Goal: Transaction & Acquisition: Download file/media

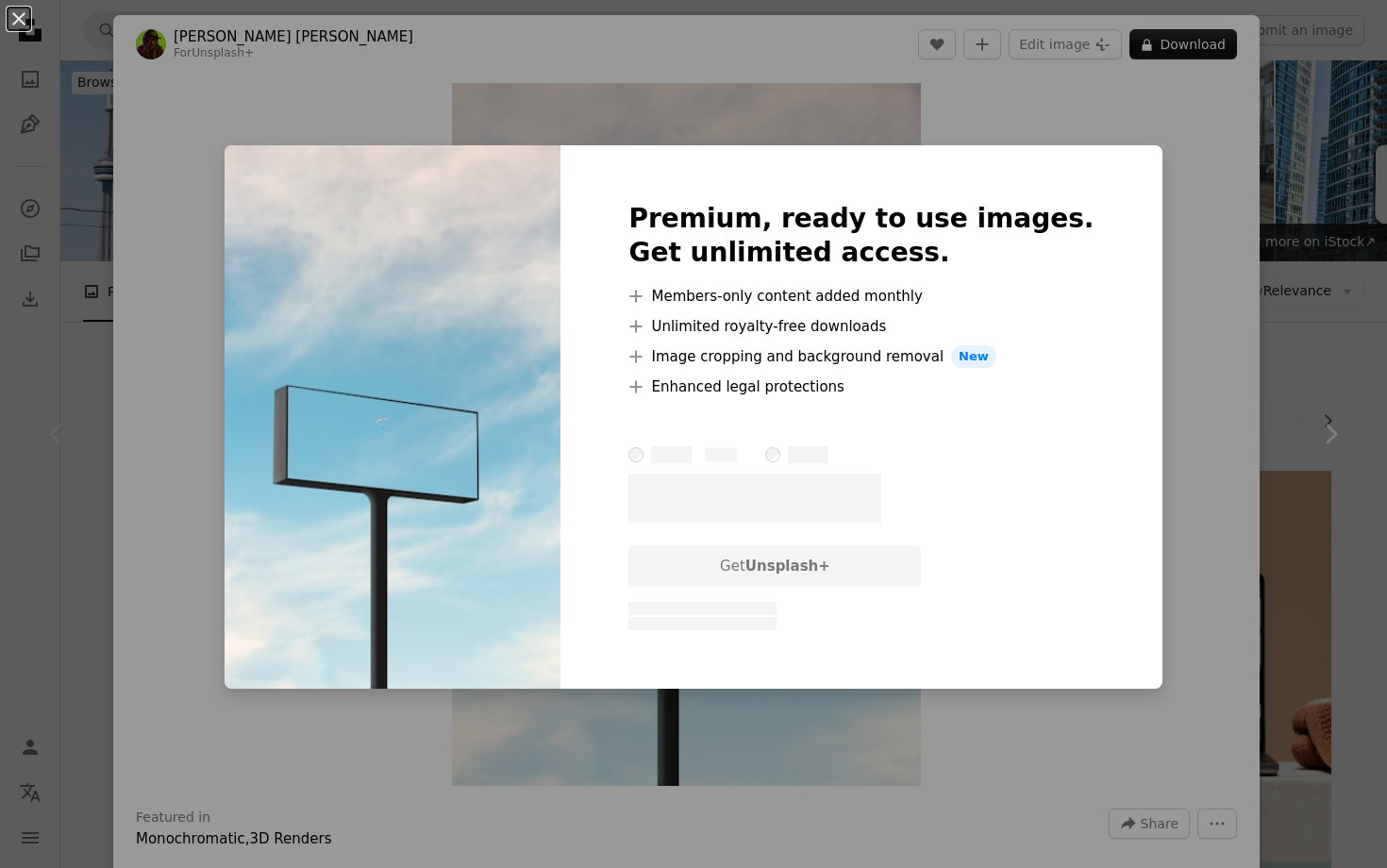
scroll to position [375, 0]
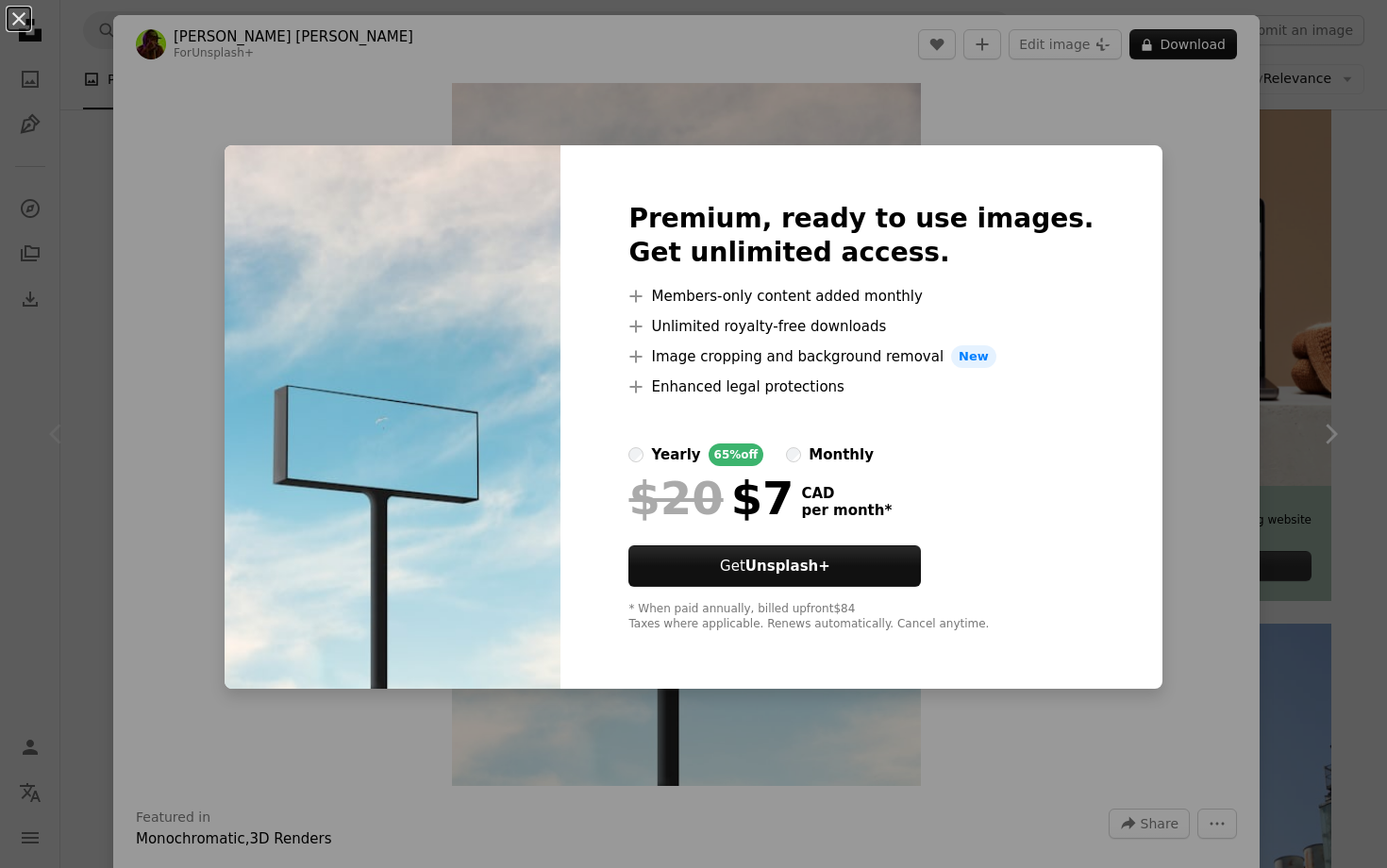
click at [1130, 139] on div "An X shape Premium, ready to use images. Get unlimited access. A plus sign Memb…" at bounding box center [694, 434] width 1387 height 868
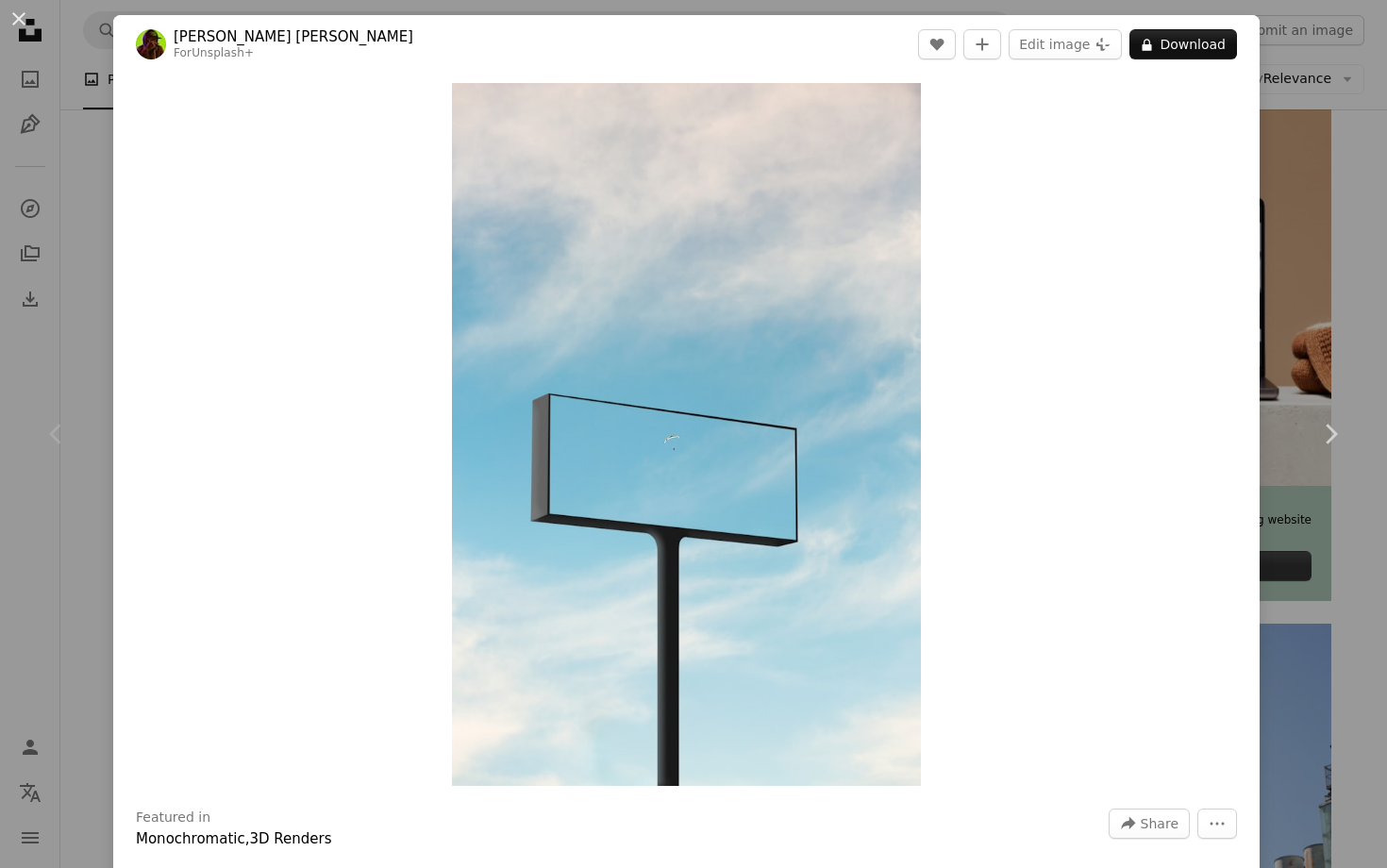
click at [0, 373] on div "Chevron left" at bounding box center [57, 434] width 113 height 181
click at [0, 331] on div "An X shape Chevron left Chevron right Ruan [PERSON_NAME] For Unsplash+ A heart …" at bounding box center [694, 434] width 1387 height 868
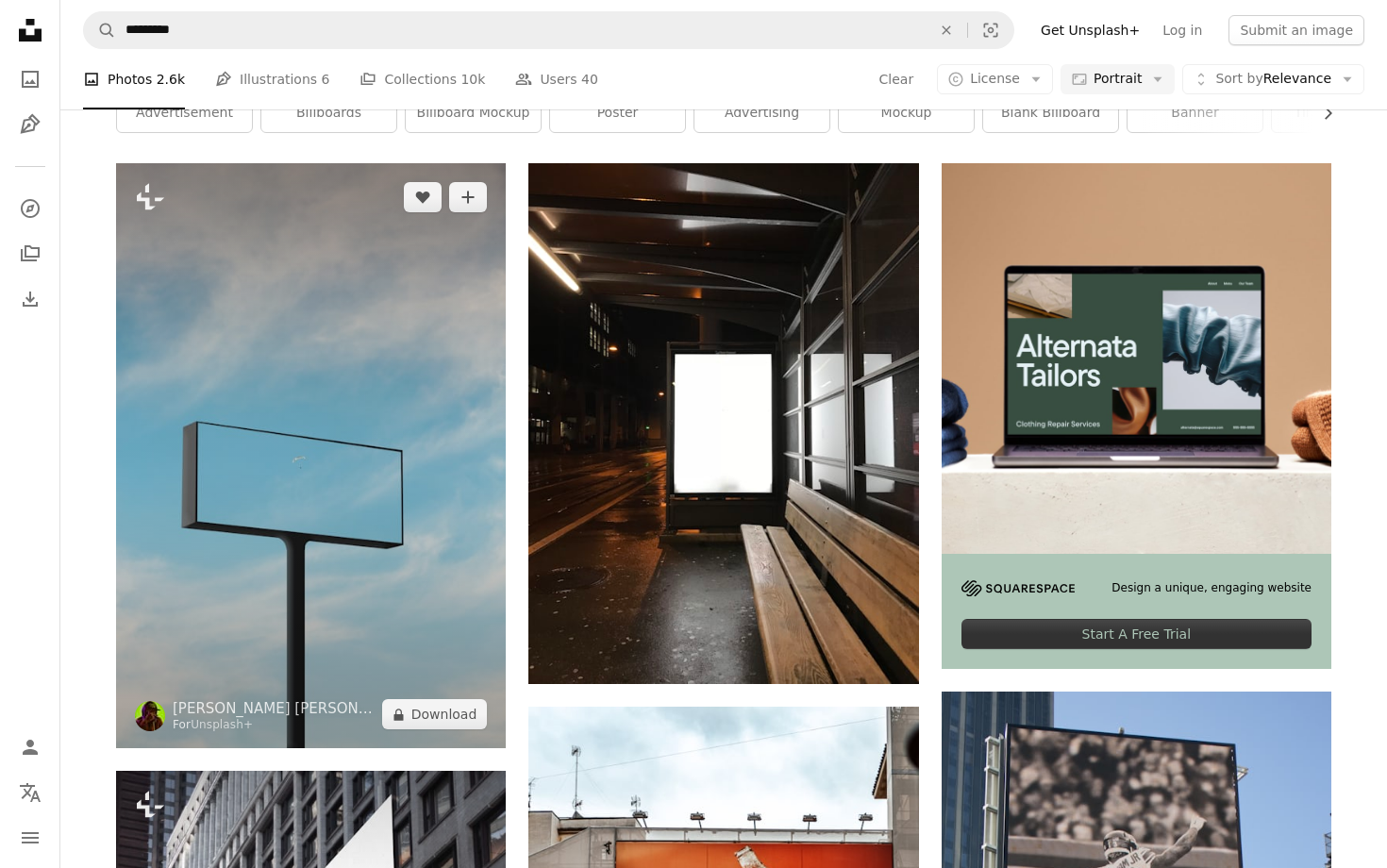
scroll to position [279, 0]
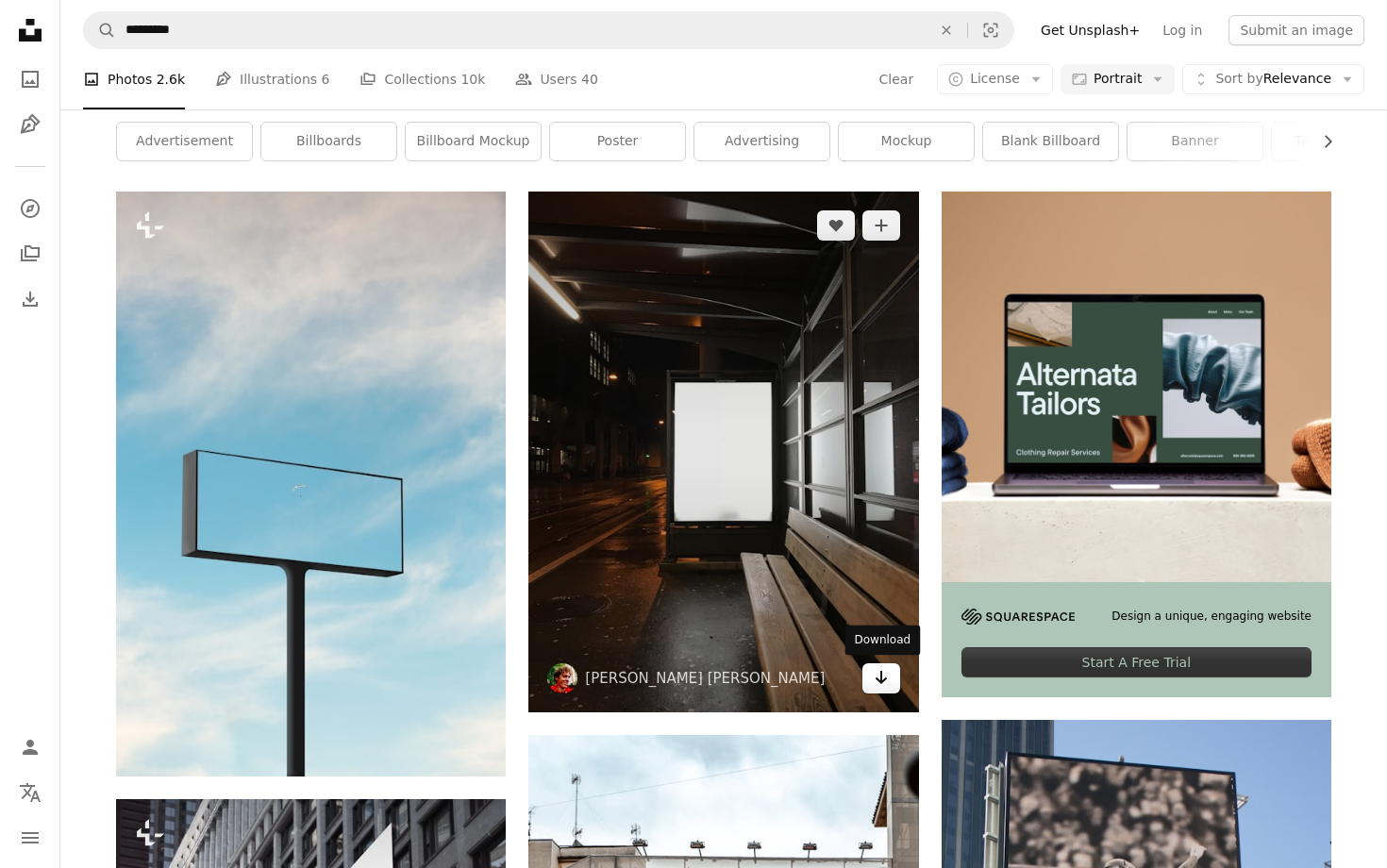
click at [884, 679] on icon "Download" at bounding box center [881, 678] width 13 height 14
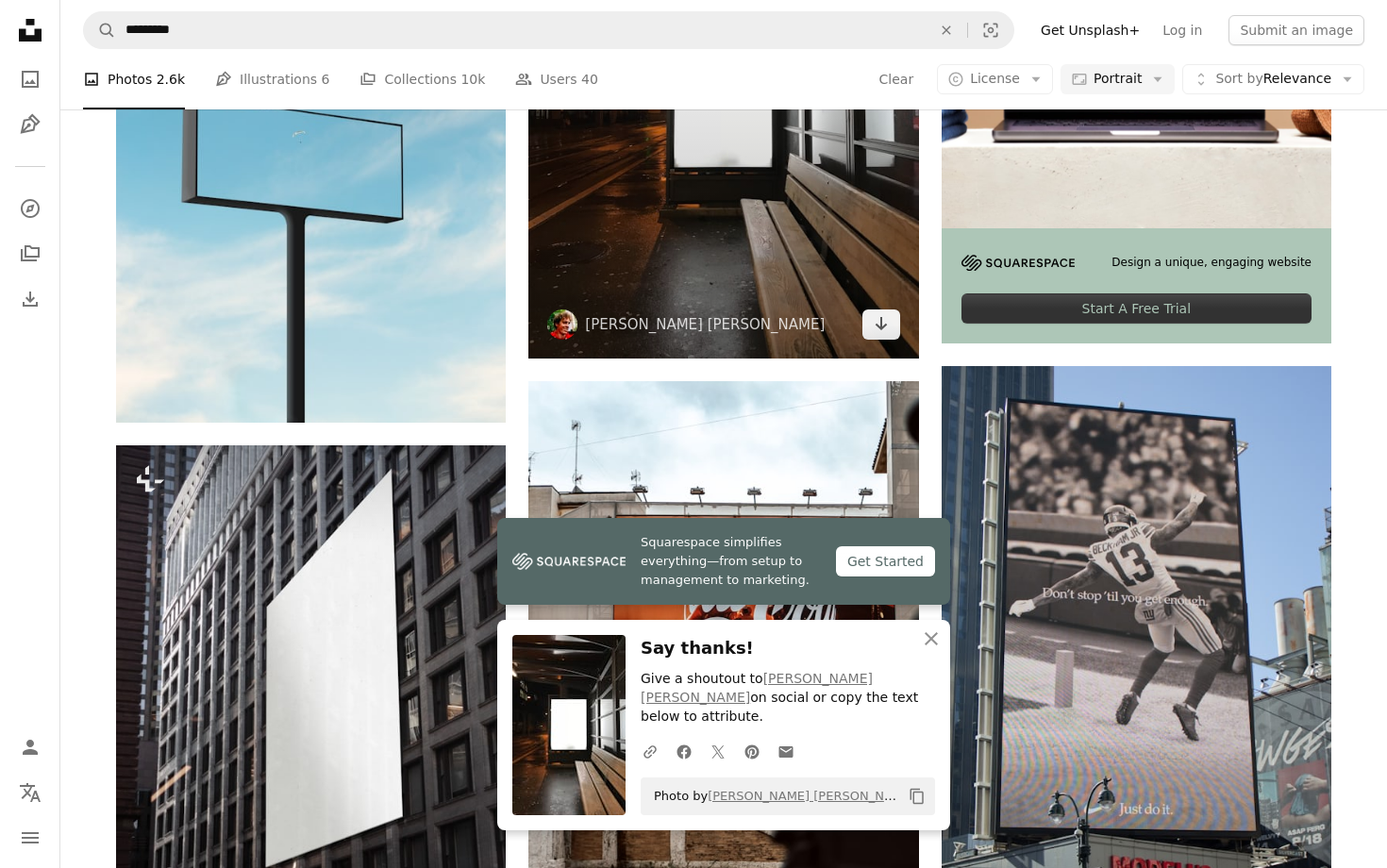
scroll to position [812, 0]
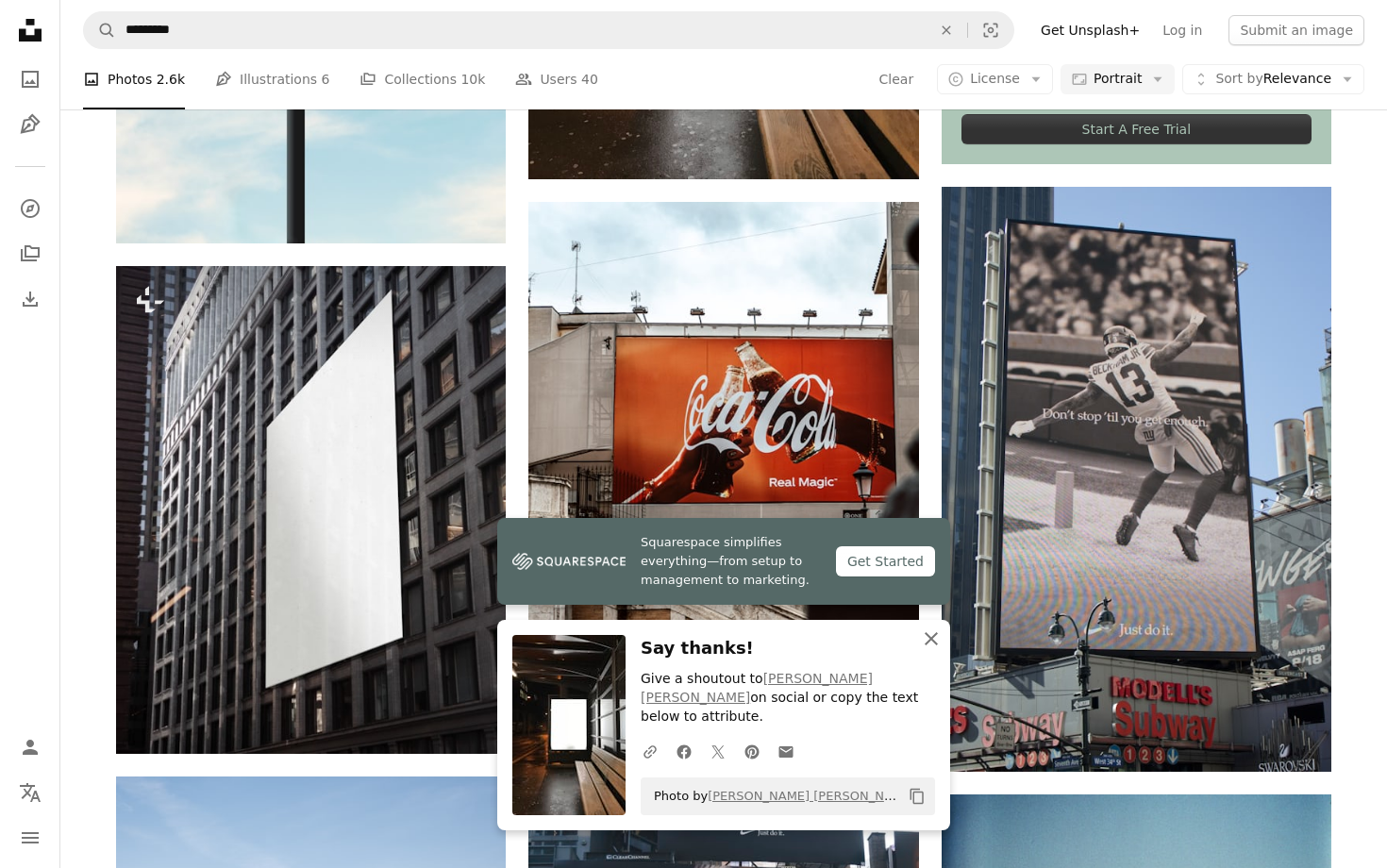
click at [924, 647] on icon "An X shape" at bounding box center [931, 638] width 22 height 22
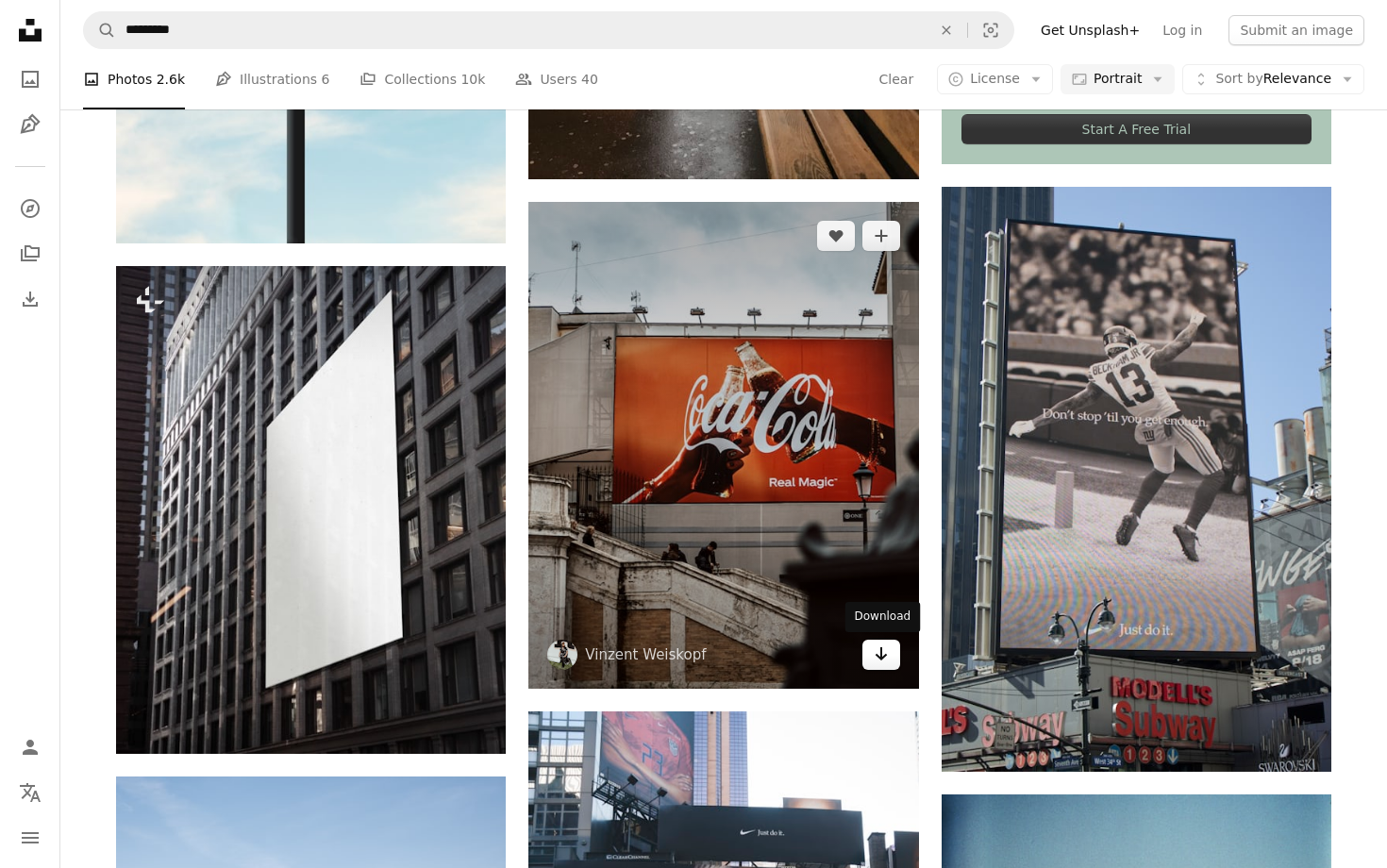
click at [885, 649] on icon "Arrow pointing down" at bounding box center [881, 653] width 15 height 22
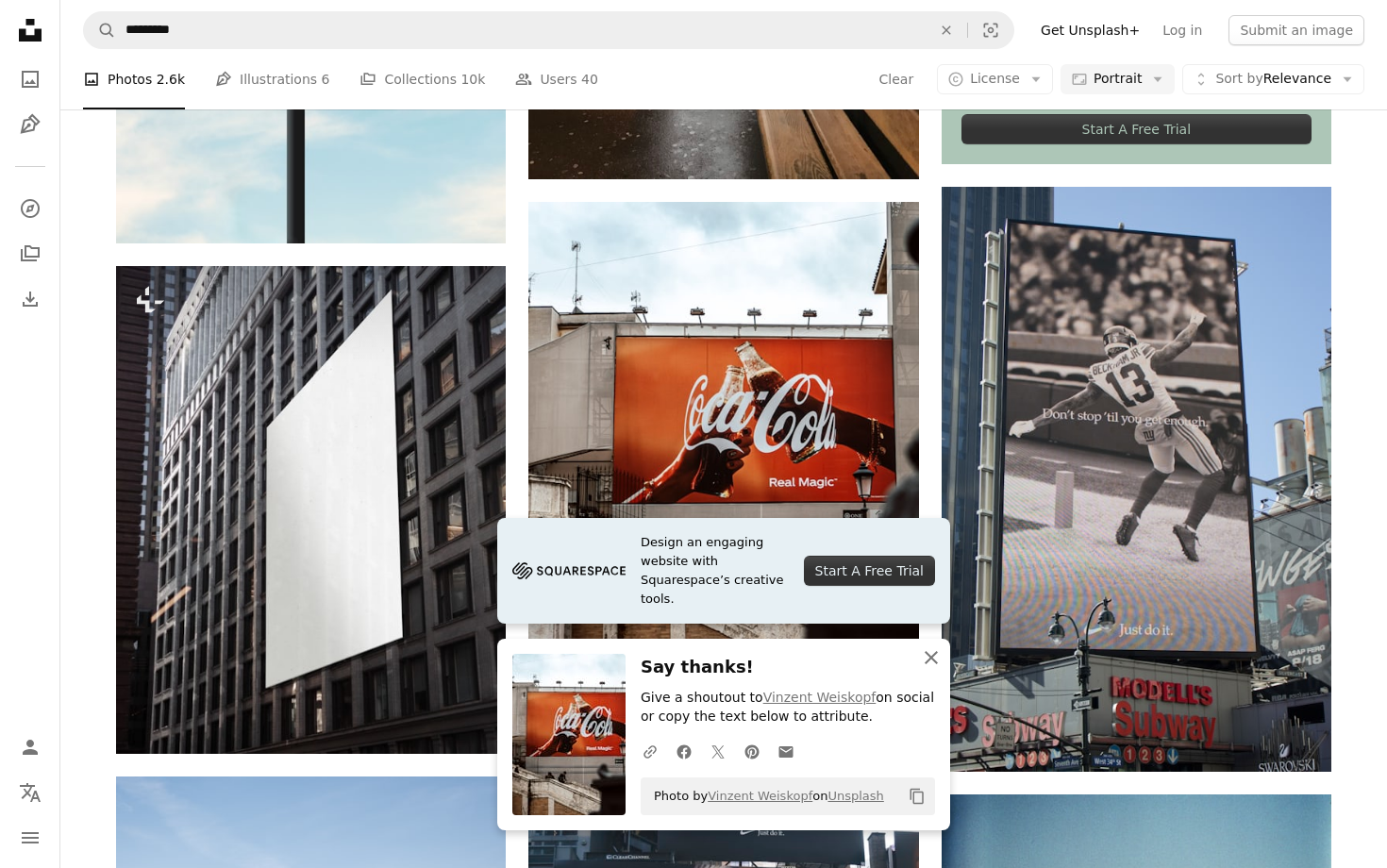
click at [927, 657] on icon "An X shape" at bounding box center [931, 657] width 22 height 22
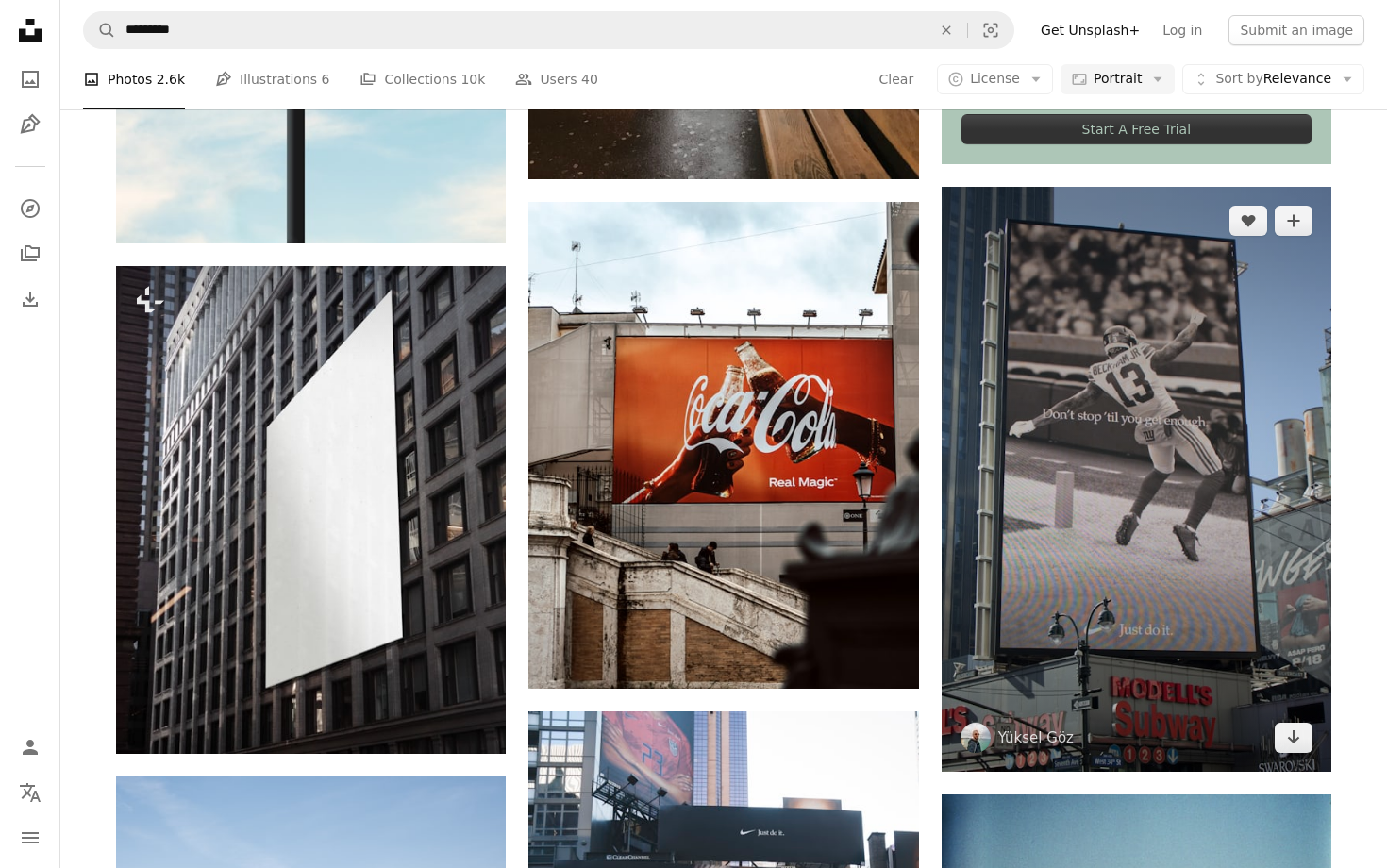
click at [1272, 423] on img at bounding box center [1135, 480] width 389 height 585
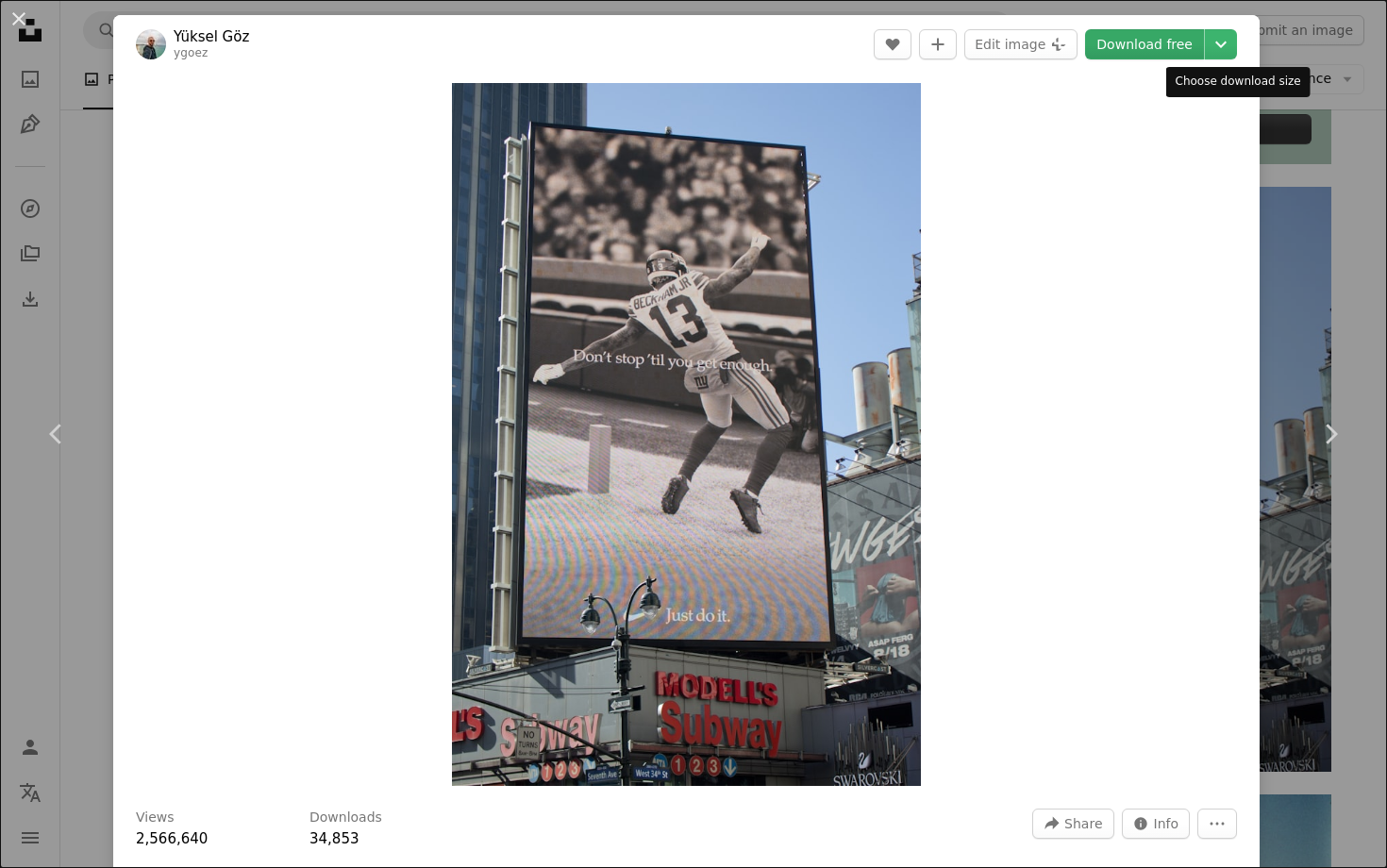
click at [1176, 34] on link "Download free" at bounding box center [1144, 44] width 119 height 30
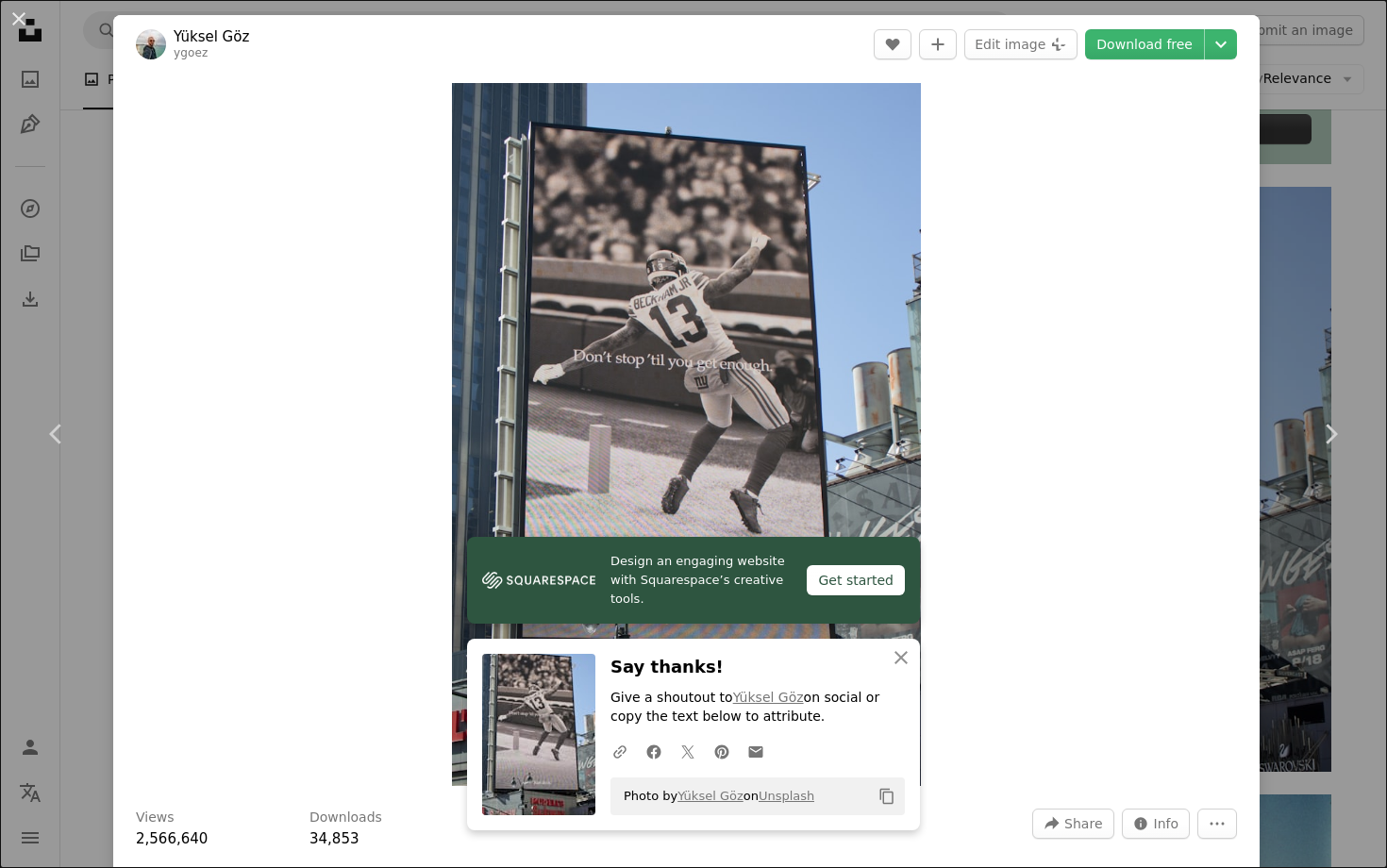
click at [0, 332] on div "An X shape Chevron left Chevron right Design an engaging website with Squarespa…" at bounding box center [694, 434] width 1387 height 868
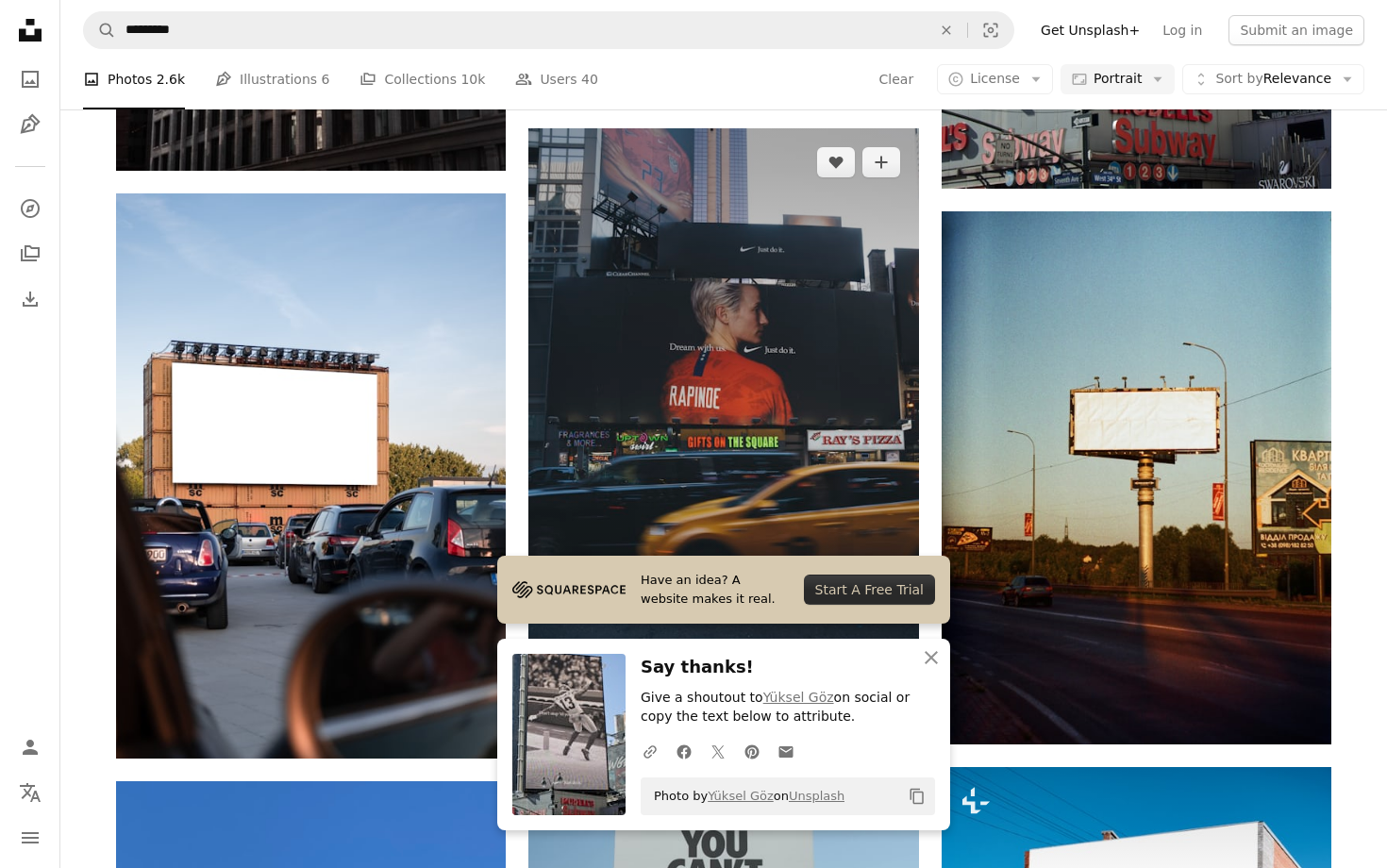
scroll to position [1378, 0]
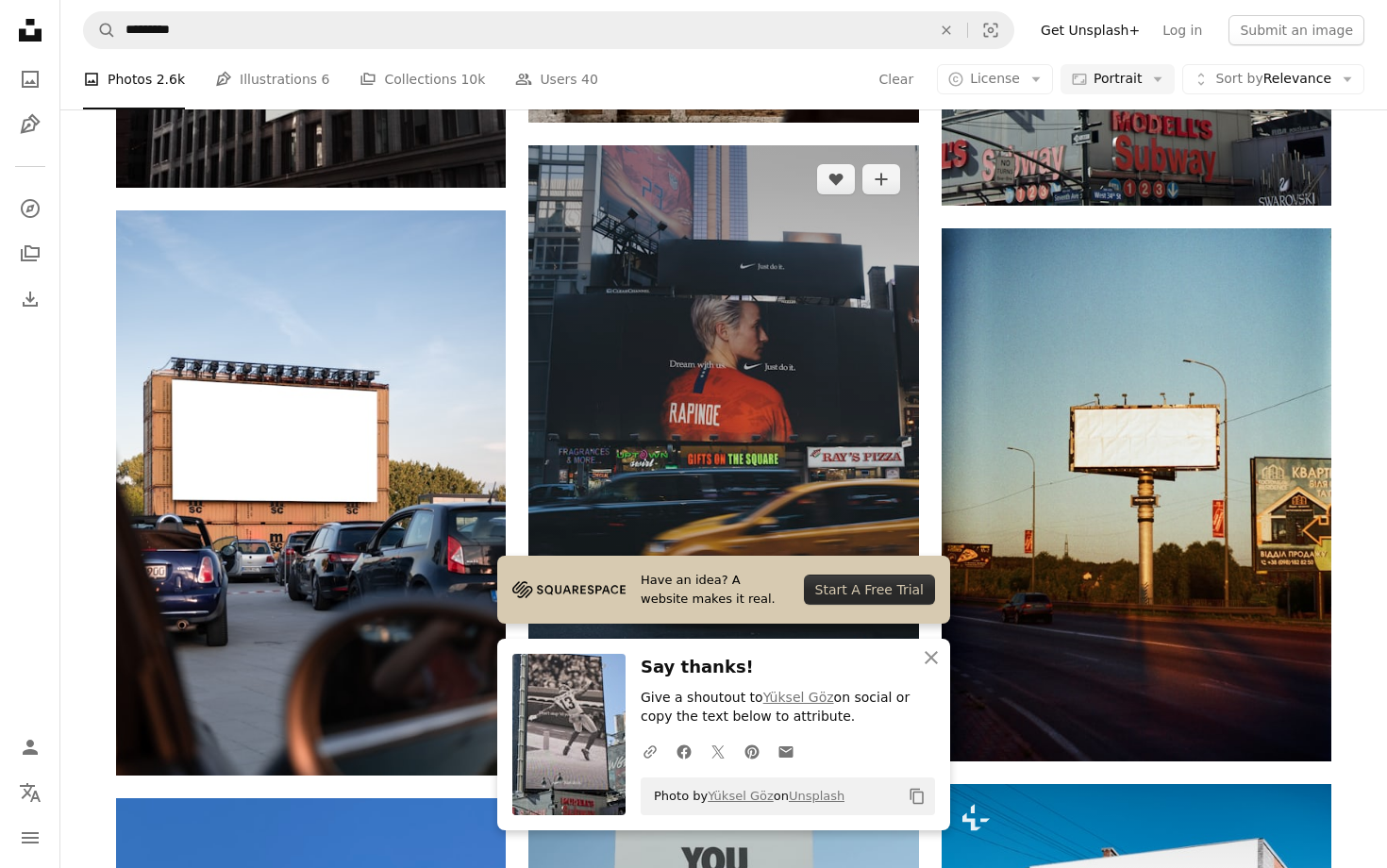
click at [845, 294] on img at bounding box center [723, 438] width 389 height 585
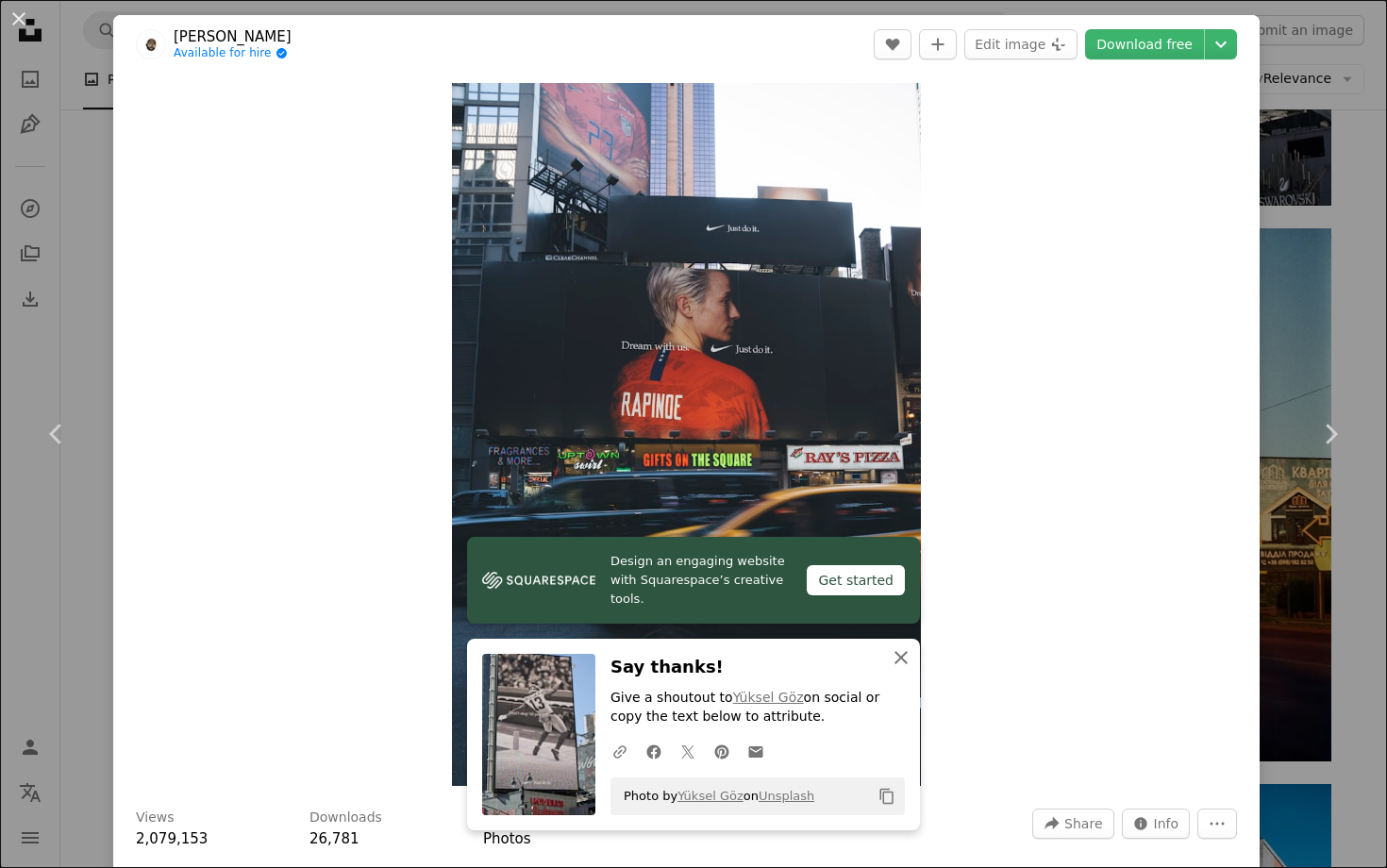
click at [901, 654] on icon "An X shape" at bounding box center [900, 657] width 22 height 22
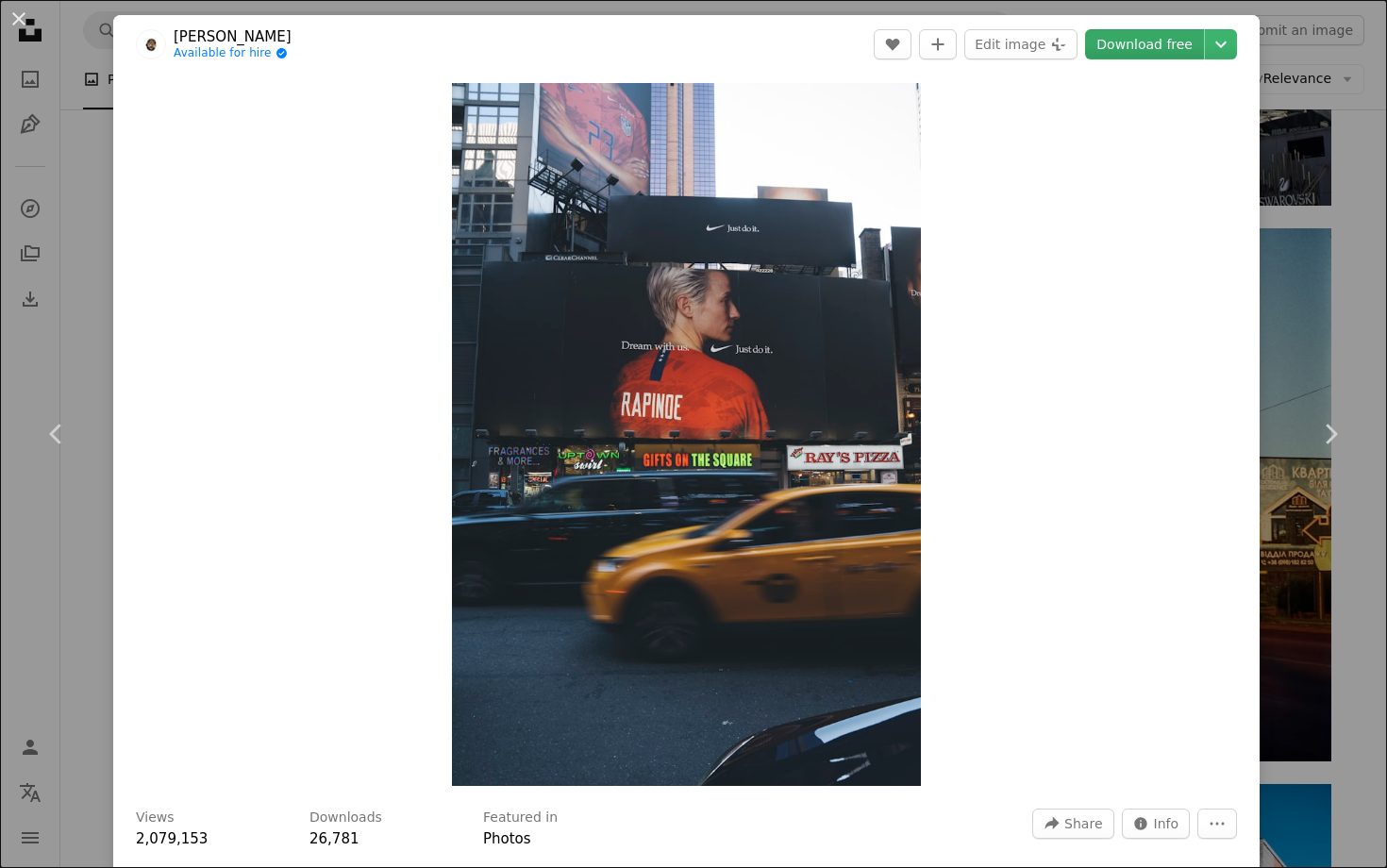
click at [1182, 47] on link "Download free" at bounding box center [1144, 44] width 119 height 30
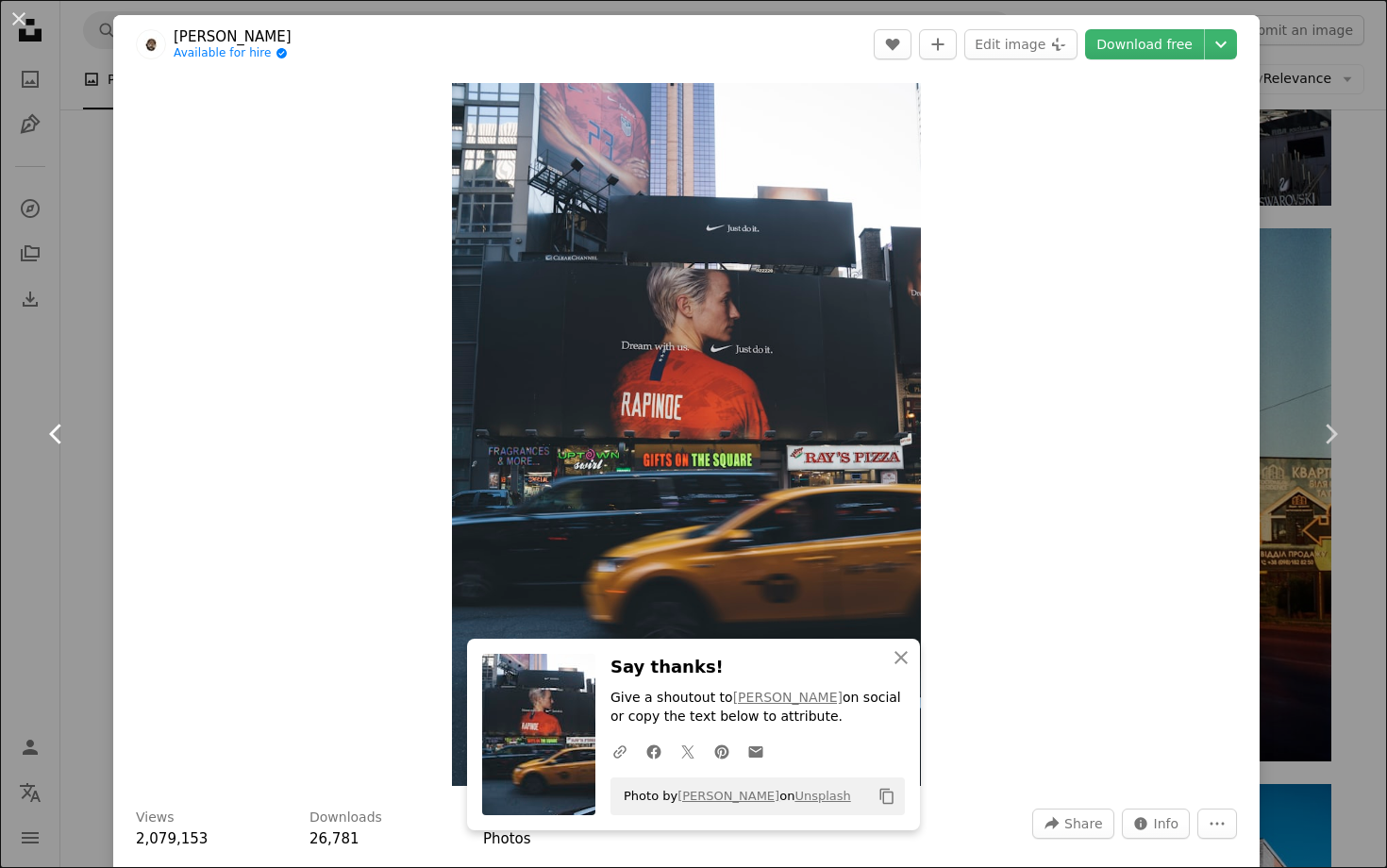
click at [0, 479] on link "Chevron left" at bounding box center [57, 434] width 113 height 181
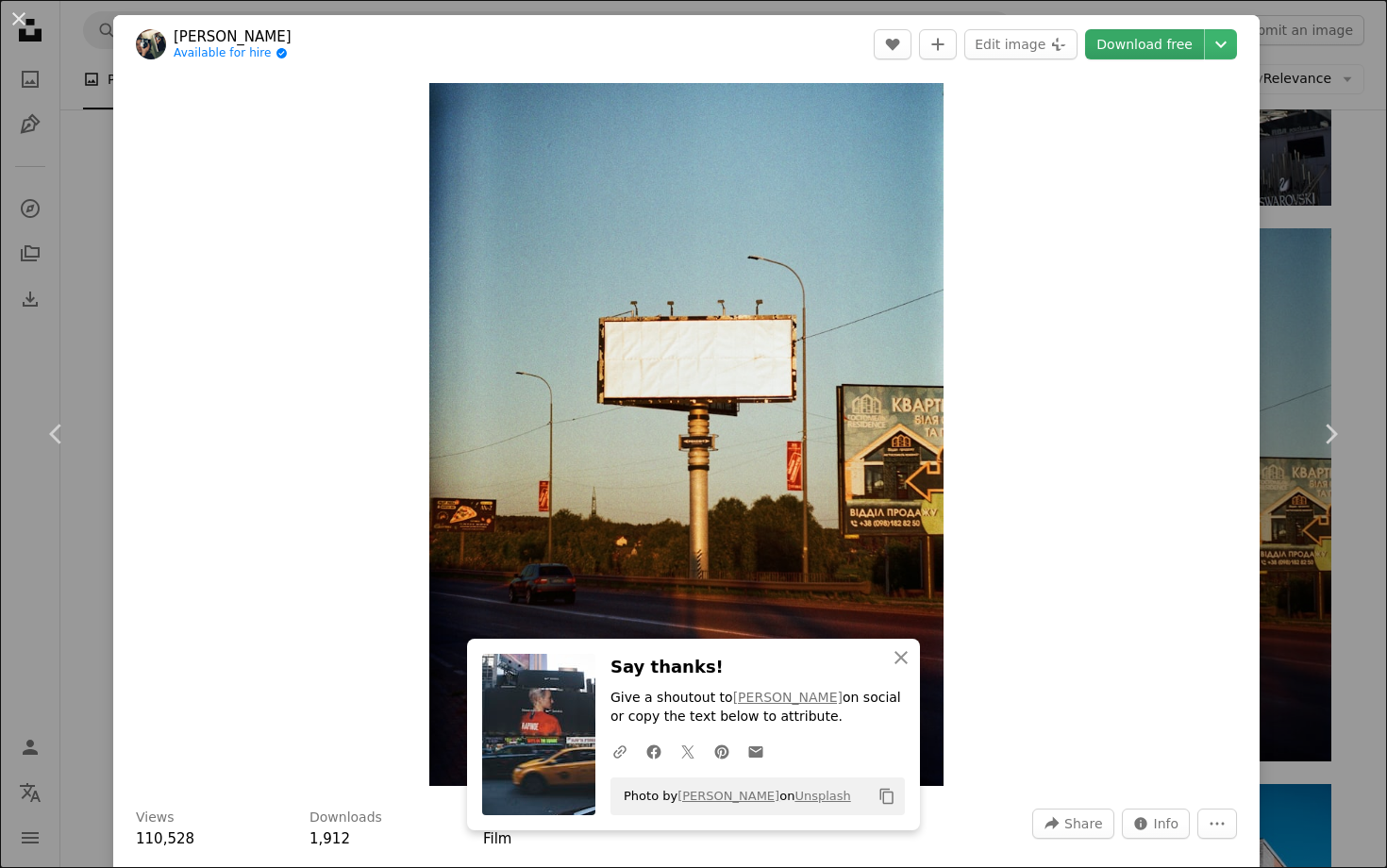
click at [1169, 41] on link "Download free" at bounding box center [1144, 44] width 119 height 30
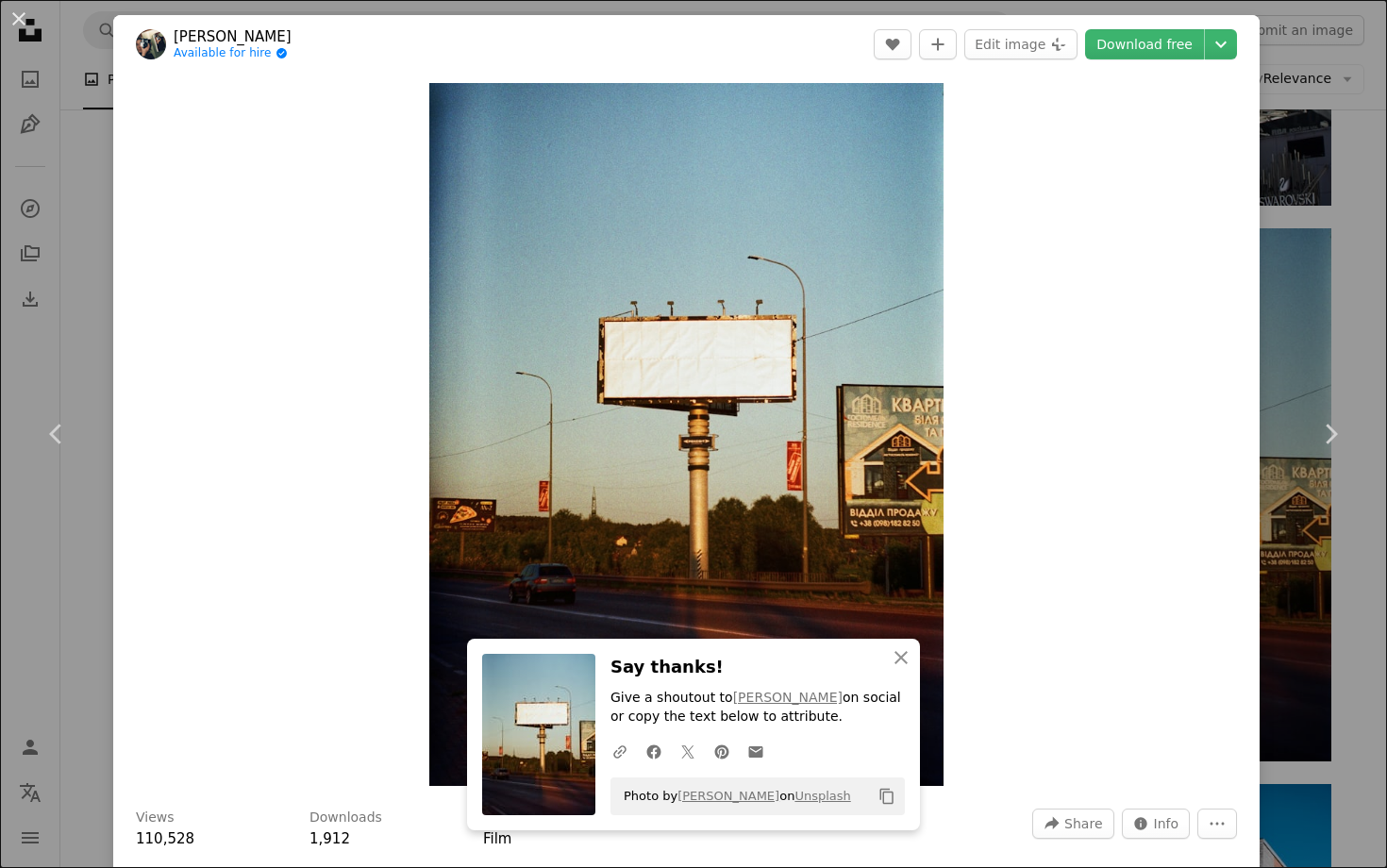
click at [0, 335] on div "An X shape Chevron left Chevron right An X shape Close Say thanks! Give a shout…" at bounding box center [694, 434] width 1387 height 868
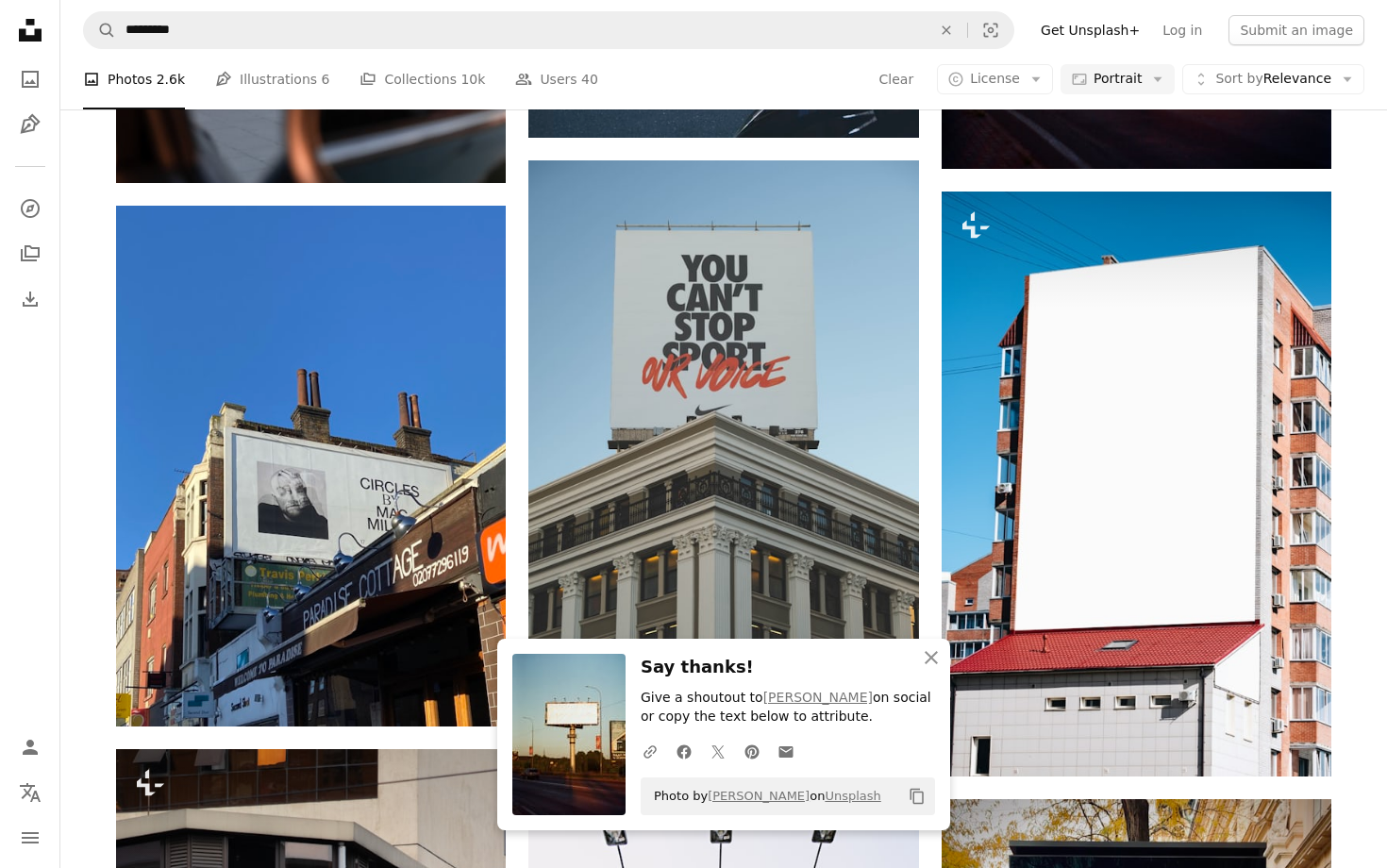
scroll to position [2030, 0]
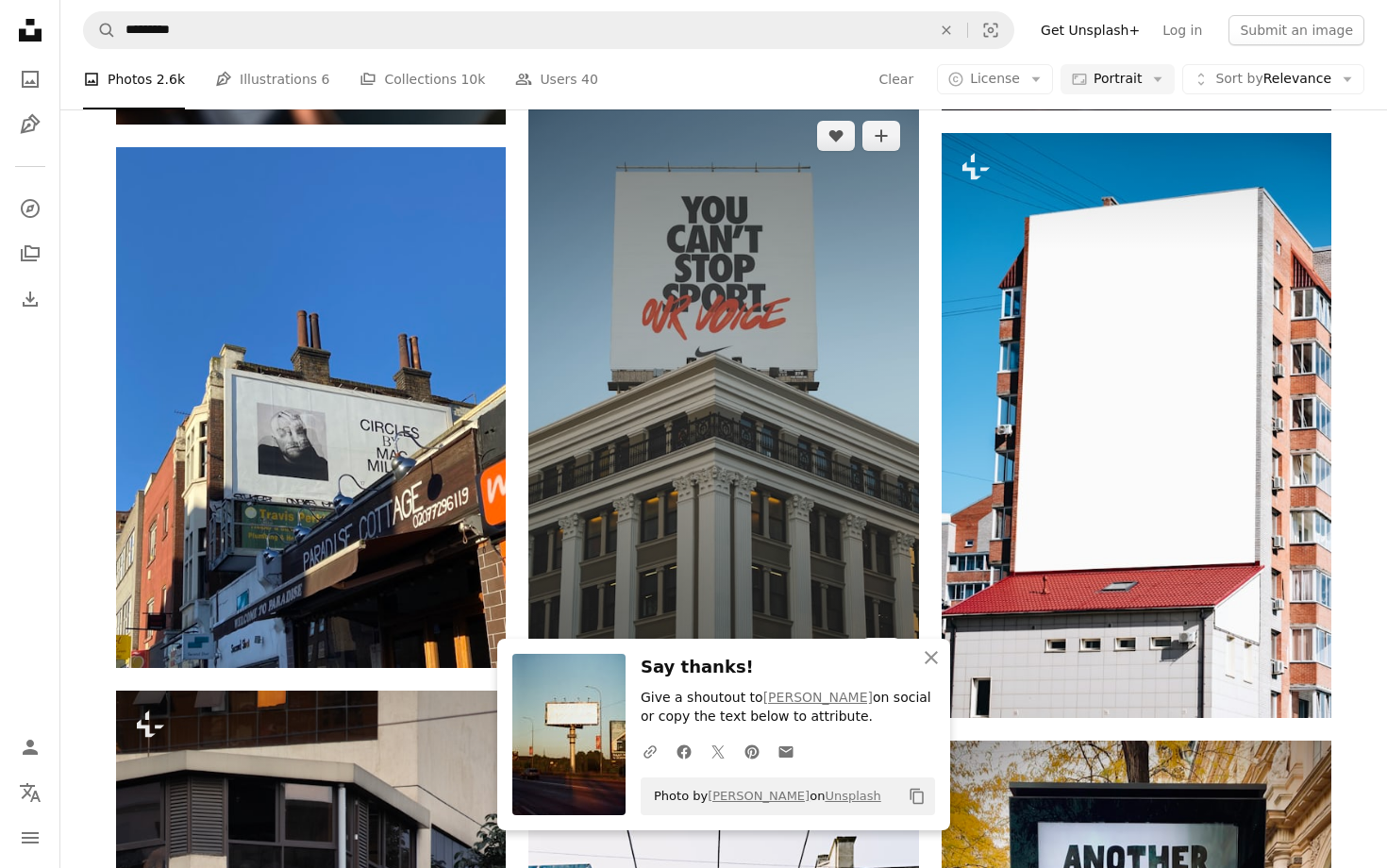
click at [730, 358] on img at bounding box center [723, 394] width 389 height 585
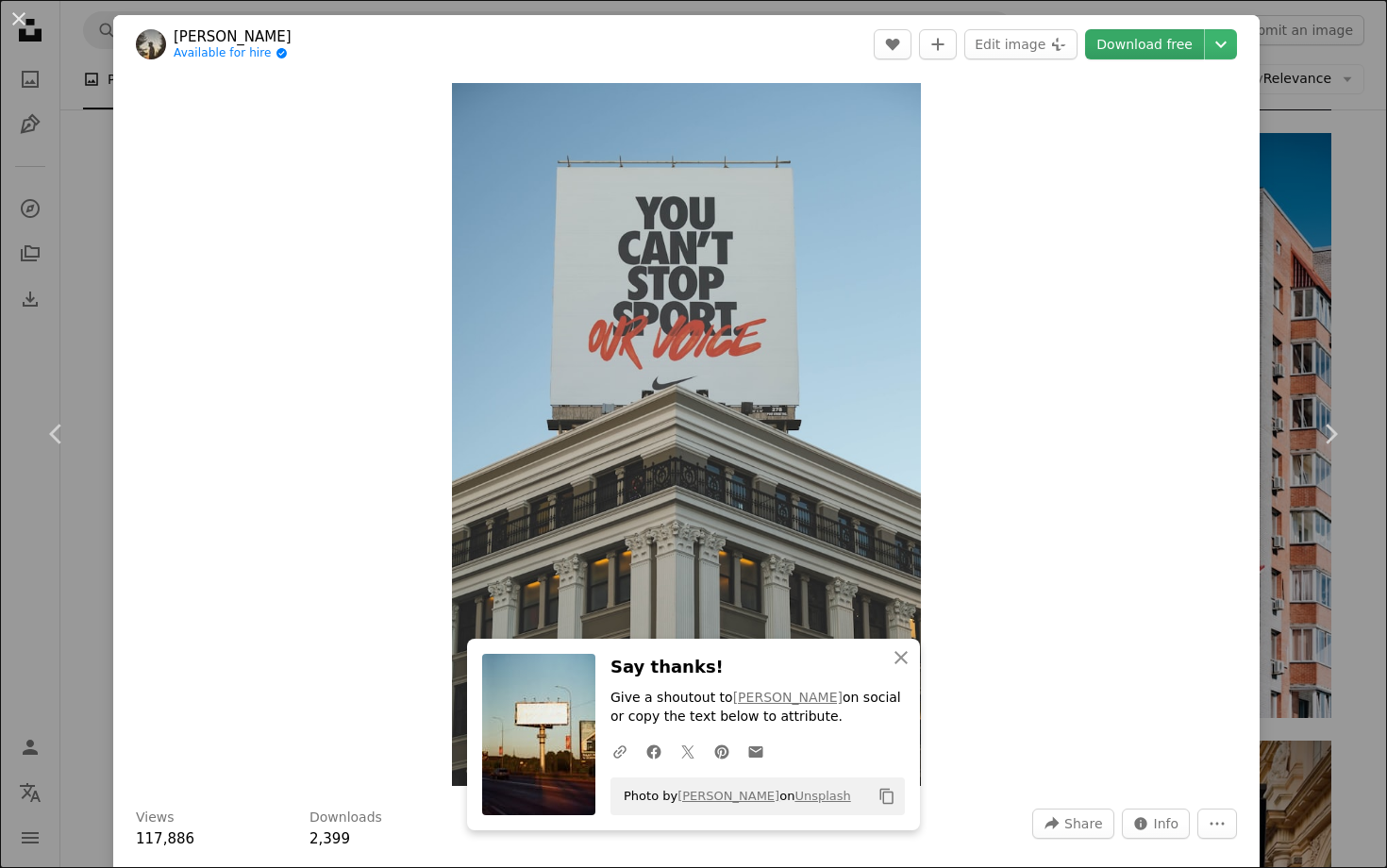
click at [1158, 54] on link "Download free" at bounding box center [1144, 44] width 119 height 30
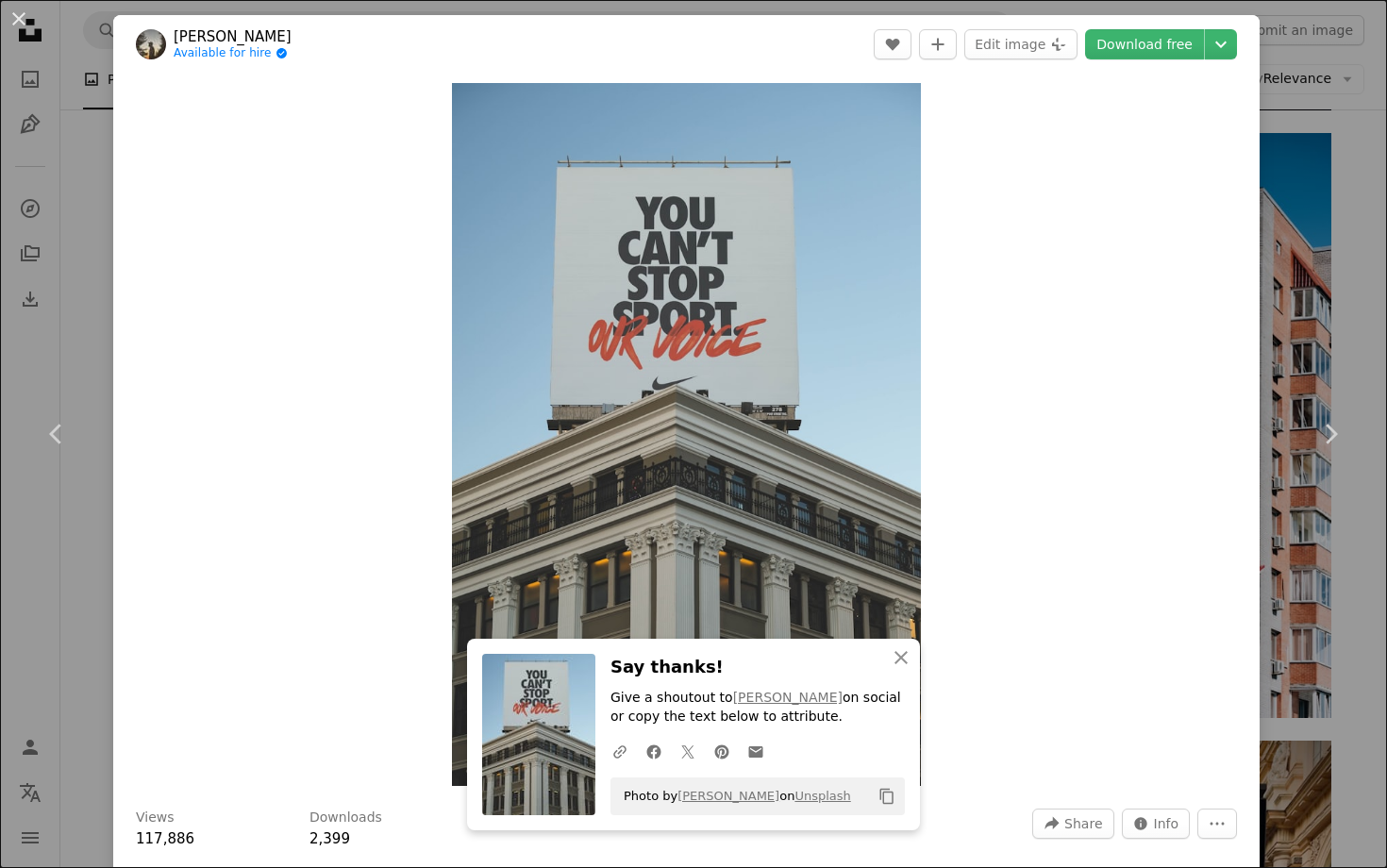
click at [0, 540] on div "An X shape Chevron left Chevron right An X shape Close Say thanks! Give a shout…" at bounding box center [694, 434] width 1387 height 868
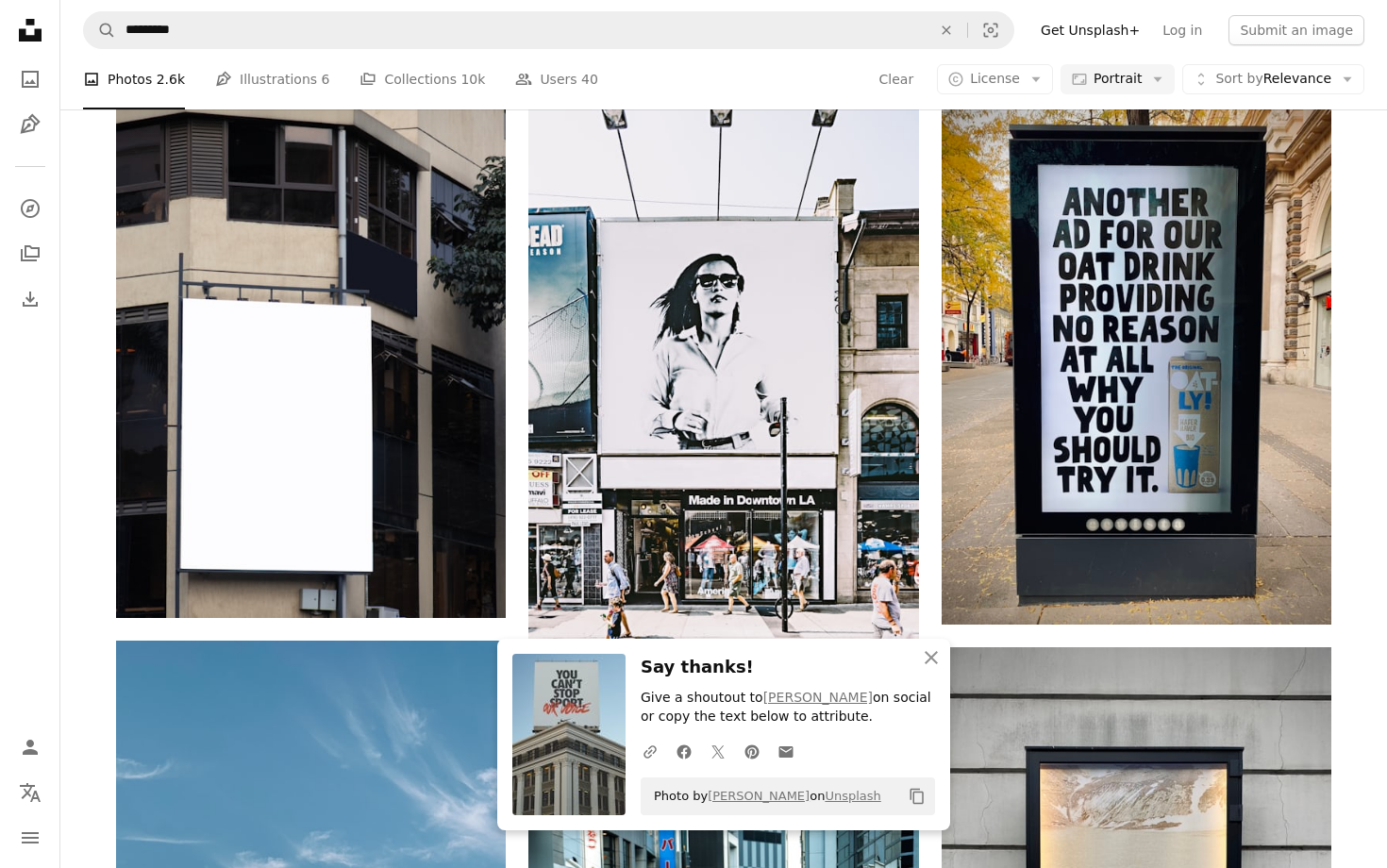
scroll to position [2679, 0]
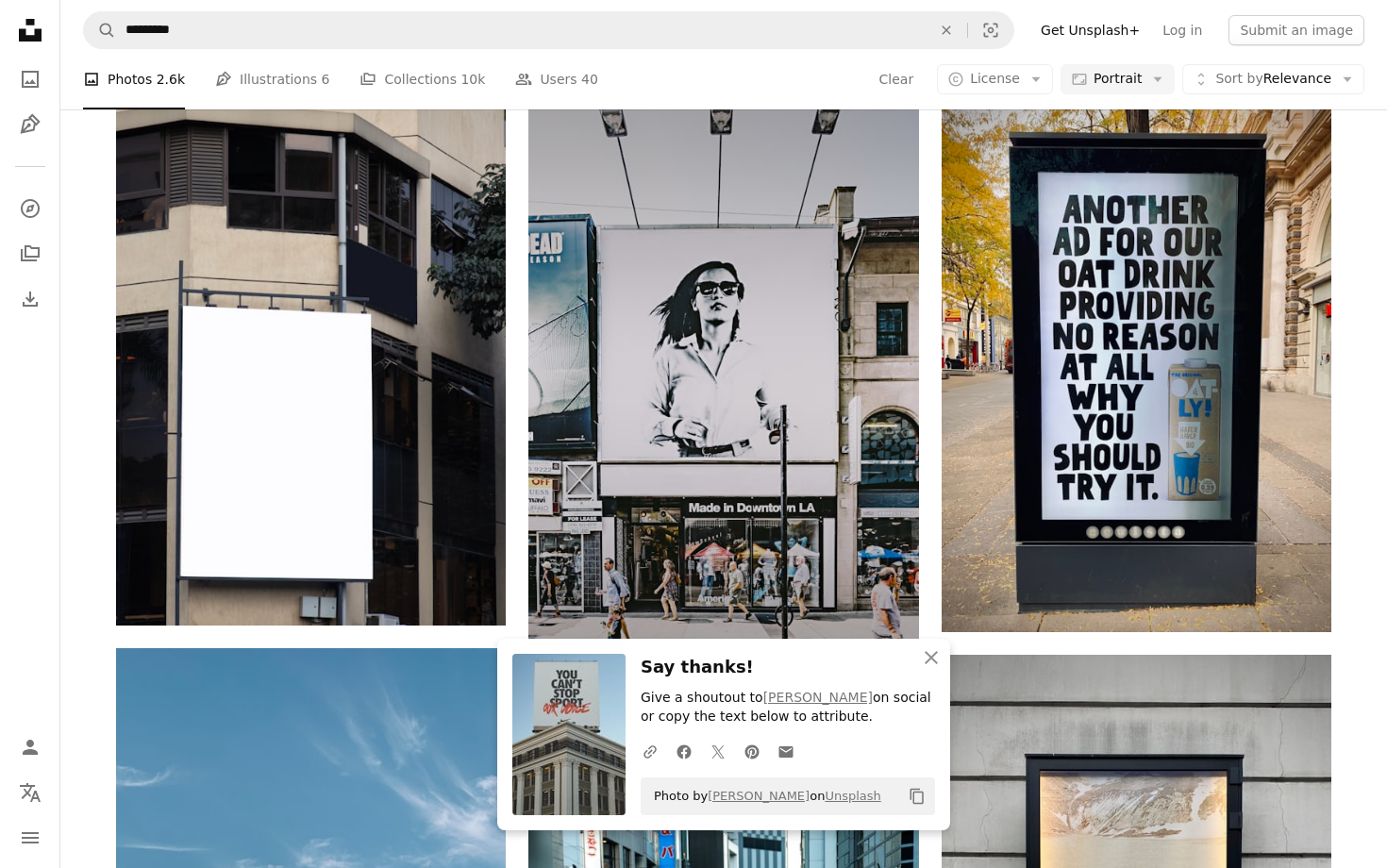
click at [596, 248] on img at bounding box center [723, 384] width 389 height 650
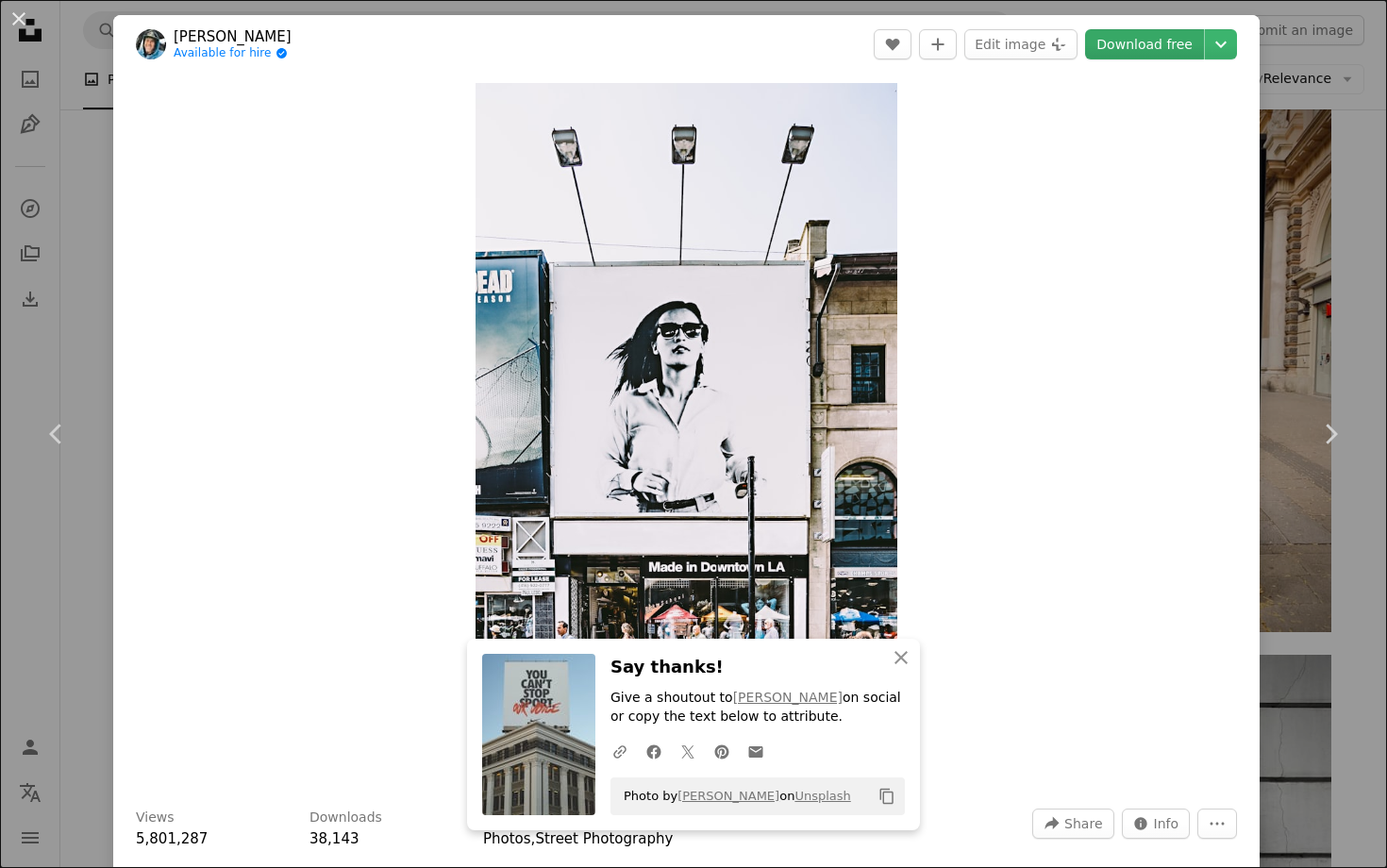
click at [1176, 43] on link "Download free" at bounding box center [1144, 44] width 119 height 30
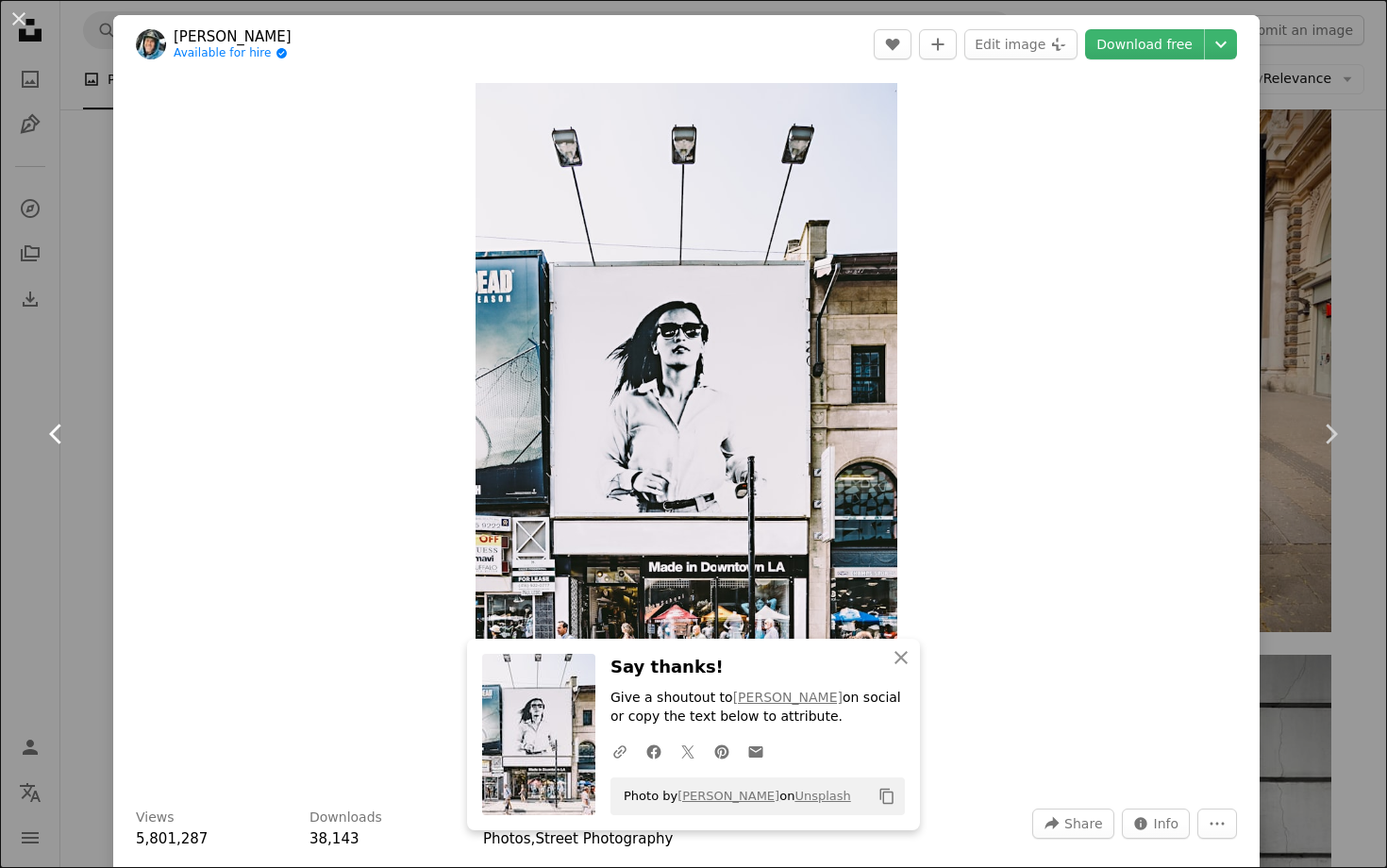
click at [9, 488] on link "Chevron left" at bounding box center [57, 434] width 113 height 181
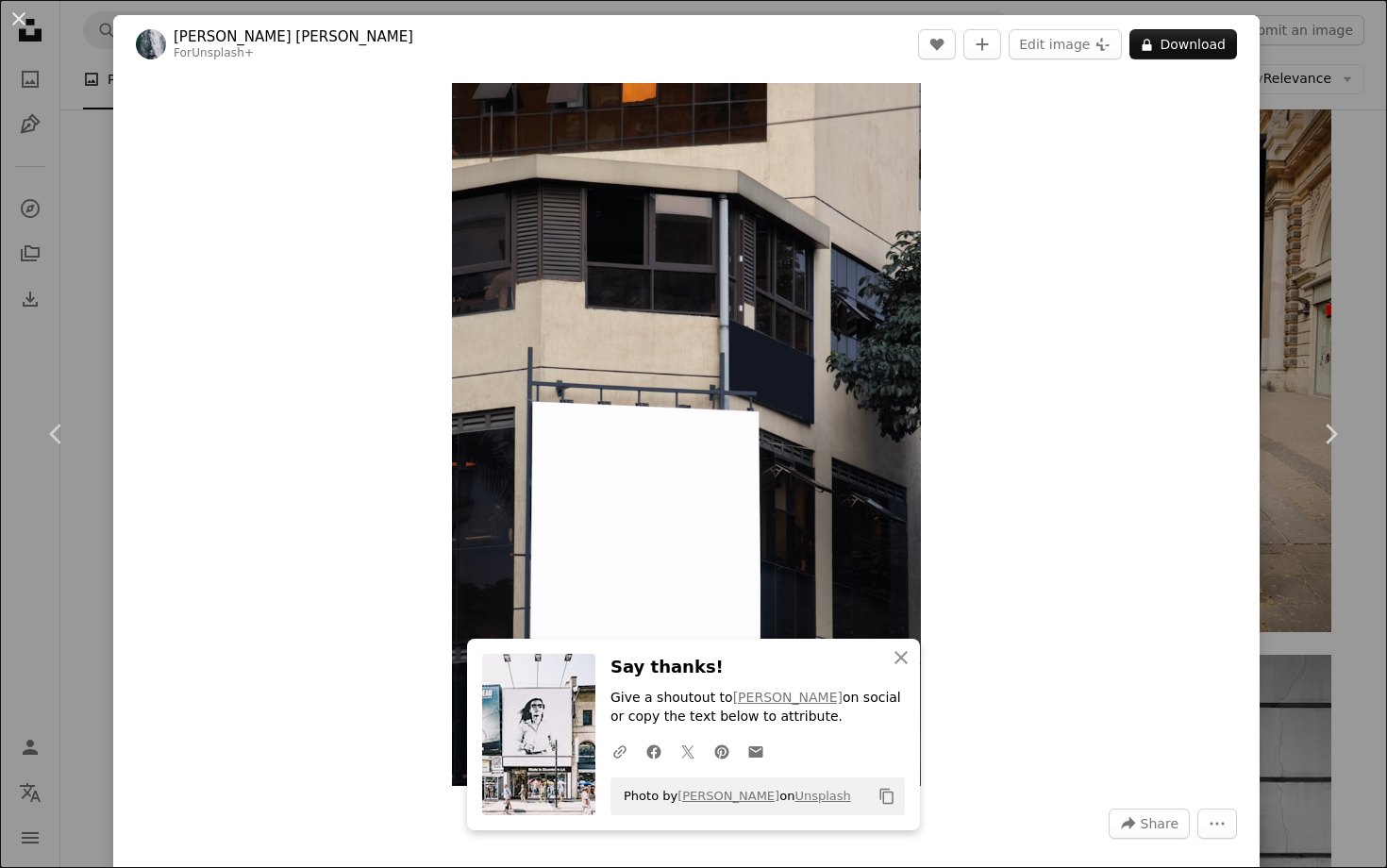
scroll to position [420, 0]
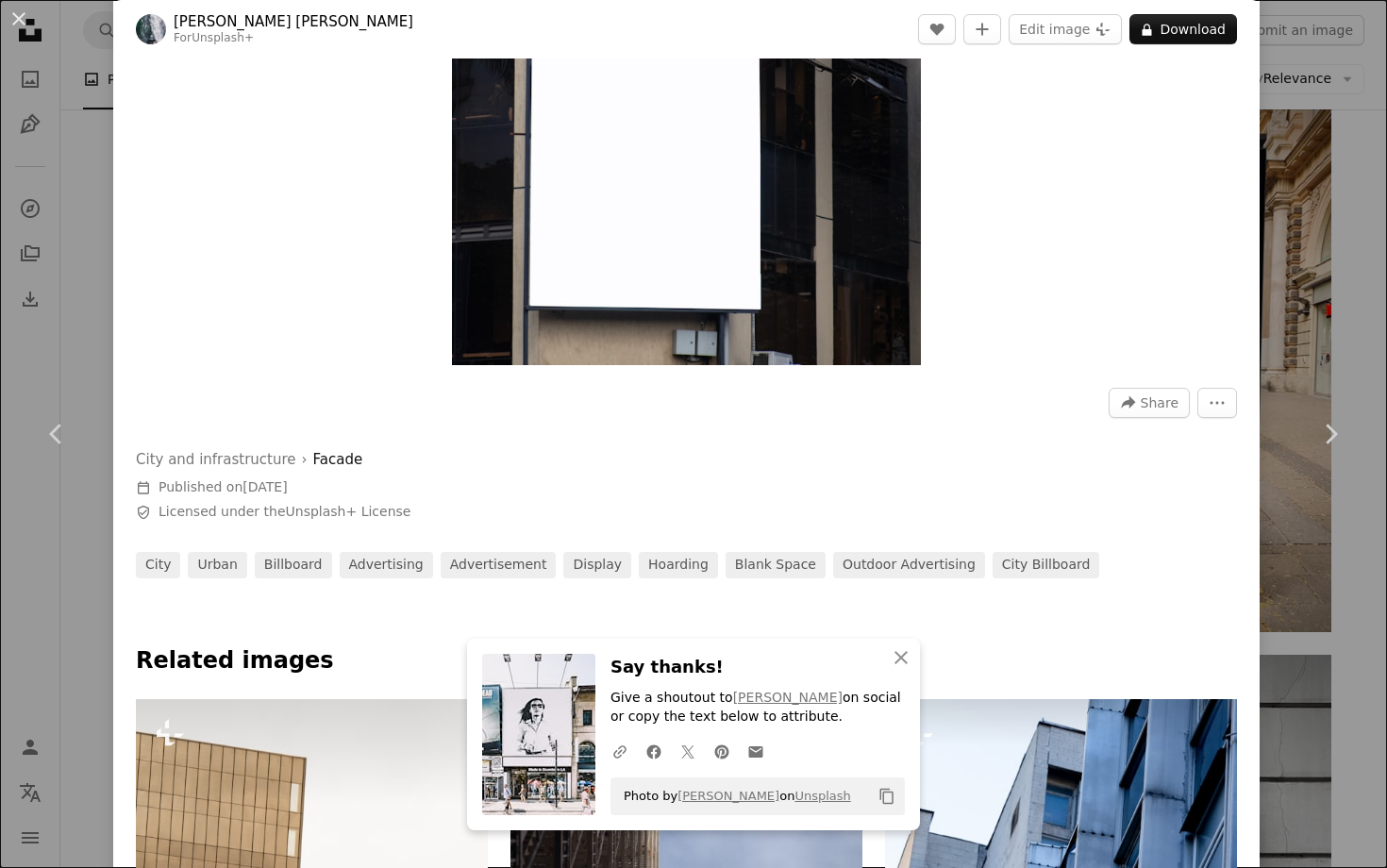
click at [1327, 89] on div "An X shape Chevron left Chevron right An X shape Close Say thanks! Give a shout…" at bounding box center [694, 434] width 1387 height 868
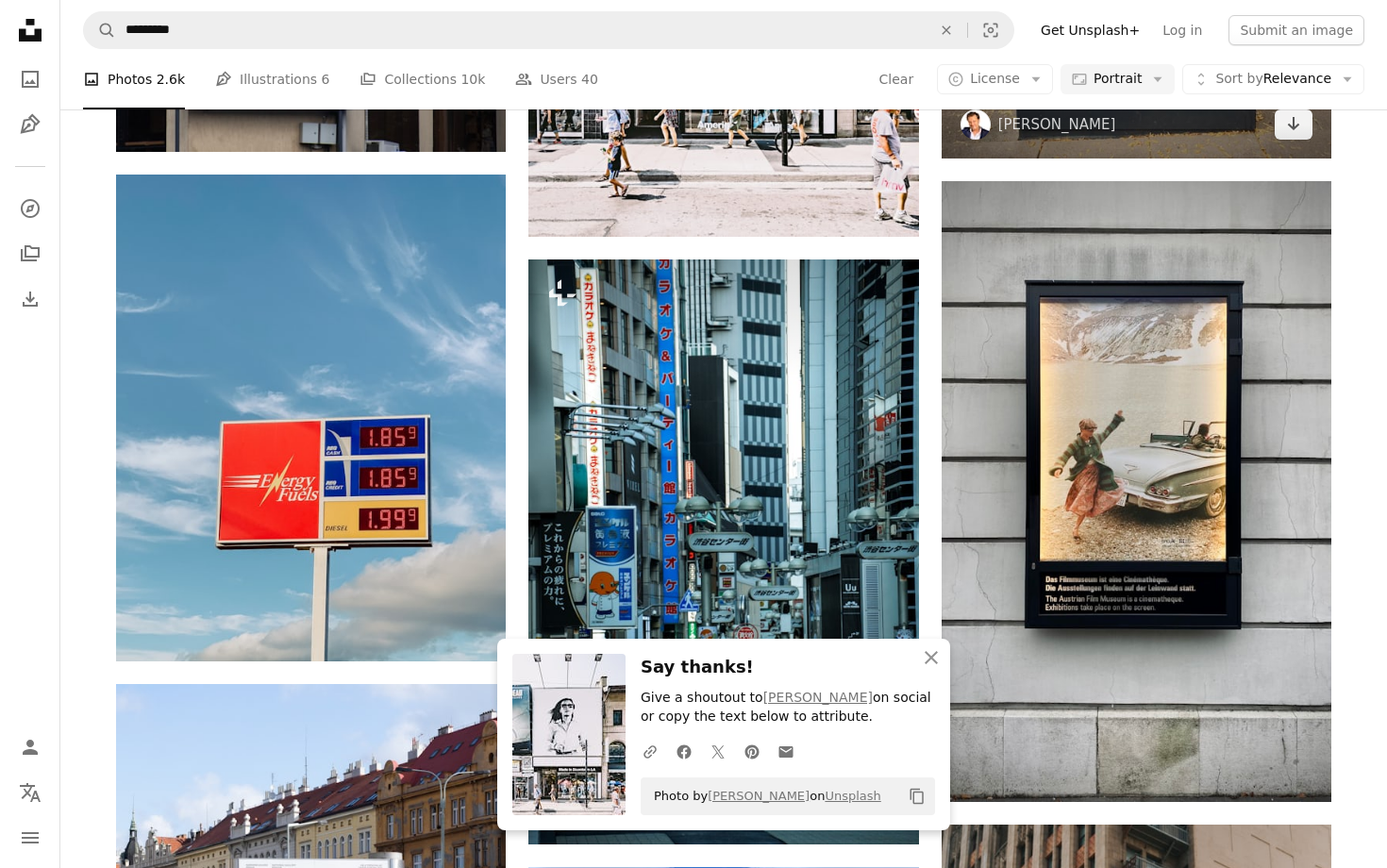
scroll to position [3216, 0]
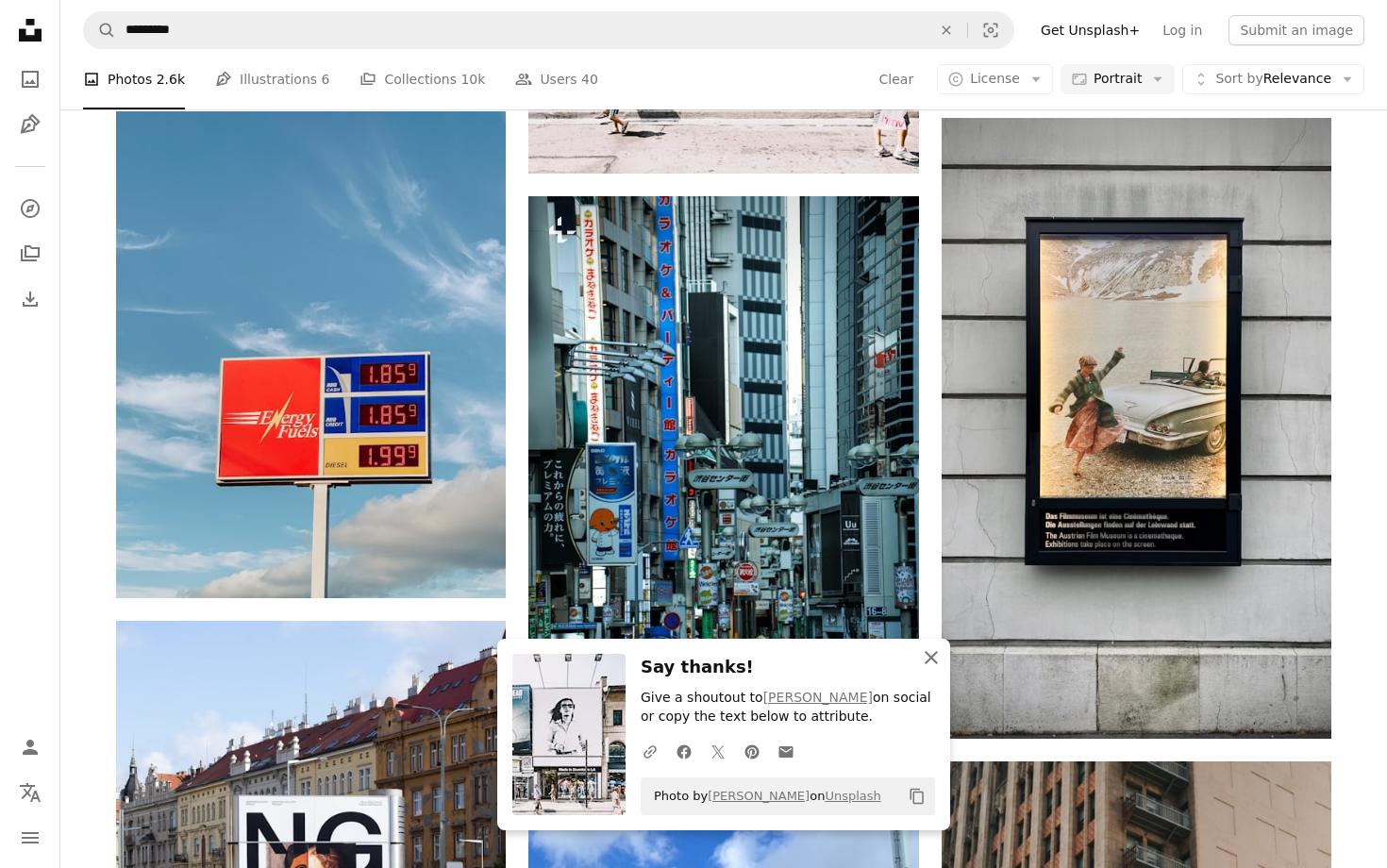
click at [924, 652] on icon "An X shape" at bounding box center [931, 657] width 22 height 22
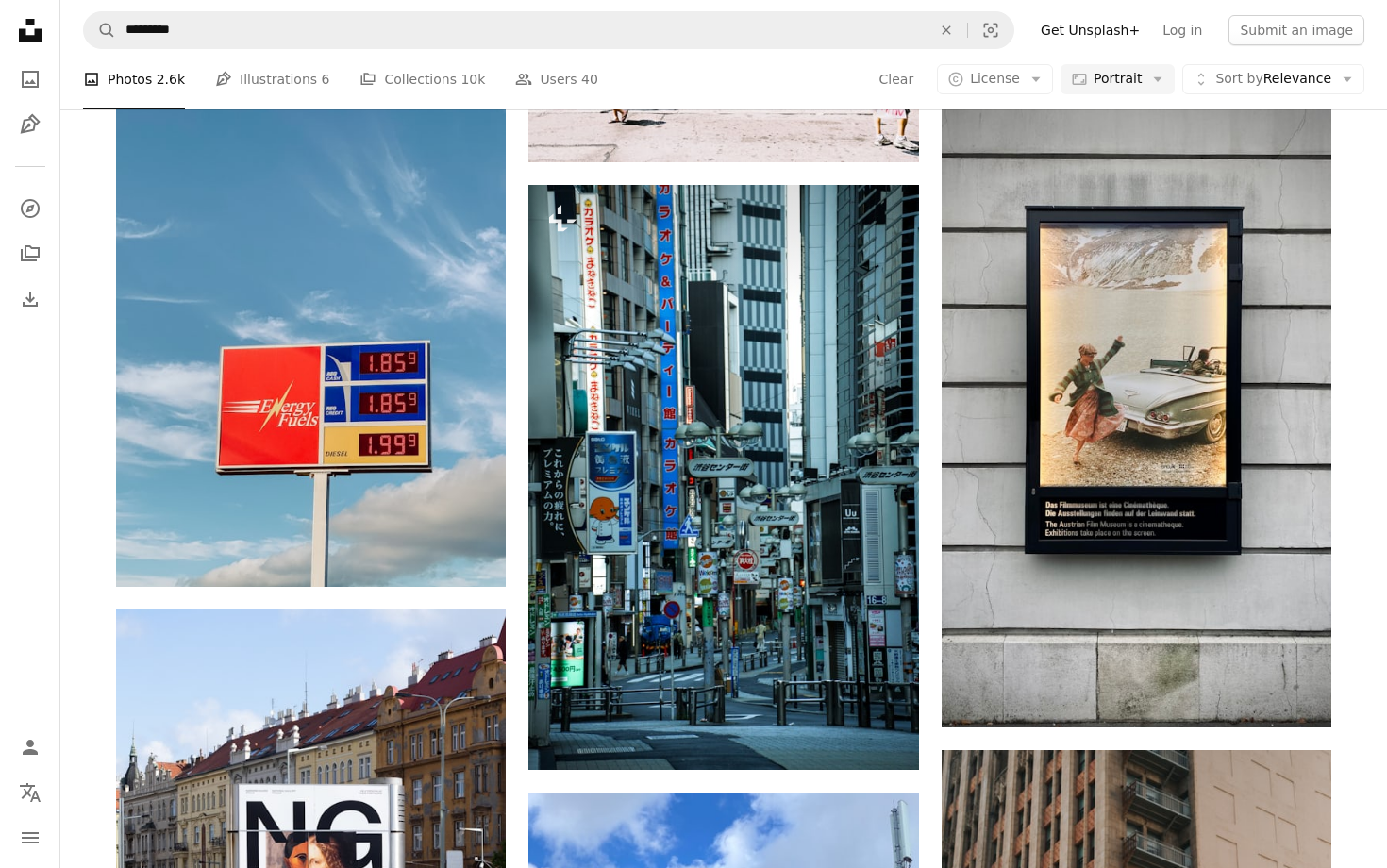
scroll to position [3224, 0]
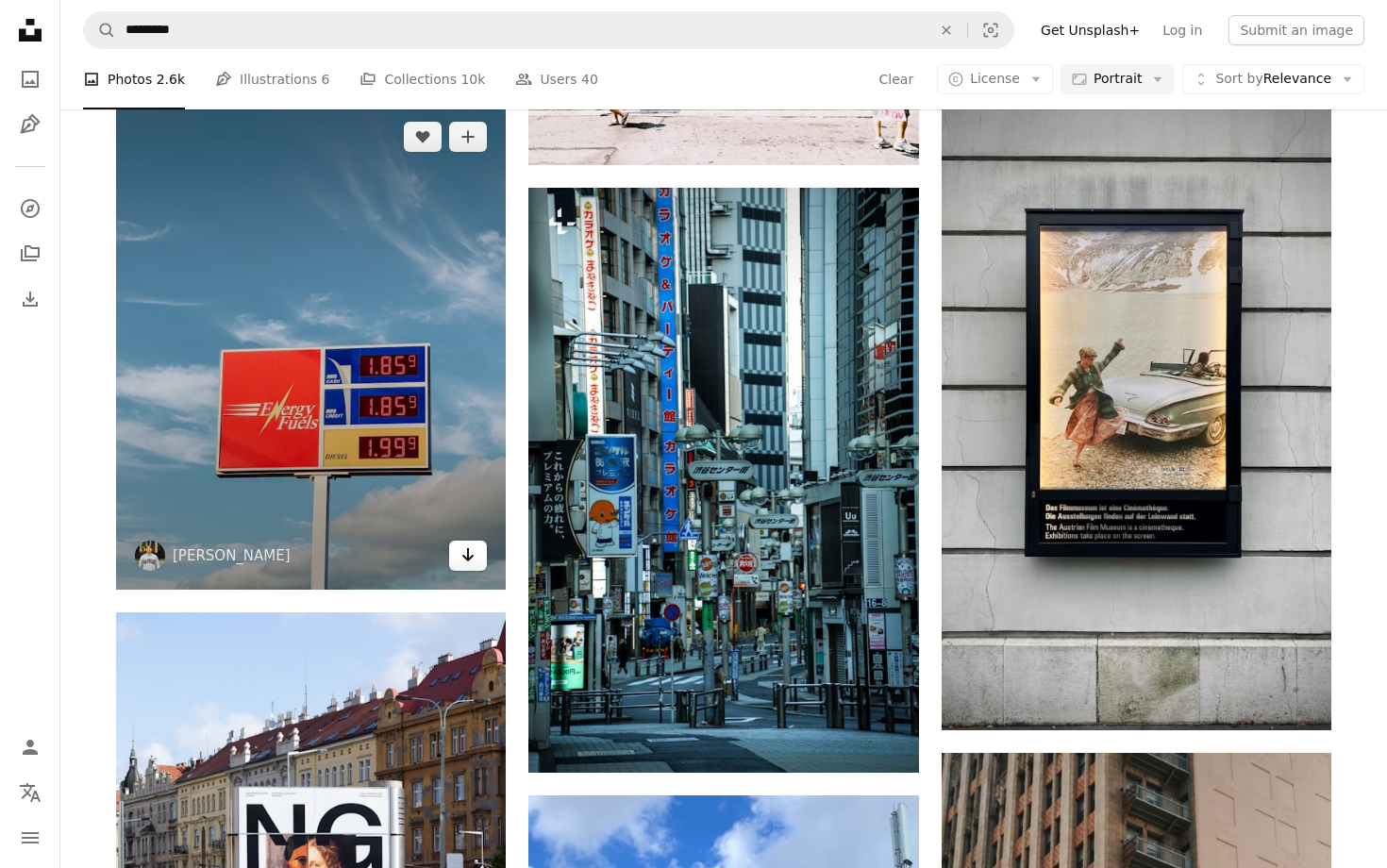
click at [474, 548] on icon "Arrow pointing down" at bounding box center [467, 554] width 15 height 22
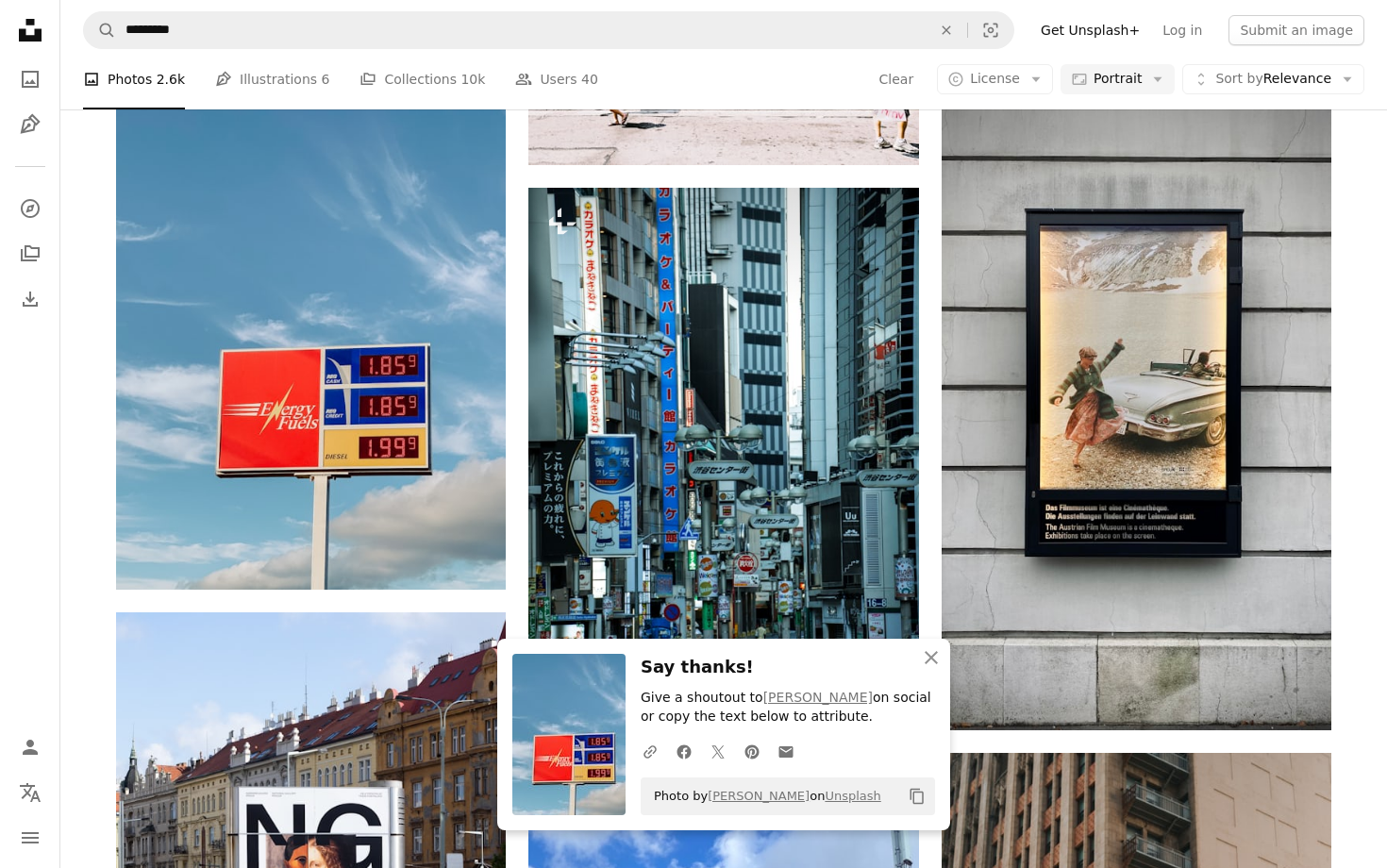
click at [33, 624] on nav "Unsplash logo Unsplash Home A photo Pen Tool A compass A stack of folders Downl…" at bounding box center [30, 434] width 60 height 868
click at [0, 512] on nav "Unsplash logo Unsplash Home A photo Pen Tool A compass A stack of folders Downl…" at bounding box center [30, 434] width 60 height 868
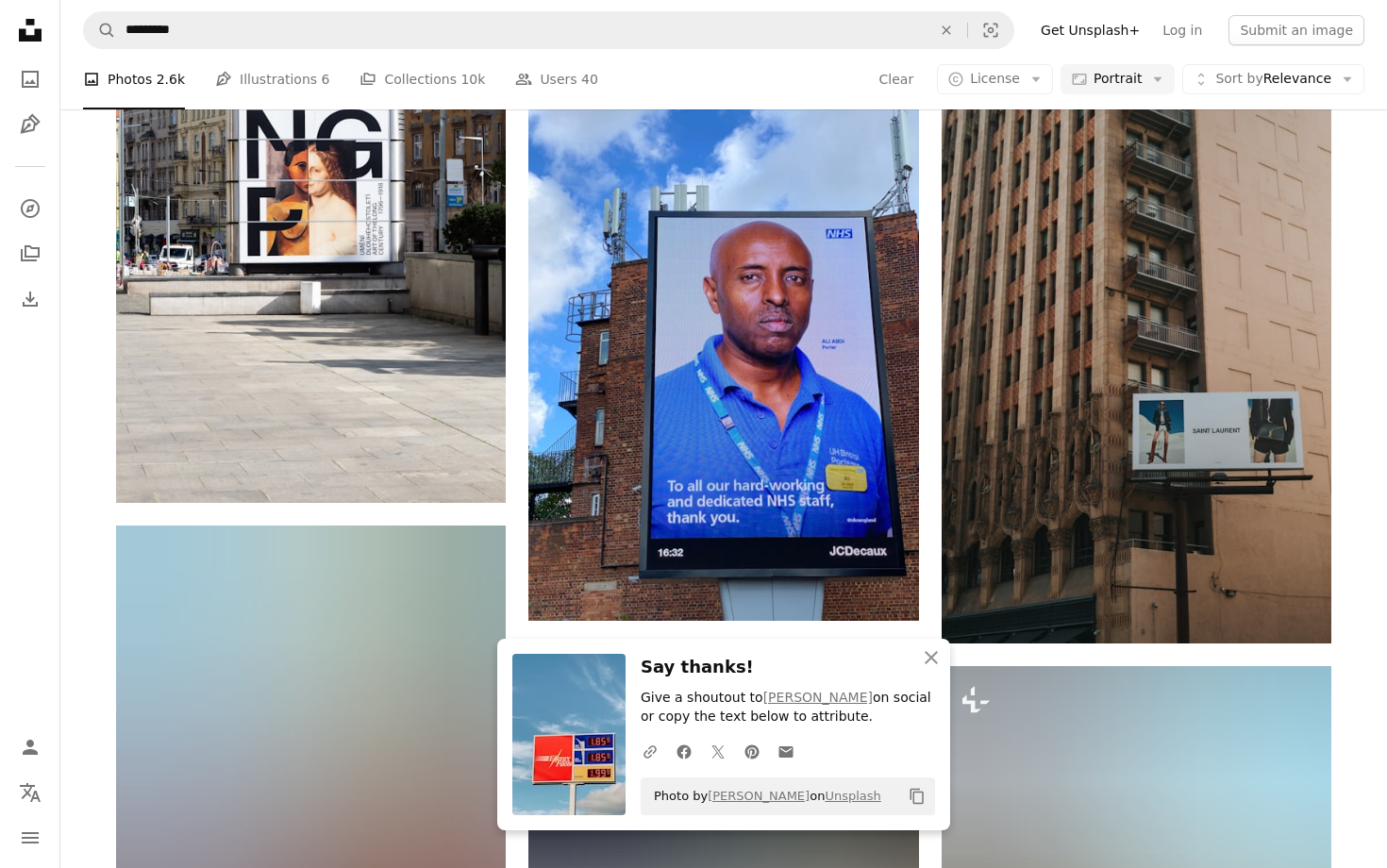
scroll to position [3974, 0]
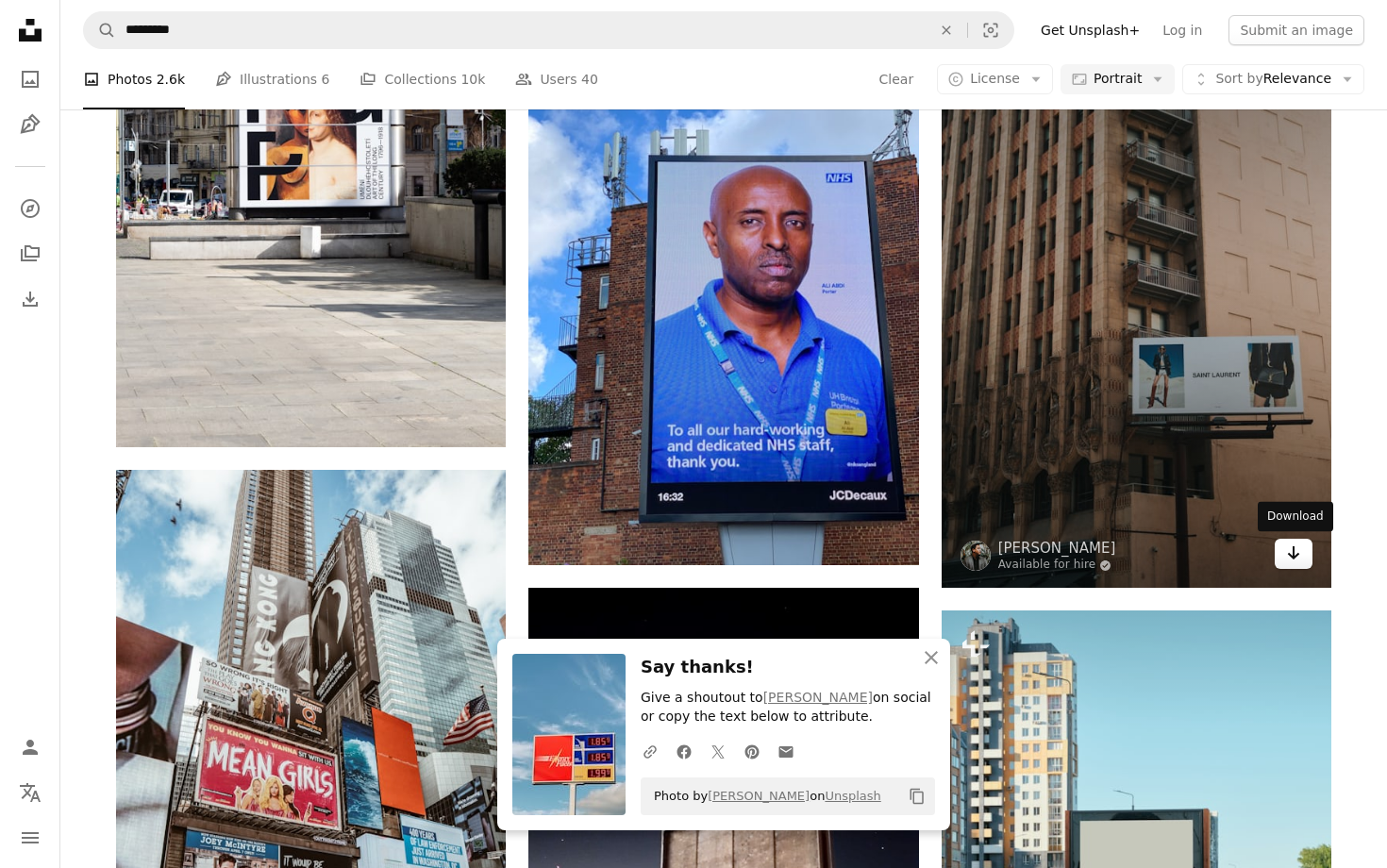
click at [1286, 559] on icon "Arrow pointing down" at bounding box center [1292, 552] width 15 height 22
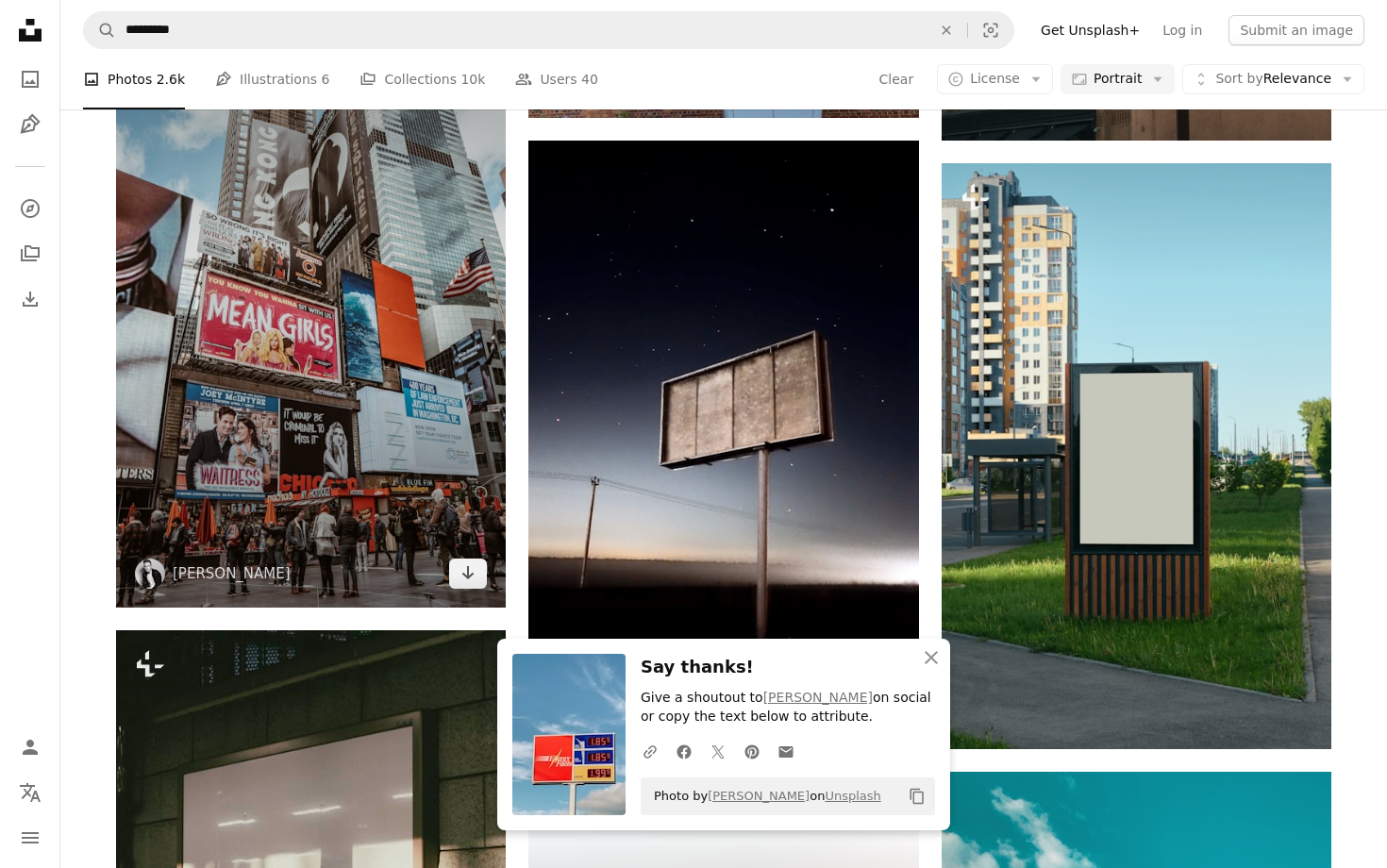
scroll to position [4440, 0]
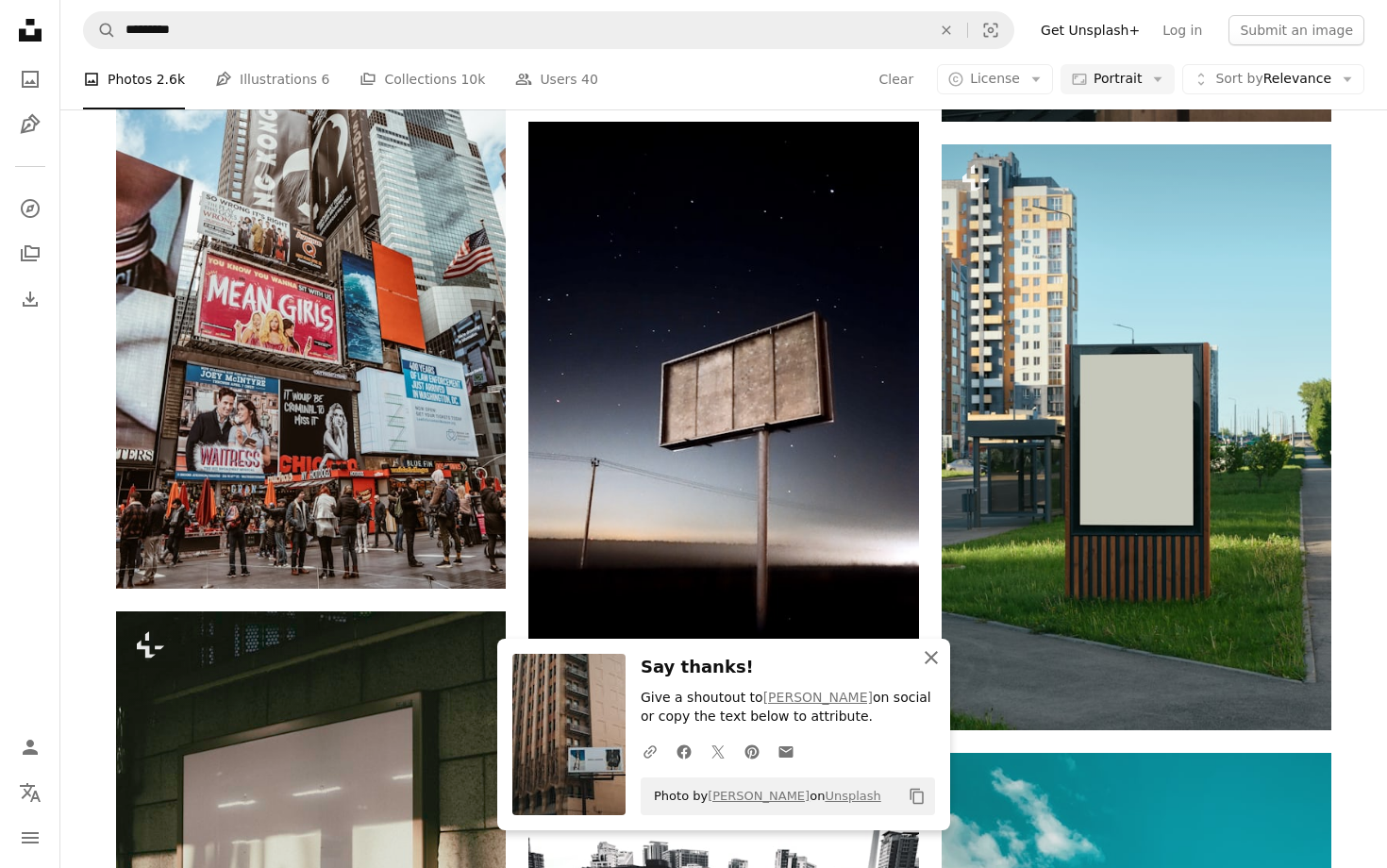
click at [936, 660] on icon "An X shape" at bounding box center [931, 657] width 22 height 22
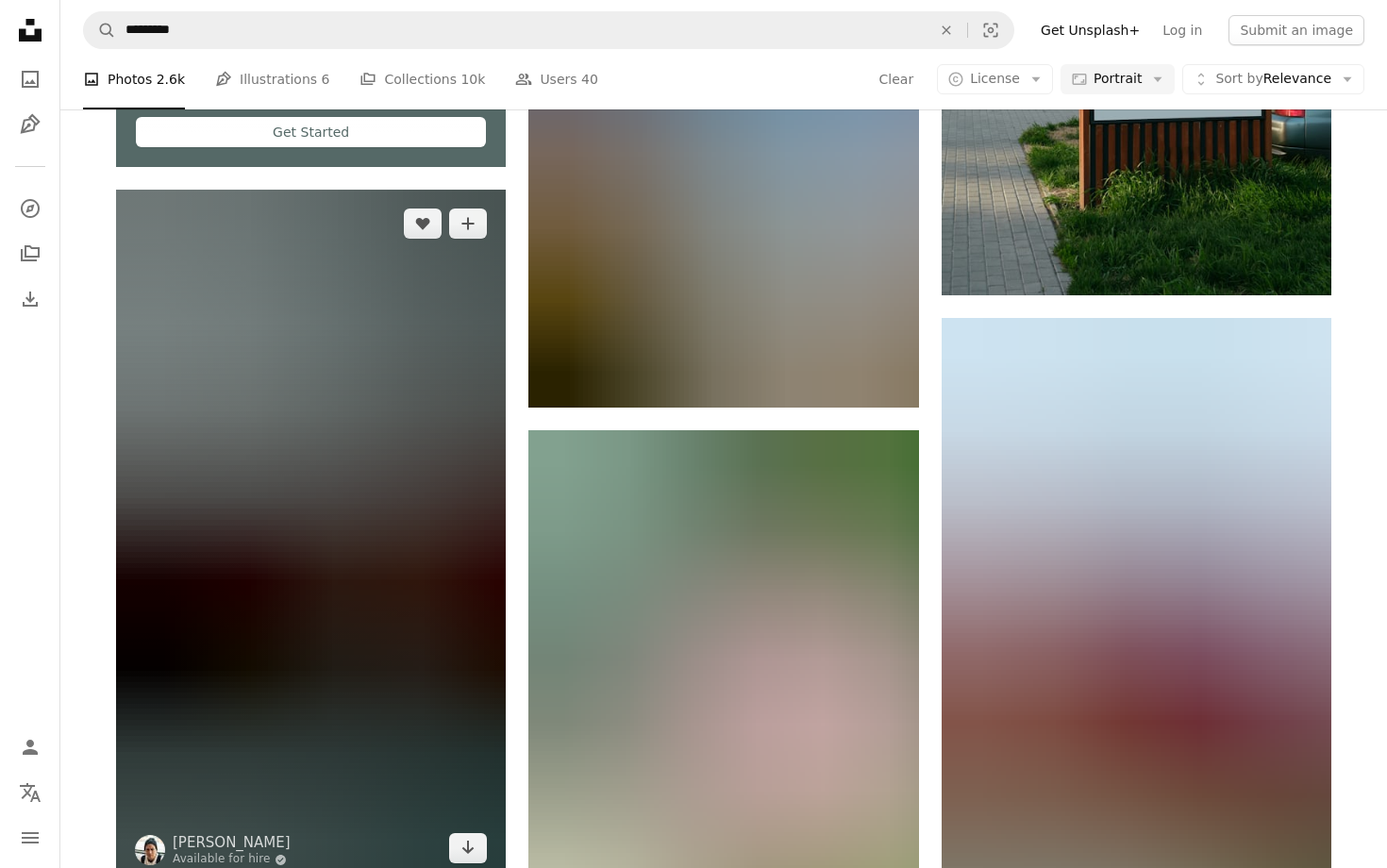
scroll to position [6662, 0]
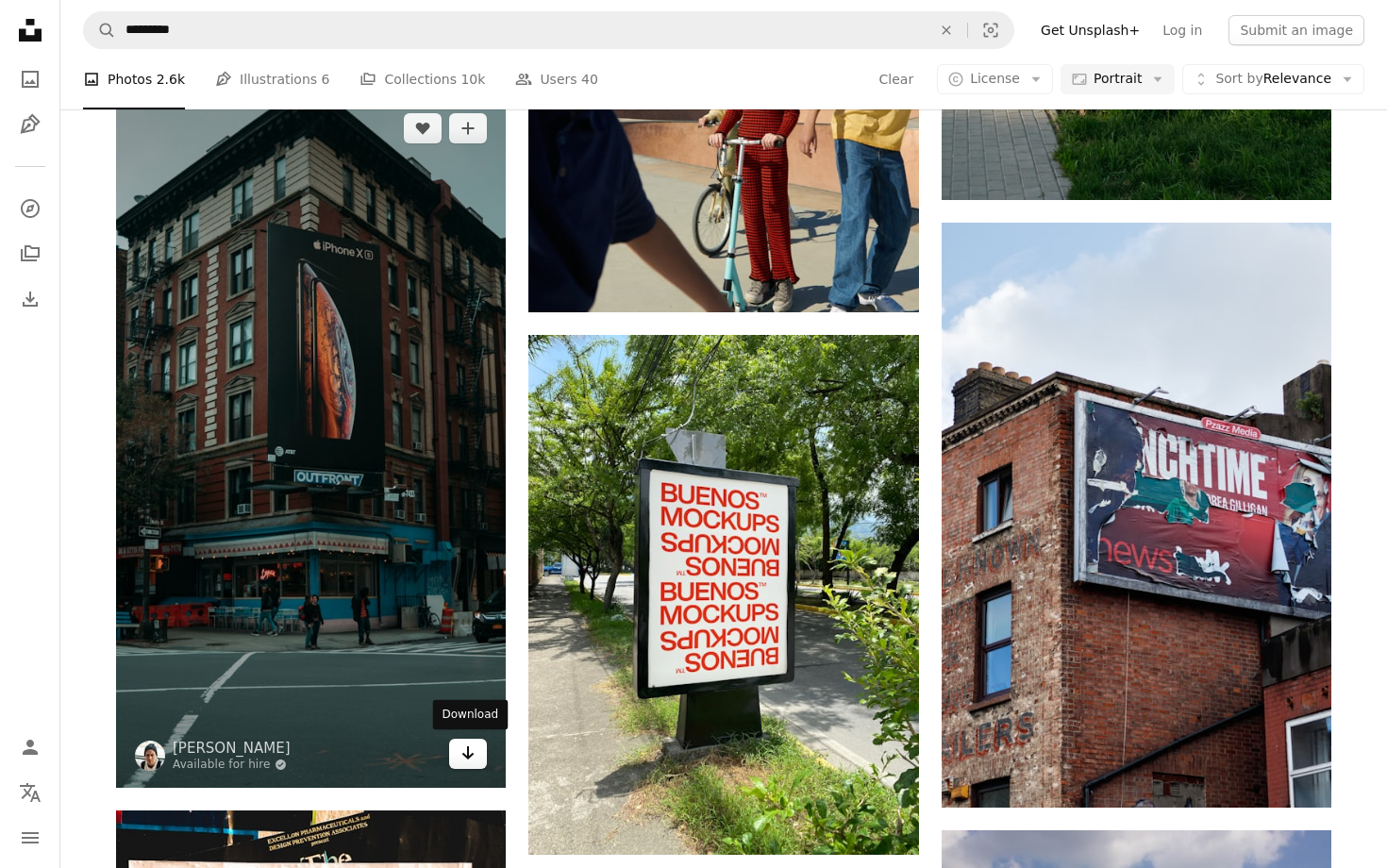
click at [468, 762] on icon "Arrow pointing down" at bounding box center [467, 752] width 15 height 22
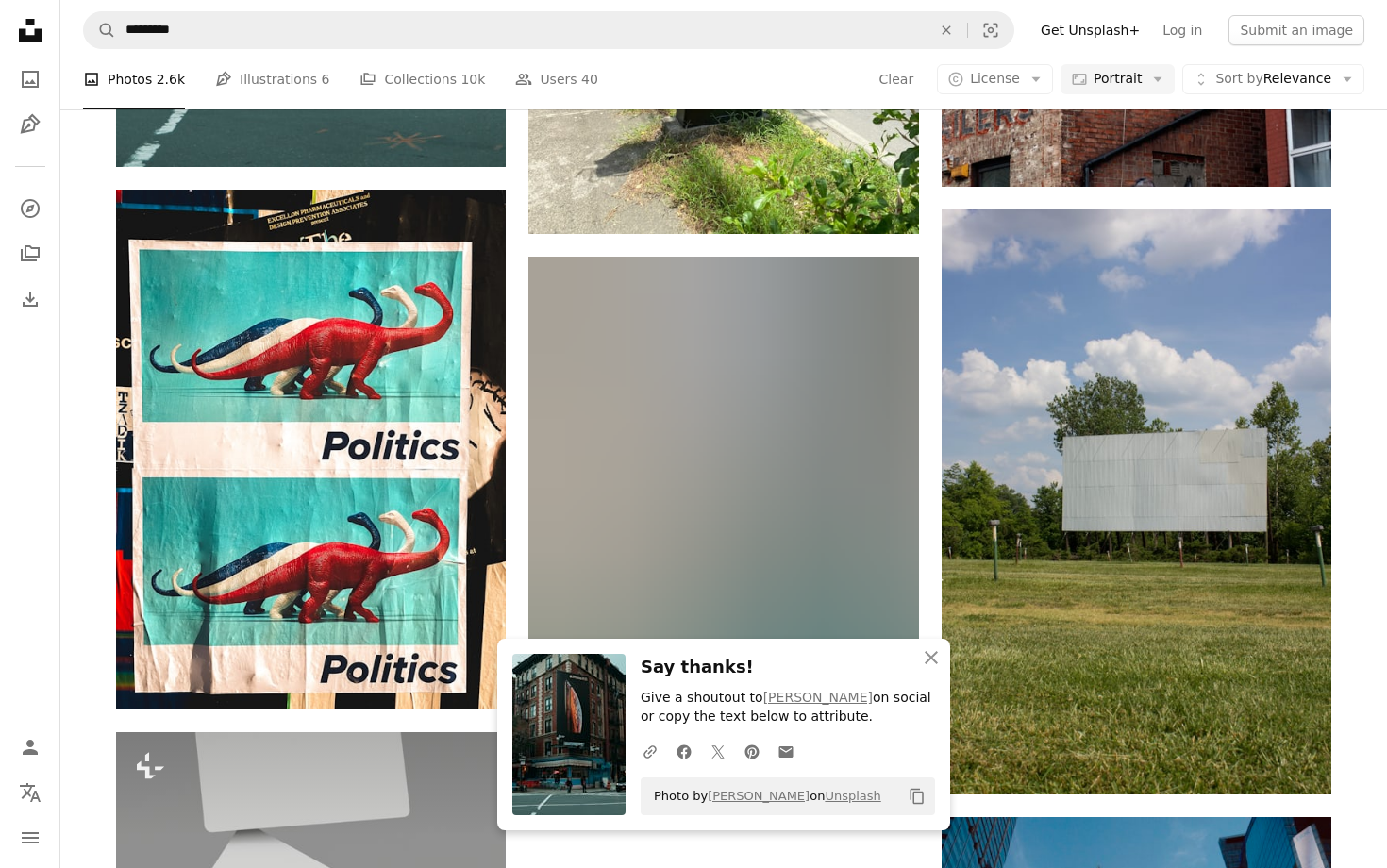
scroll to position [7539, 0]
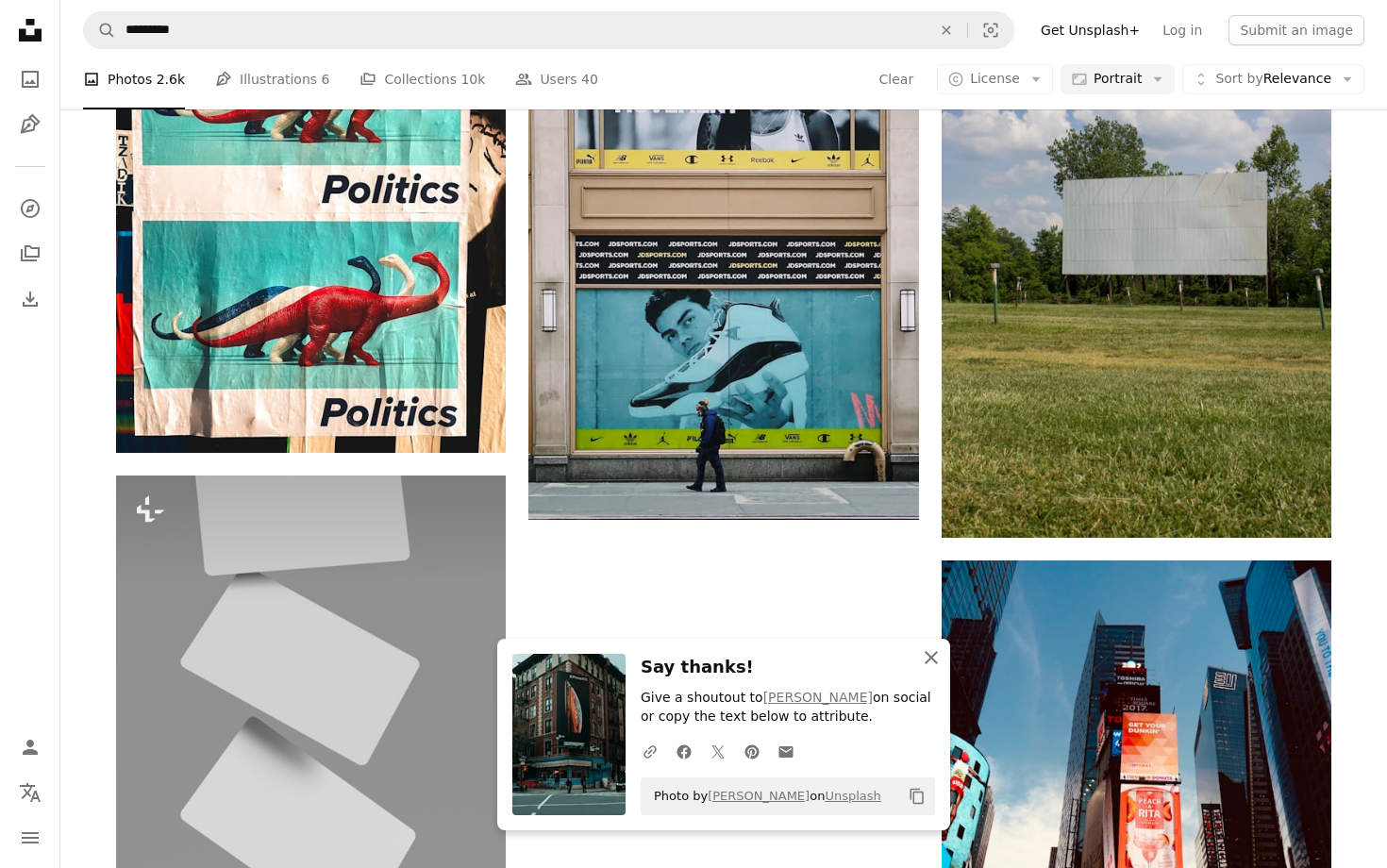
click at [939, 663] on icon "An X shape" at bounding box center [931, 657] width 22 height 22
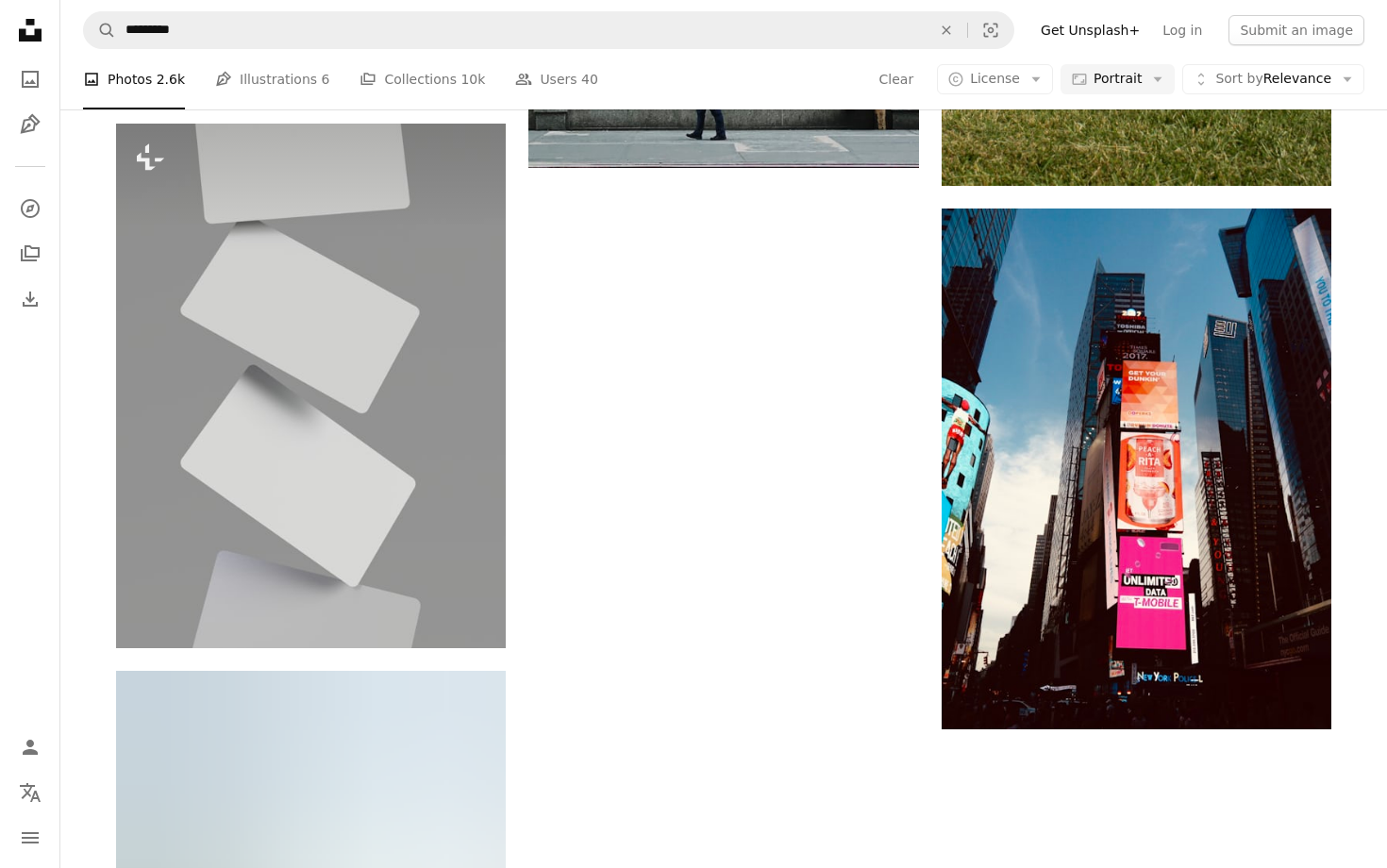
scroll to position [7890, 0]
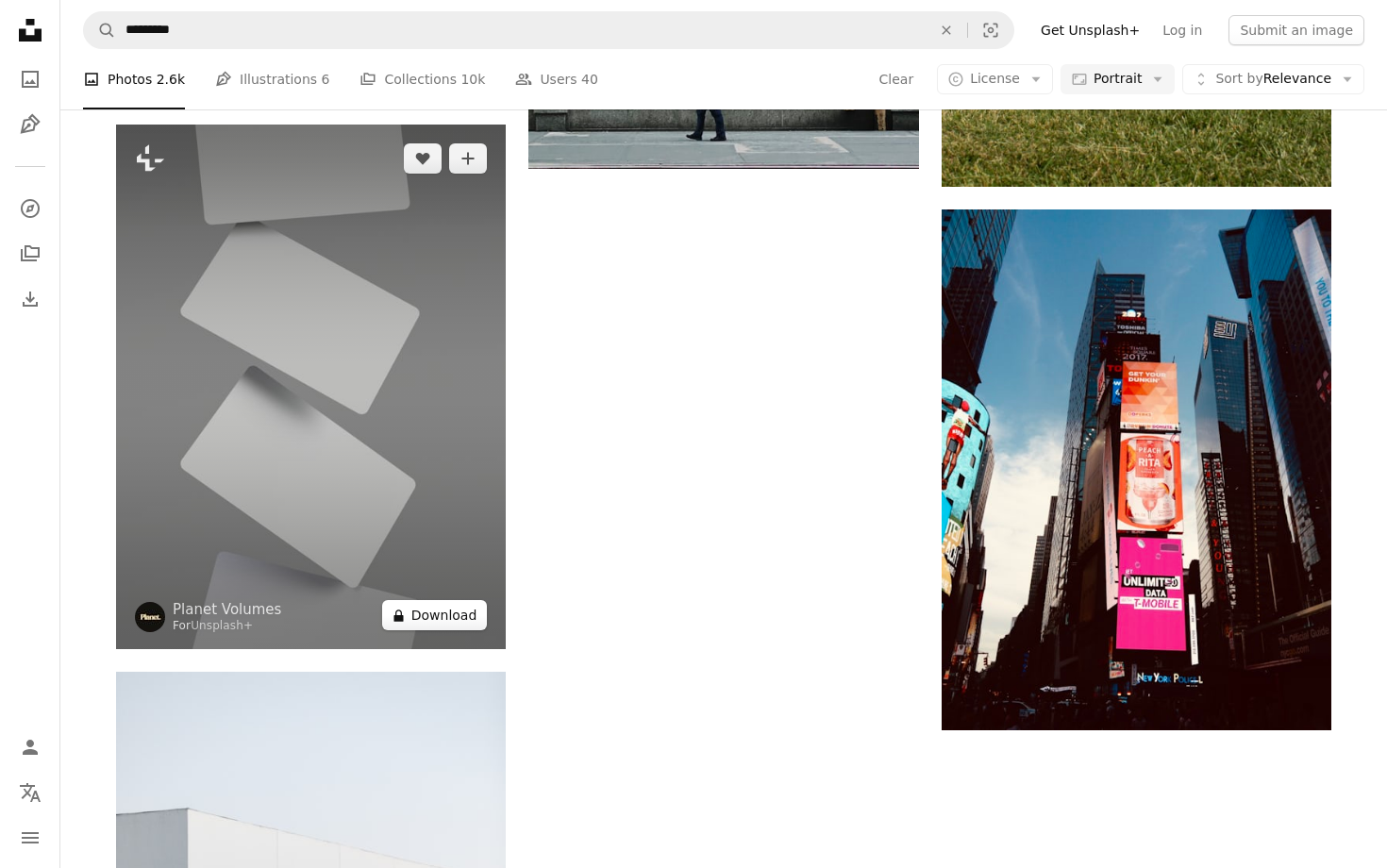
click at [422, 622] on button "A lock Download" at bounding box center [435, 614] width 105 height 30
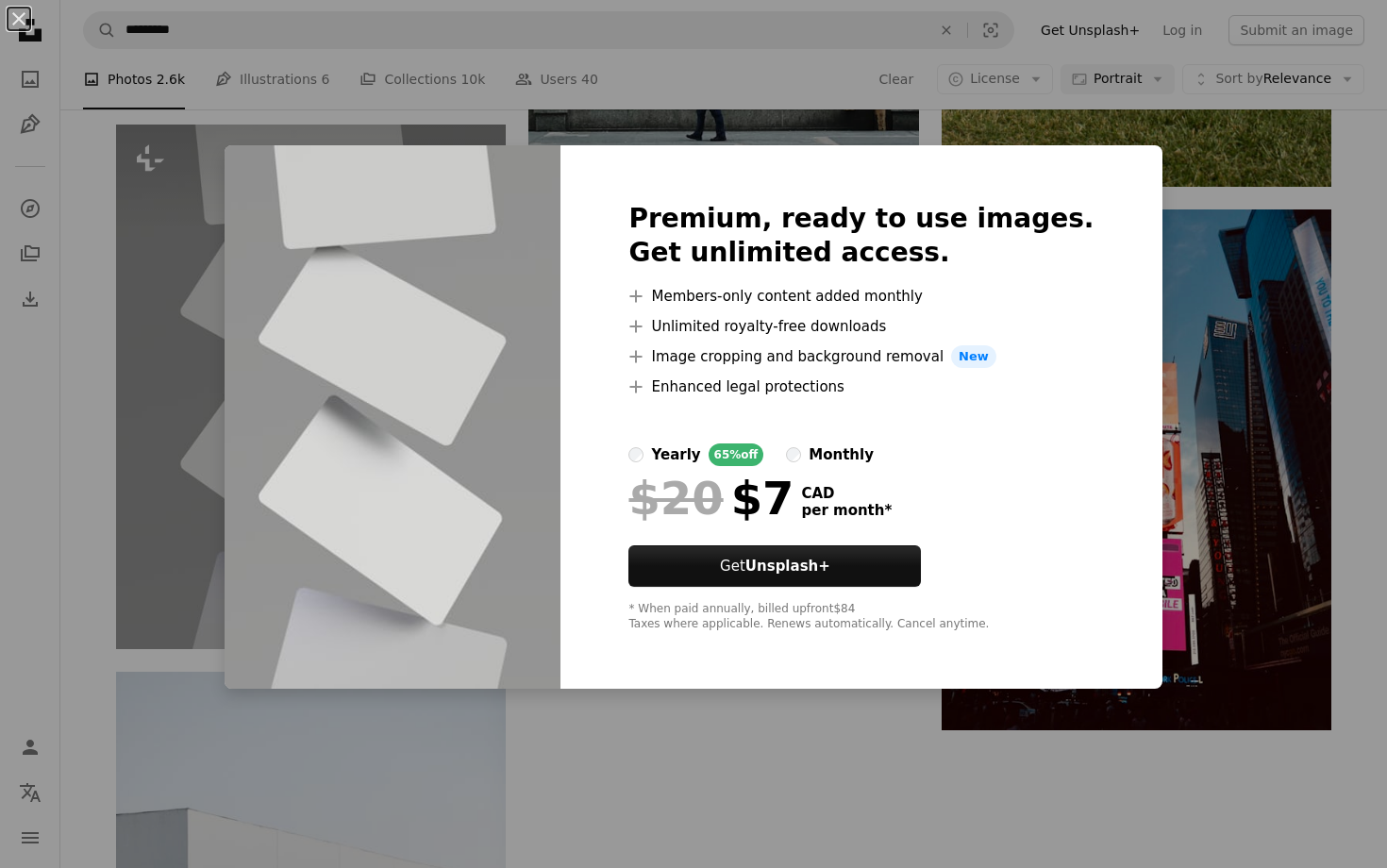
click at [1283, 258] on div "An X shape Premium, ready to use images. Get unlimited access. A plus sign Memb…" at bounding box center [694, 434] width 1387 height 868
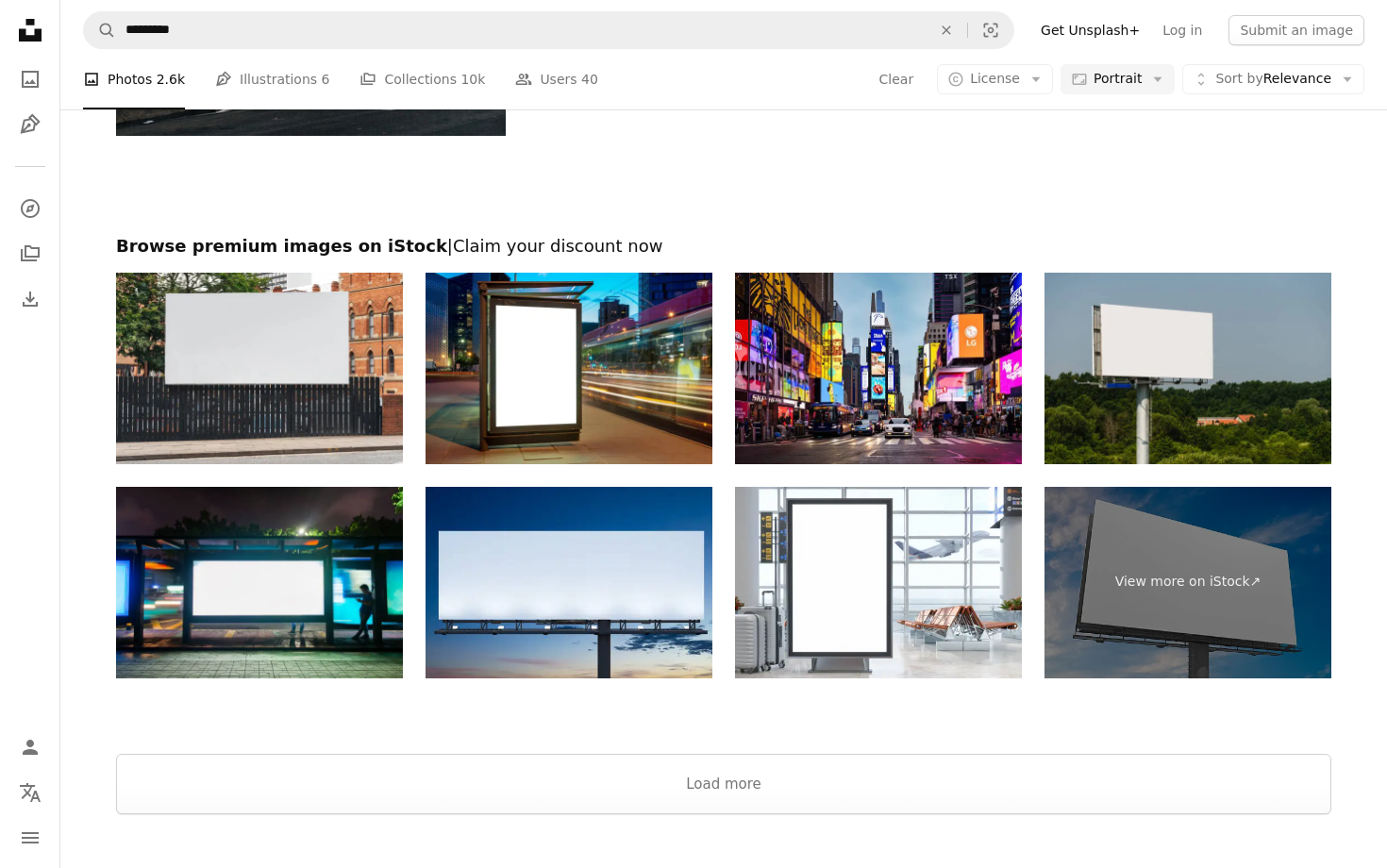
scroll to position [9073, 0]
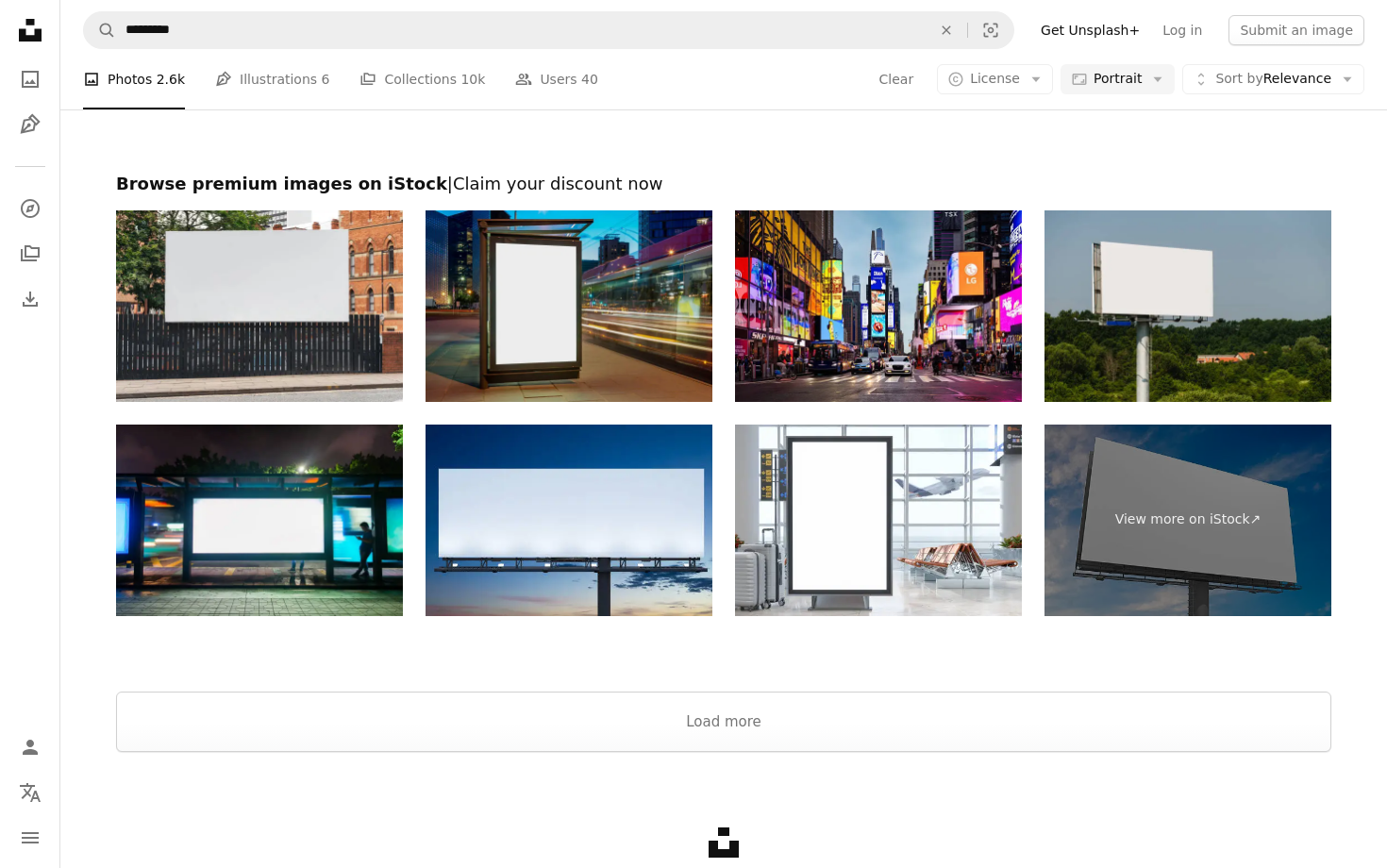
click at [606, 280] on img at bounding box center [569, 306] width 287 height 191
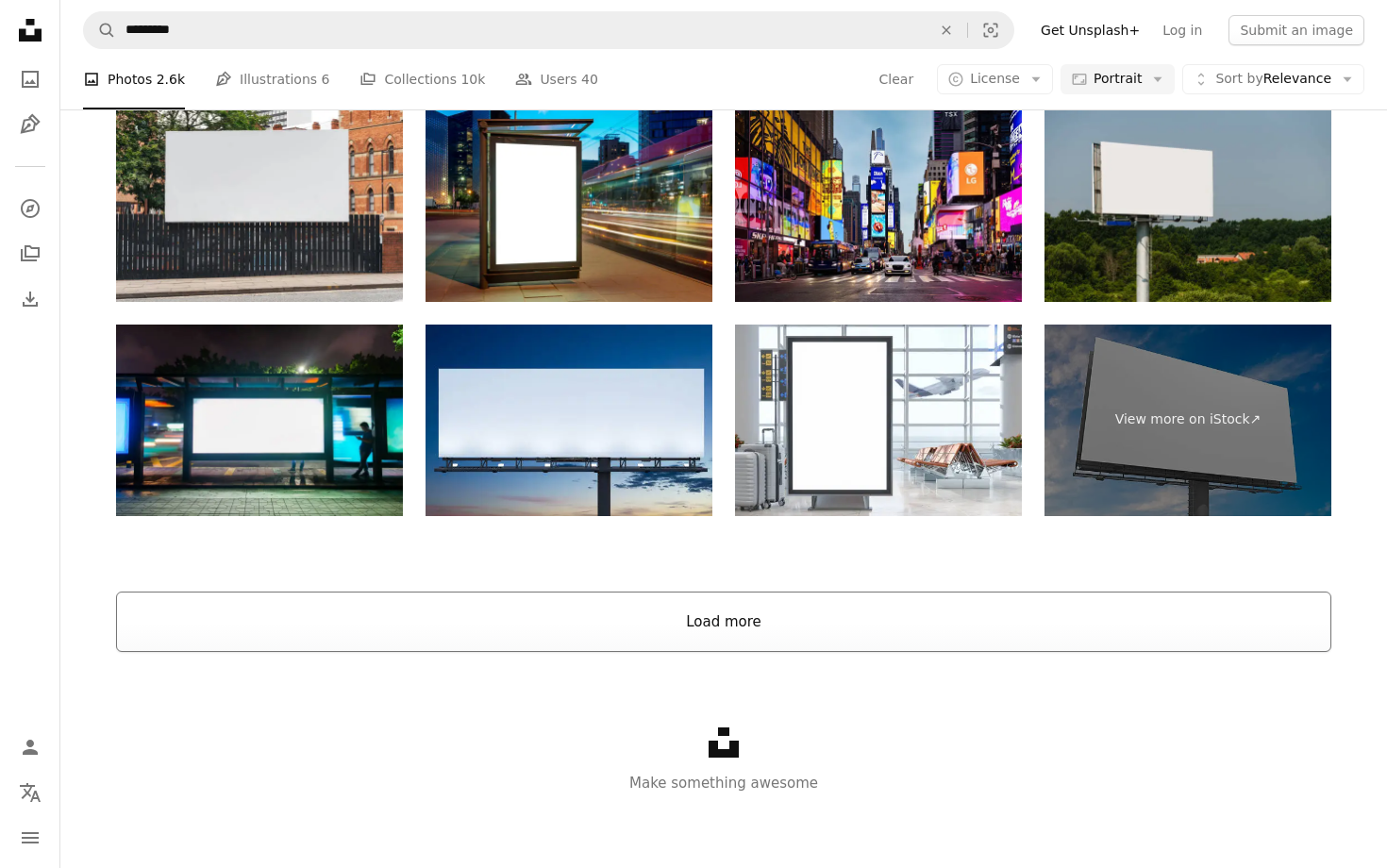
click at [788, 641] on button "Load more" at bounding box center [724, 621] width 1215 height 60
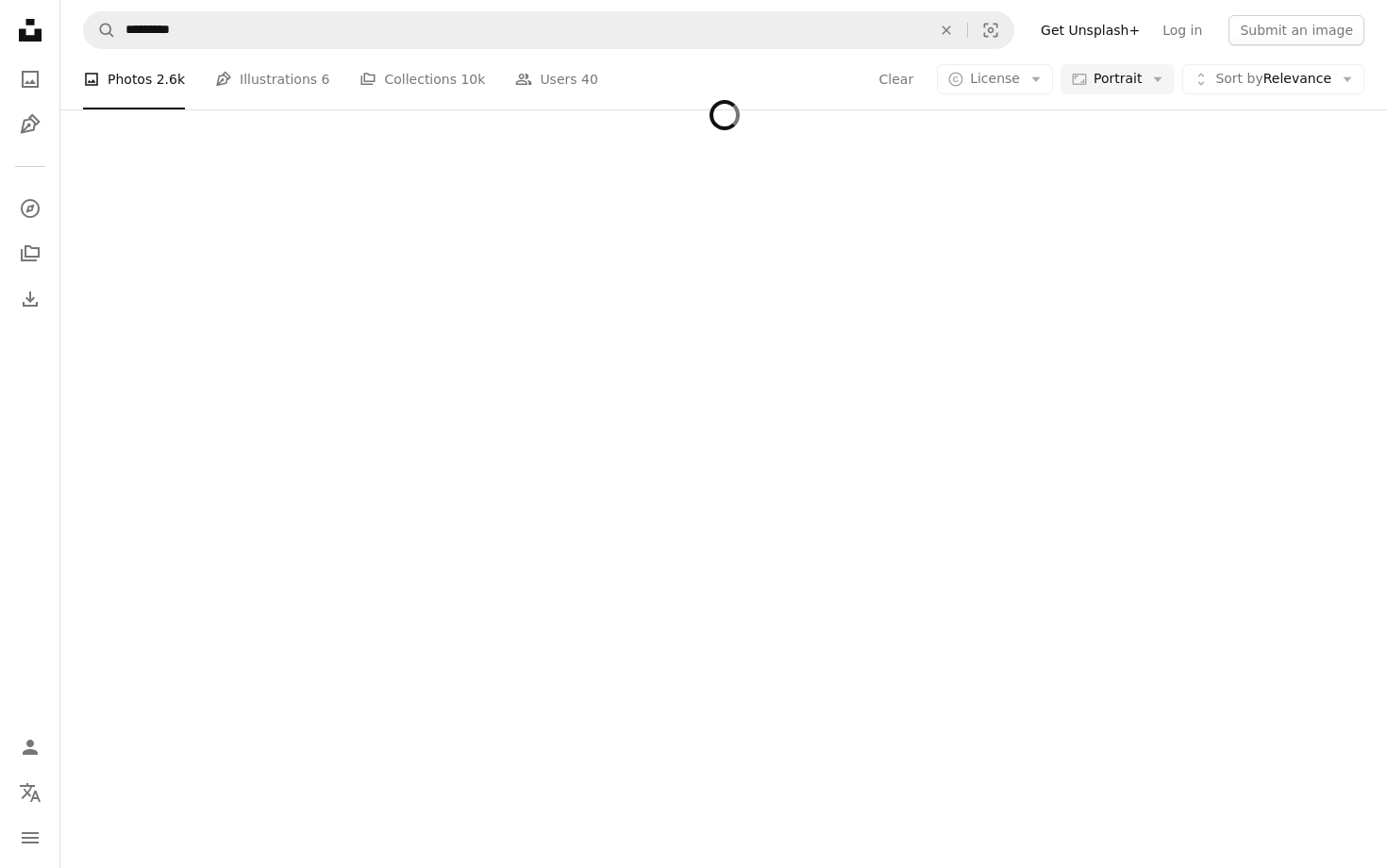
scroll to position [9173, 0]
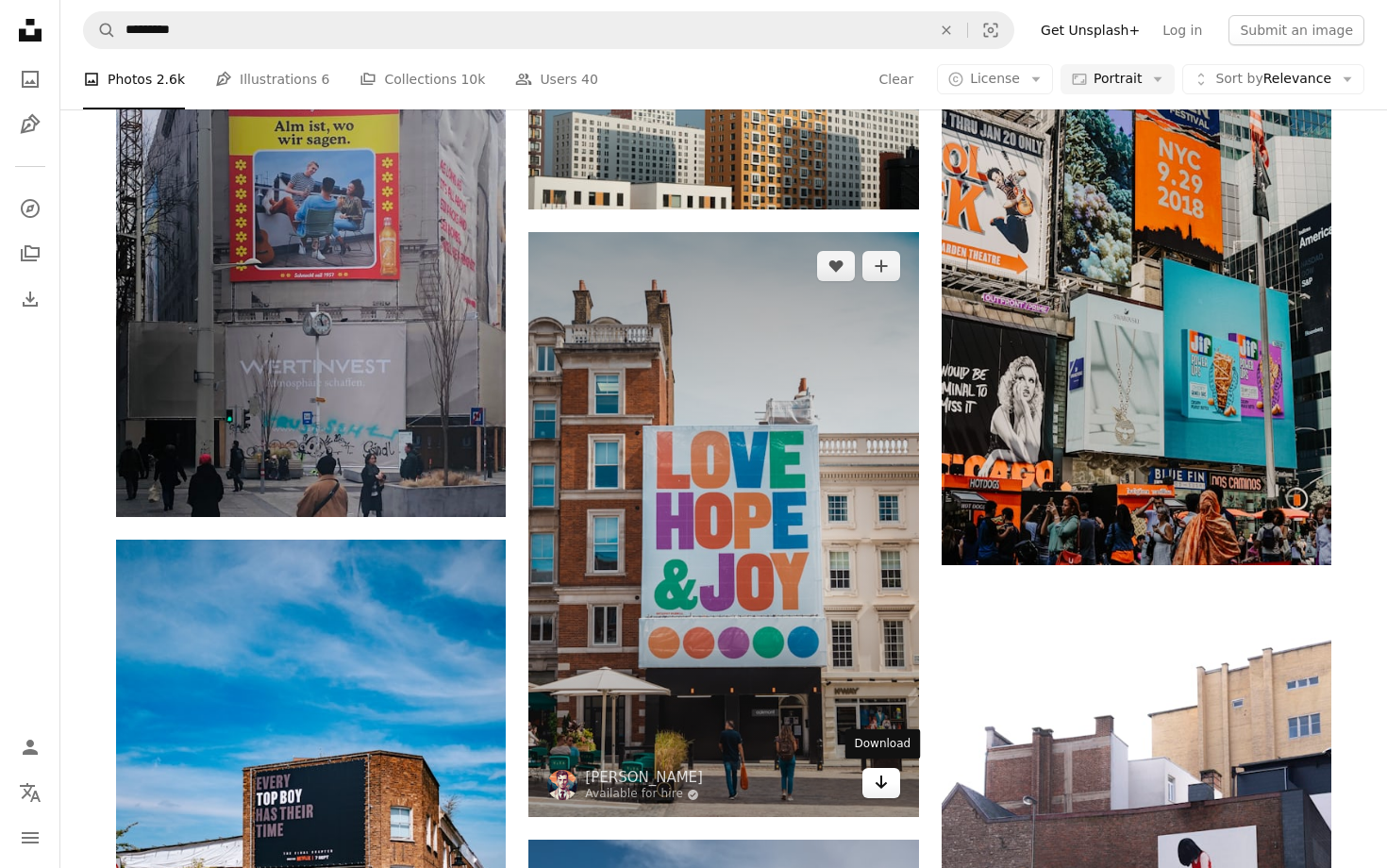
click at [886, 791] on icon "Arrow pointing down" at bounding box center [881, 781] width 15 height 22
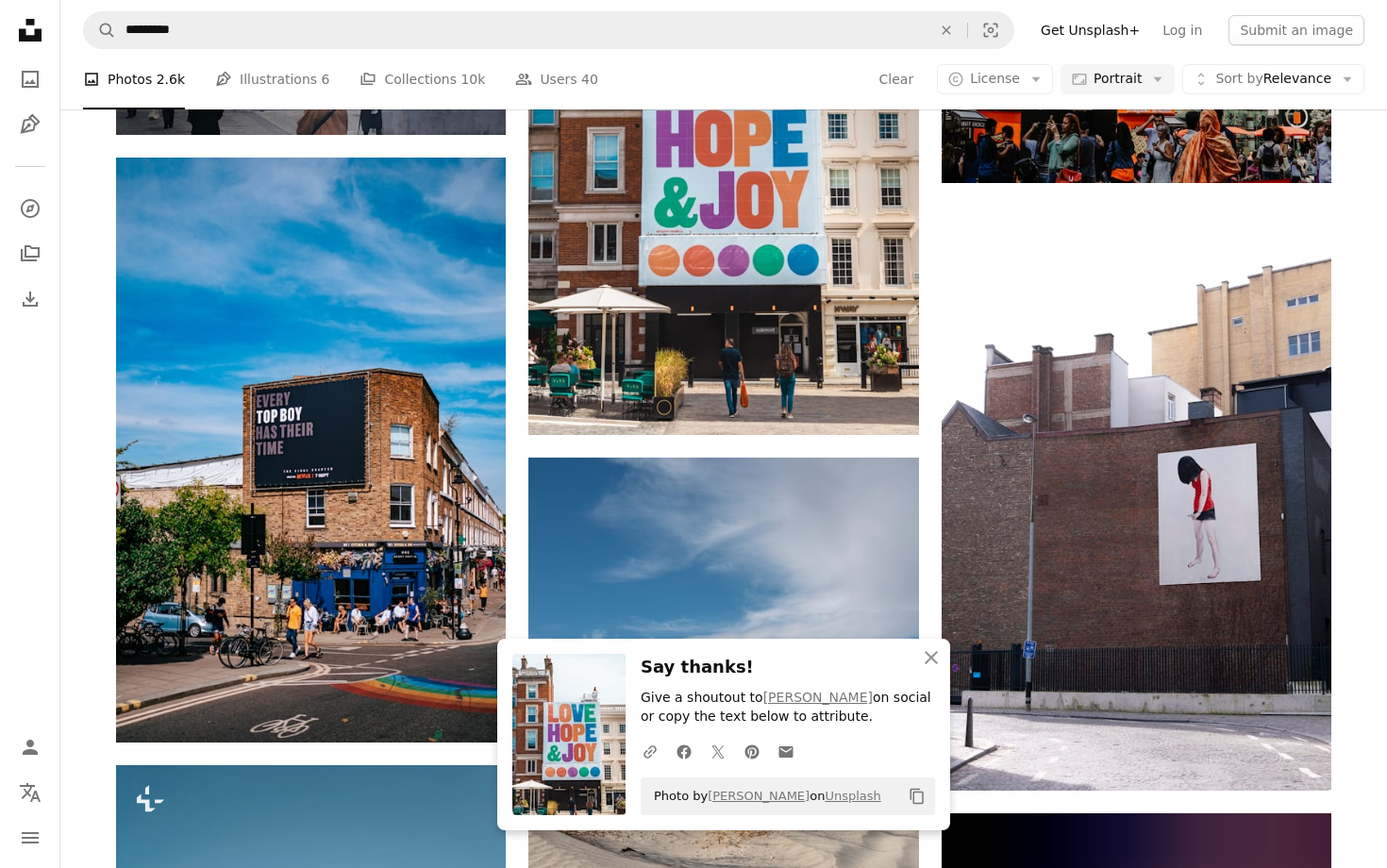
scroll to position [9581, 0]
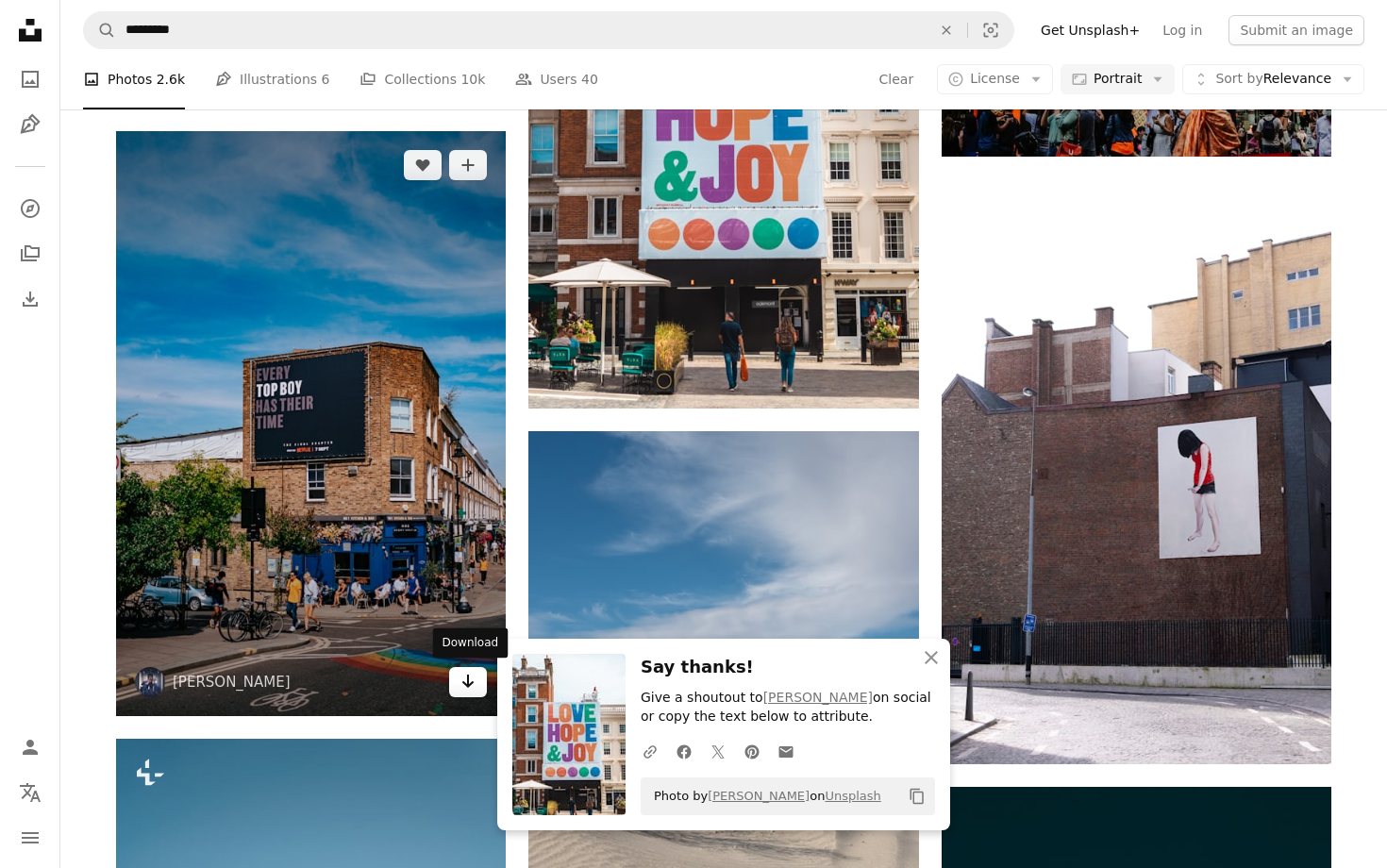
click at [472, 679] on icon "Arrow pointing down" at bounding box center [467, 681] width 15 height 22
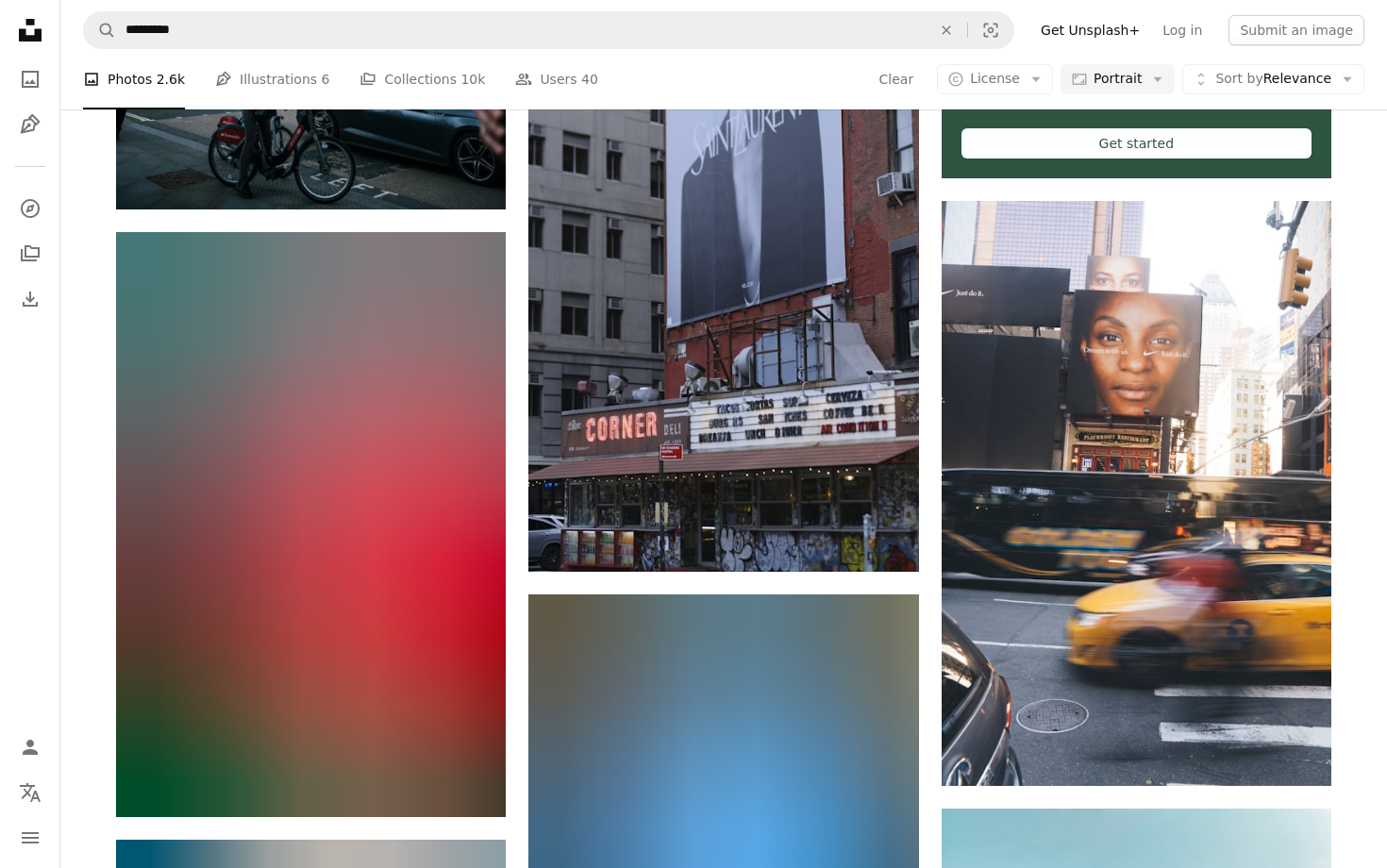
scroll to position [11914, 0]
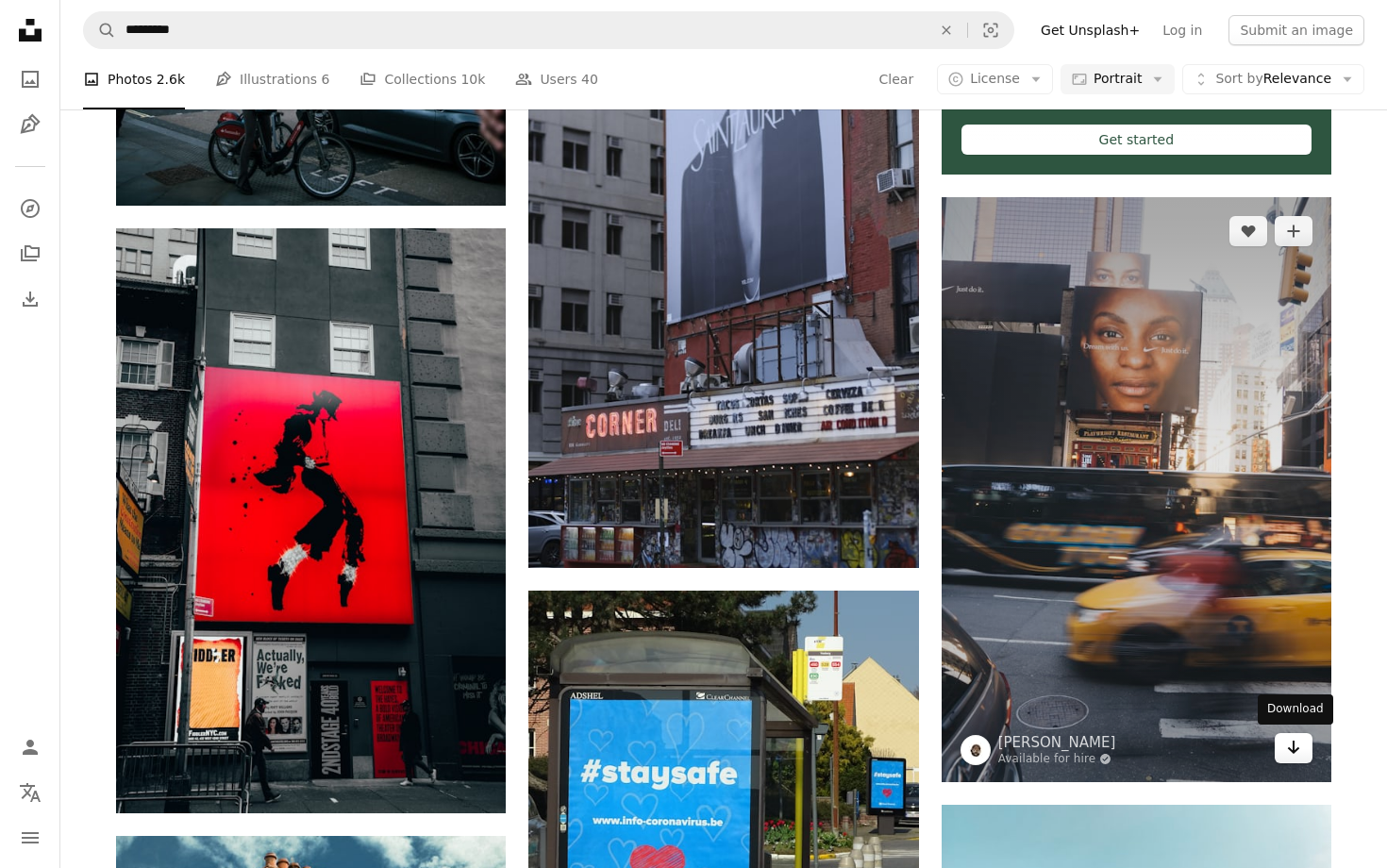
click at [1293, 749] on icon "Download" at bounding box center [1293, 747] width 13 height 14
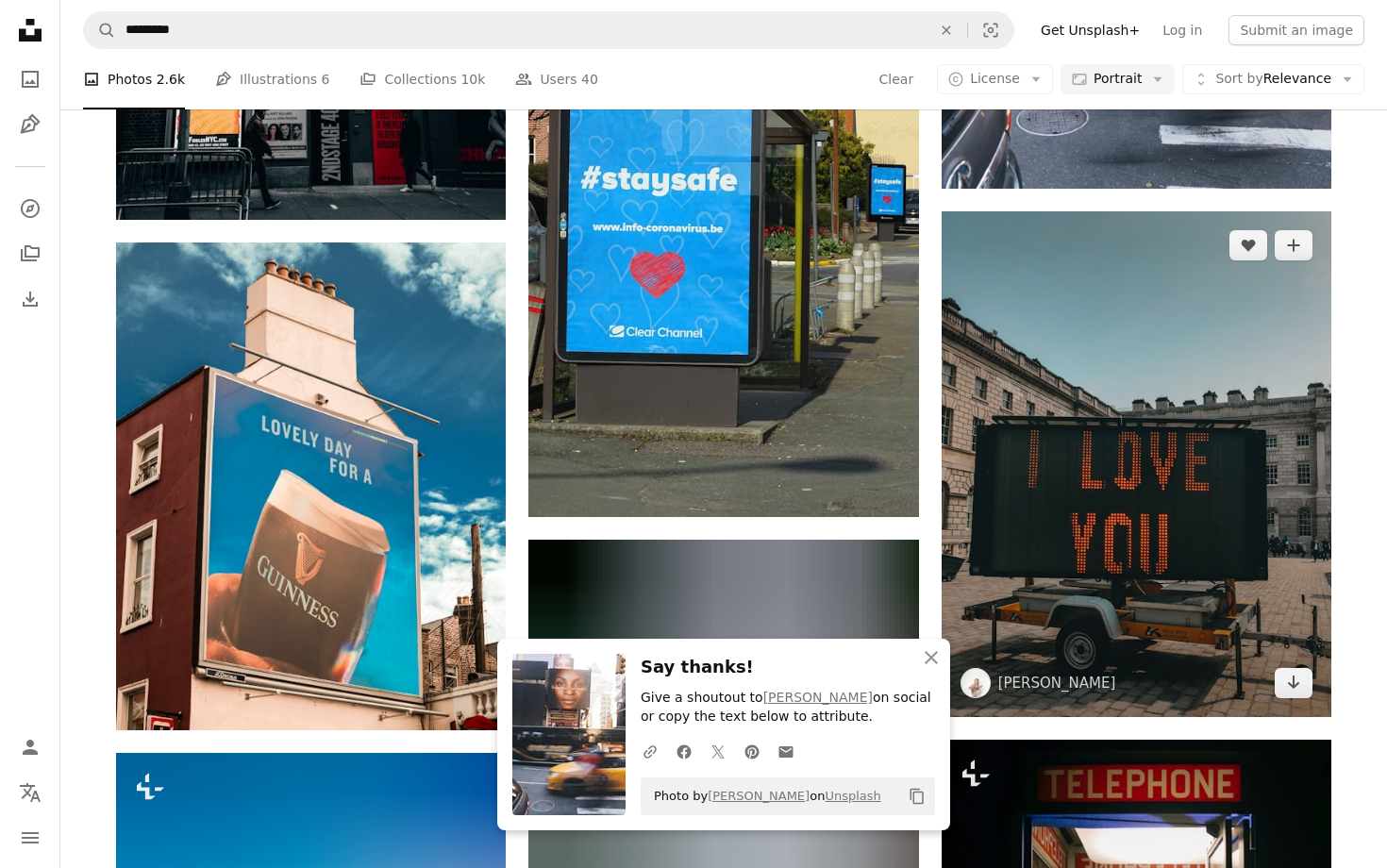
scroll to position [12555, 0]
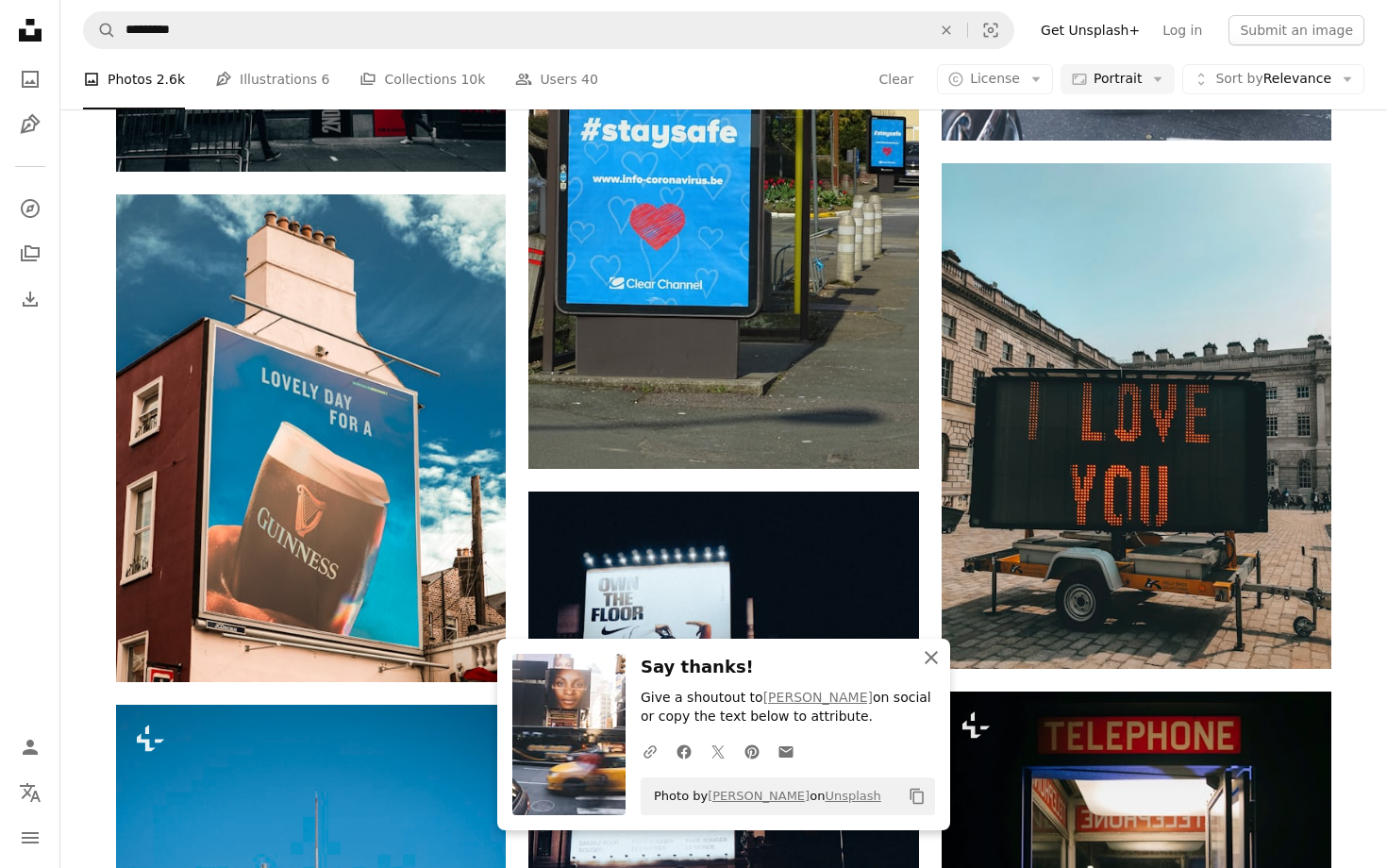
click at [935, 662] on icon "button" at bounding box center [931, 657] width 14 height 14
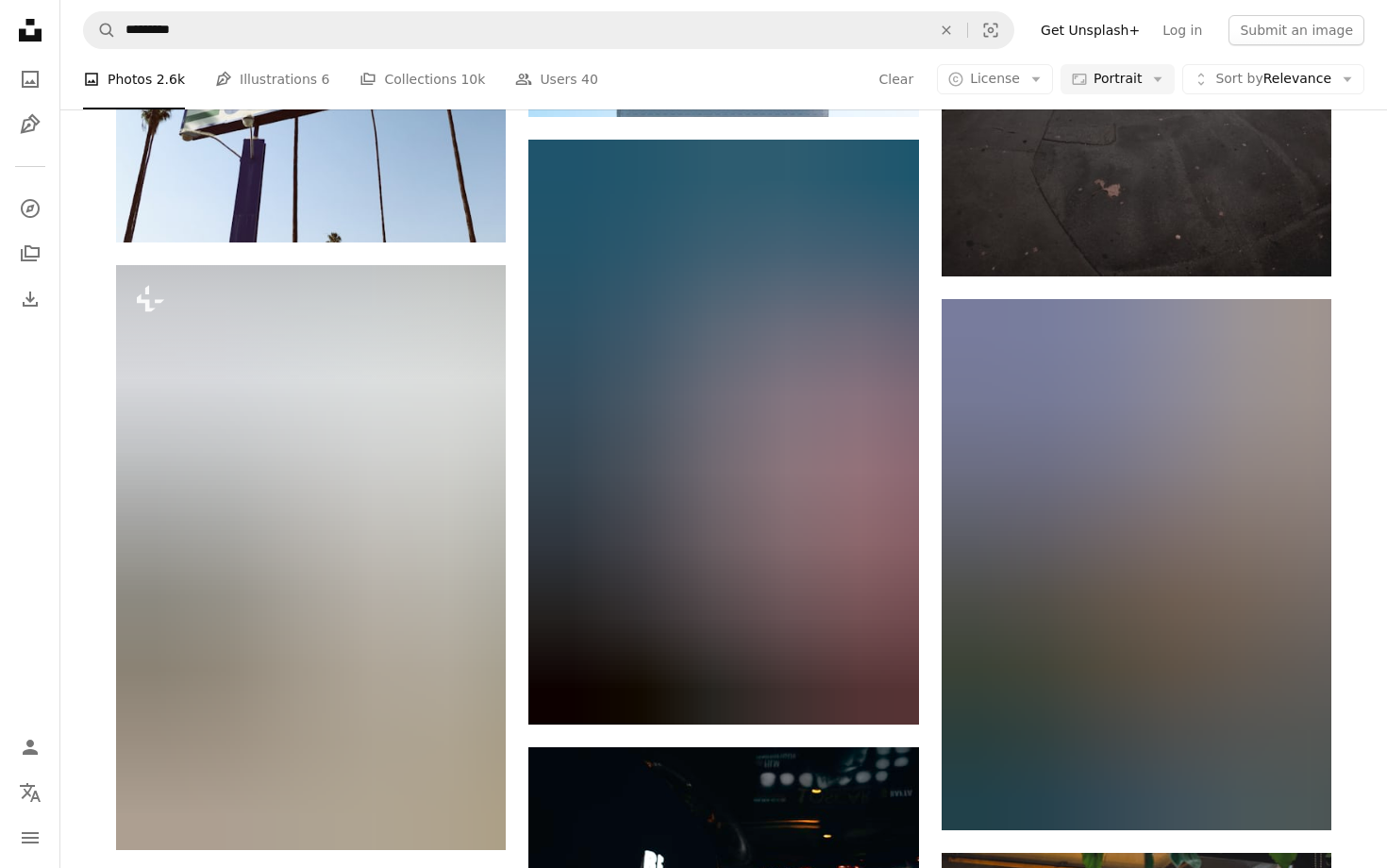
scroll to position [19428, 0]
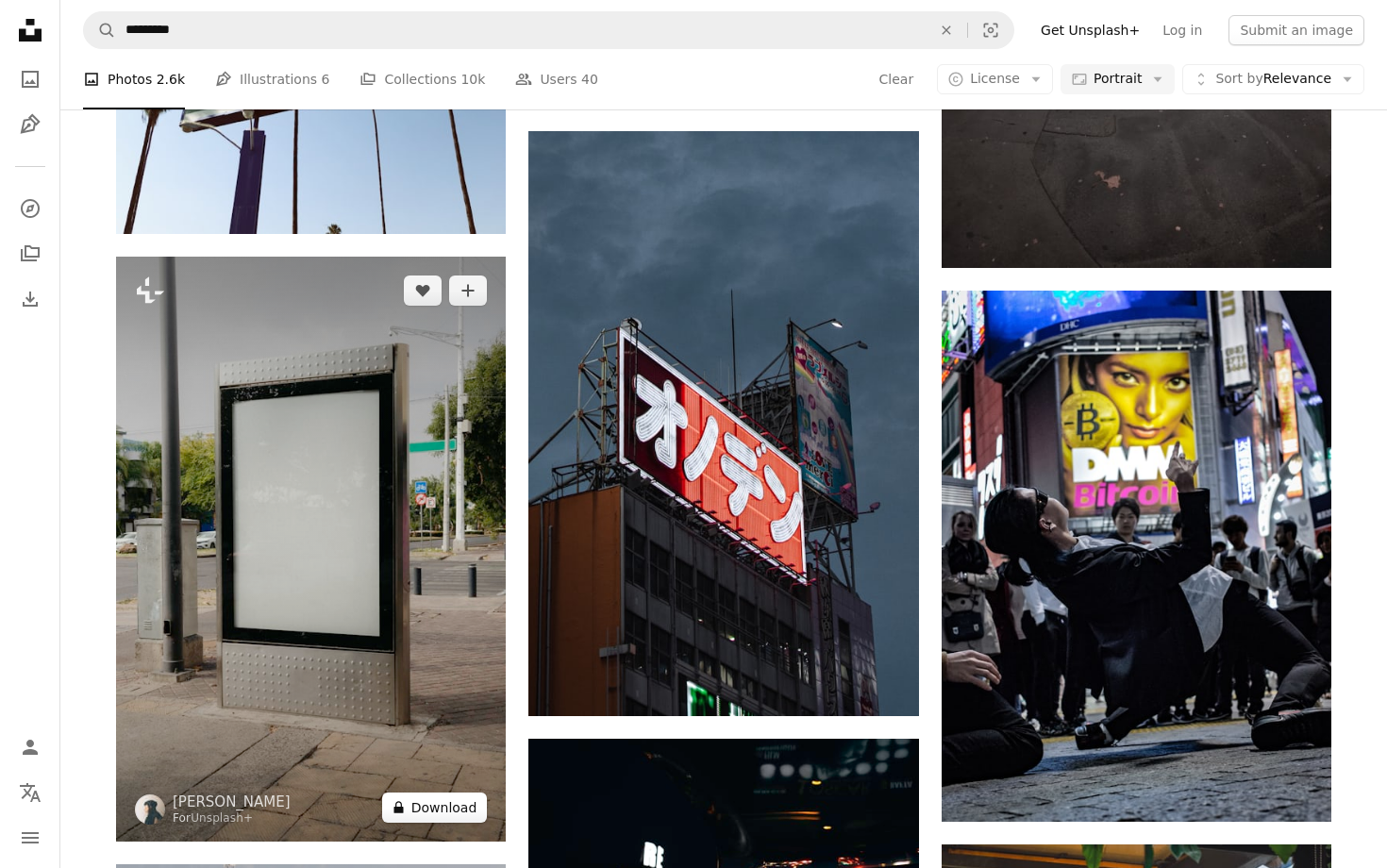
click at [438, 809] on button "A lock Download" at bounding box center [435, 807] width 105 height 30
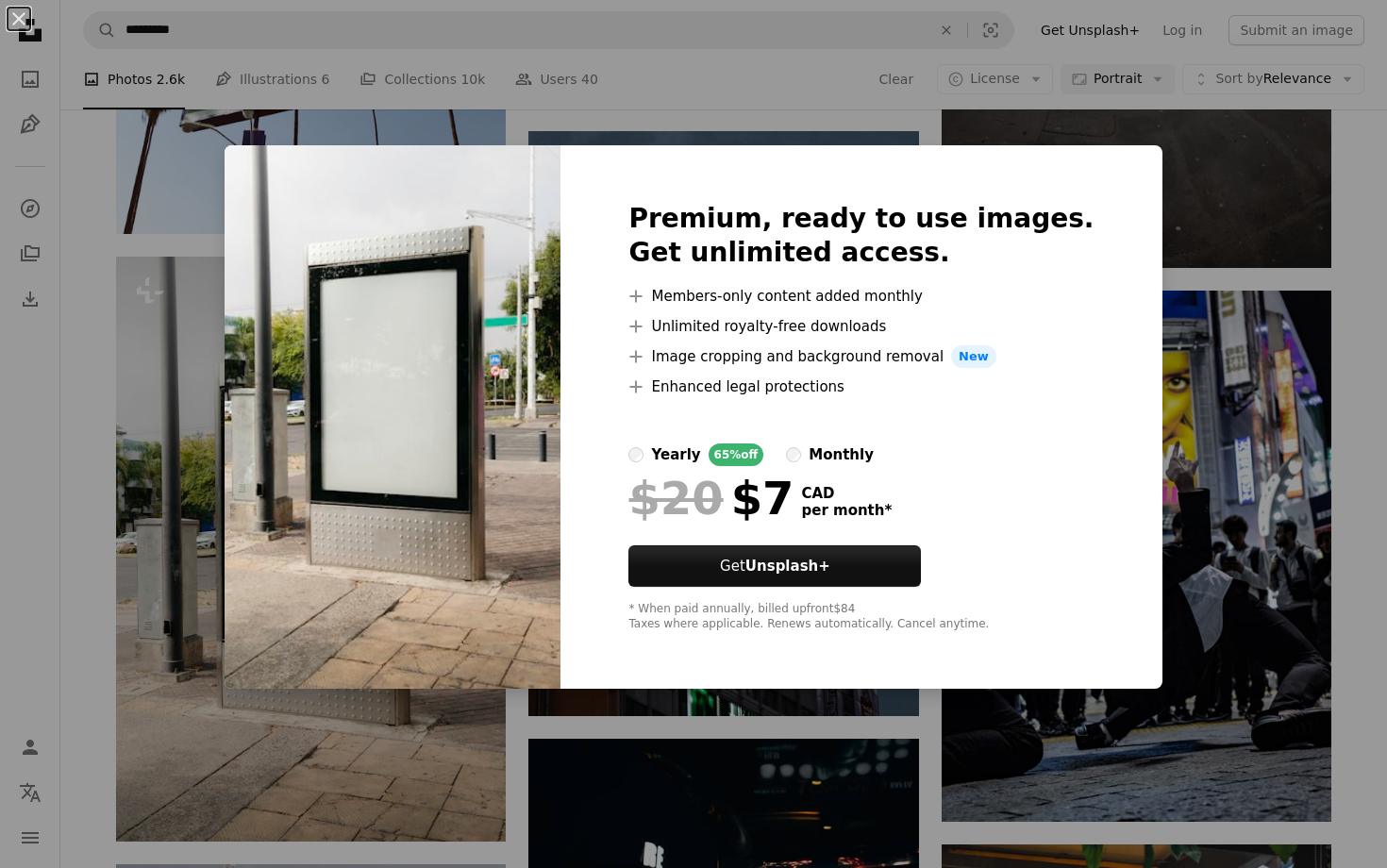
click at [0, 575] on div "An X shape Premium, ready to use images. Get unlimited access. A plus sign Memb…" at bounding box center [694, 434] width 1387 height 868
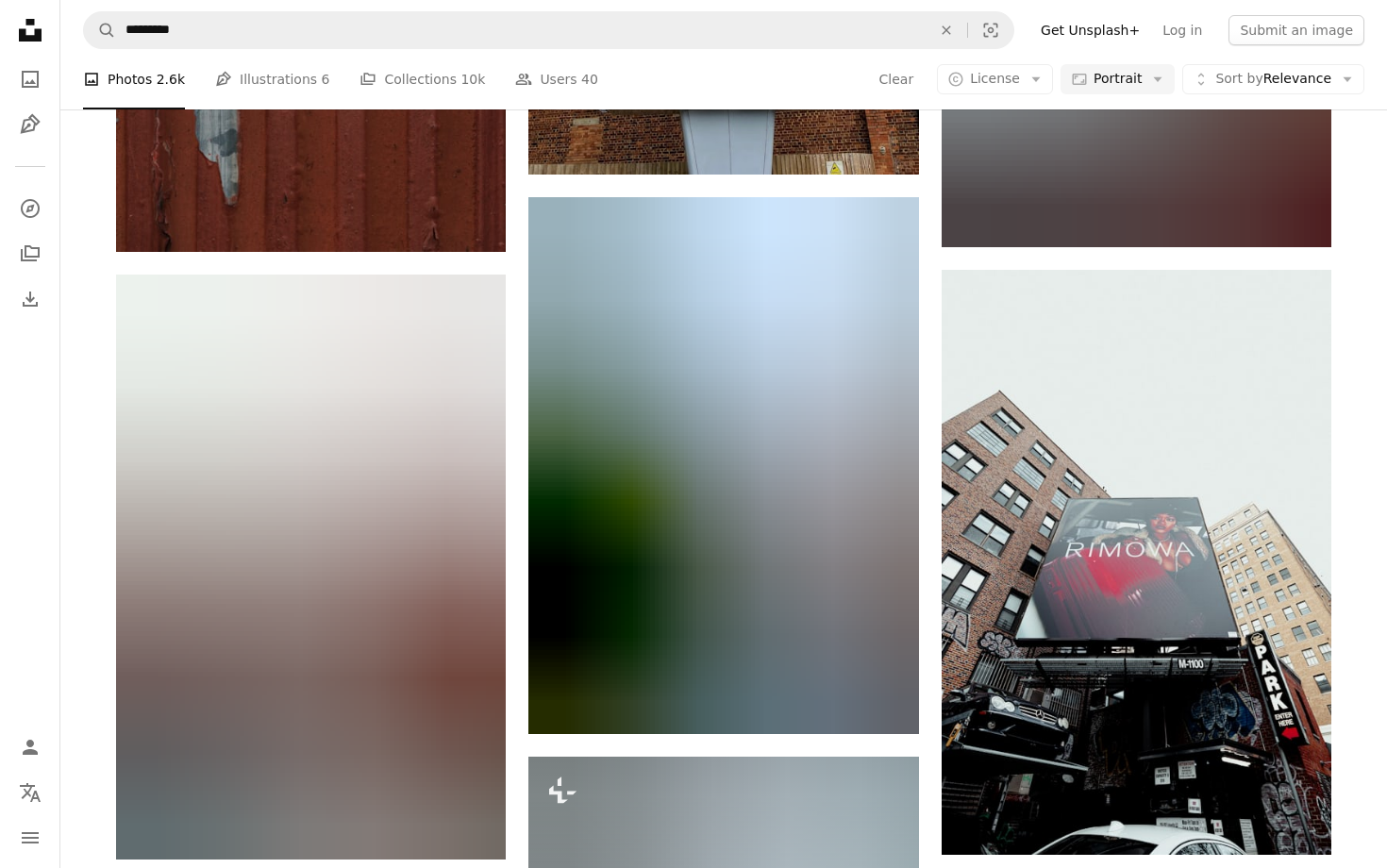
scroll to position [16761, 0]
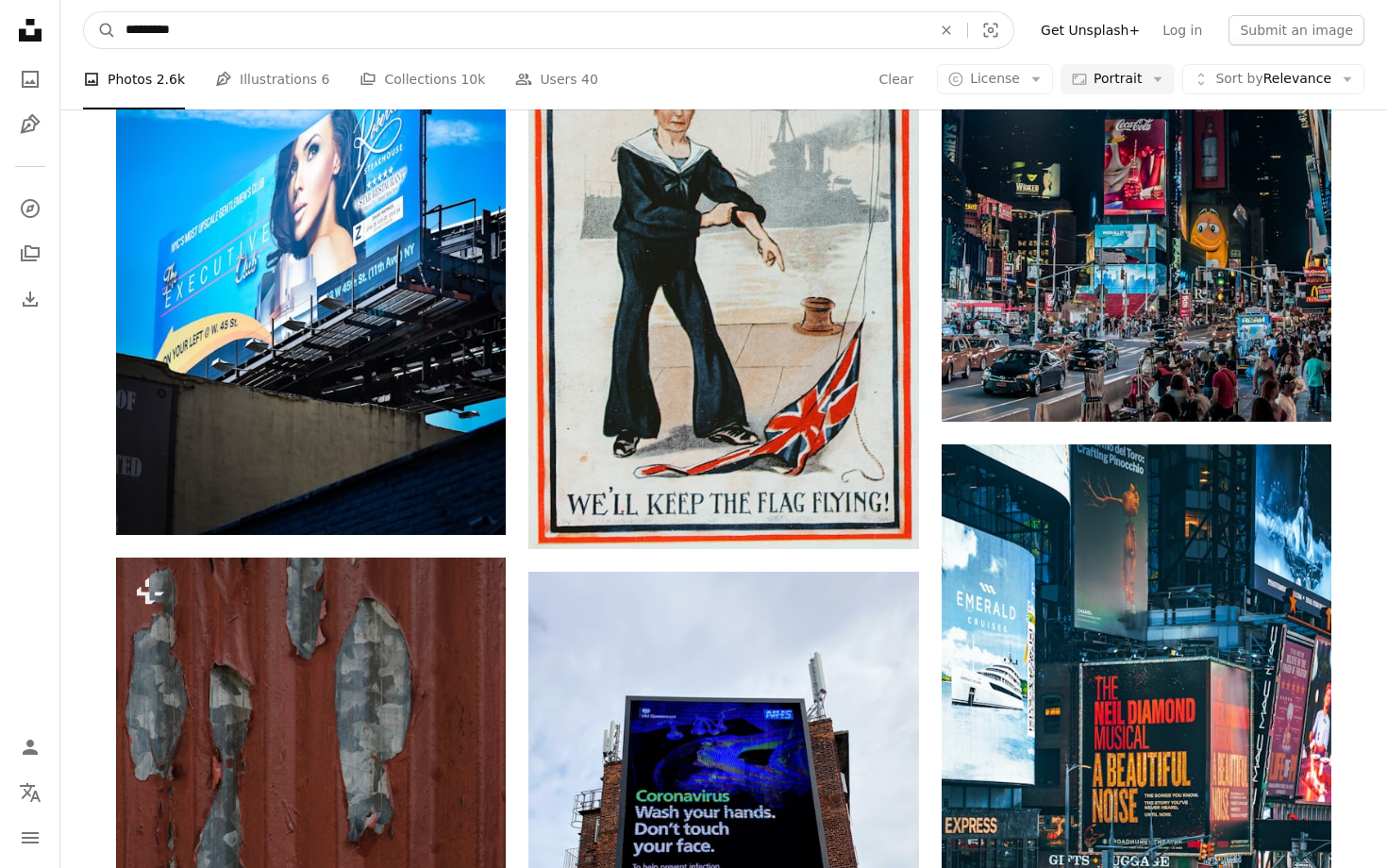
click at [207, 38] on input "*********" at bounding box center [521, 30] width 810 height 36
type input "**********"
click button "A magnifying glass" at bounding box center [99, 30] width 32 height 36
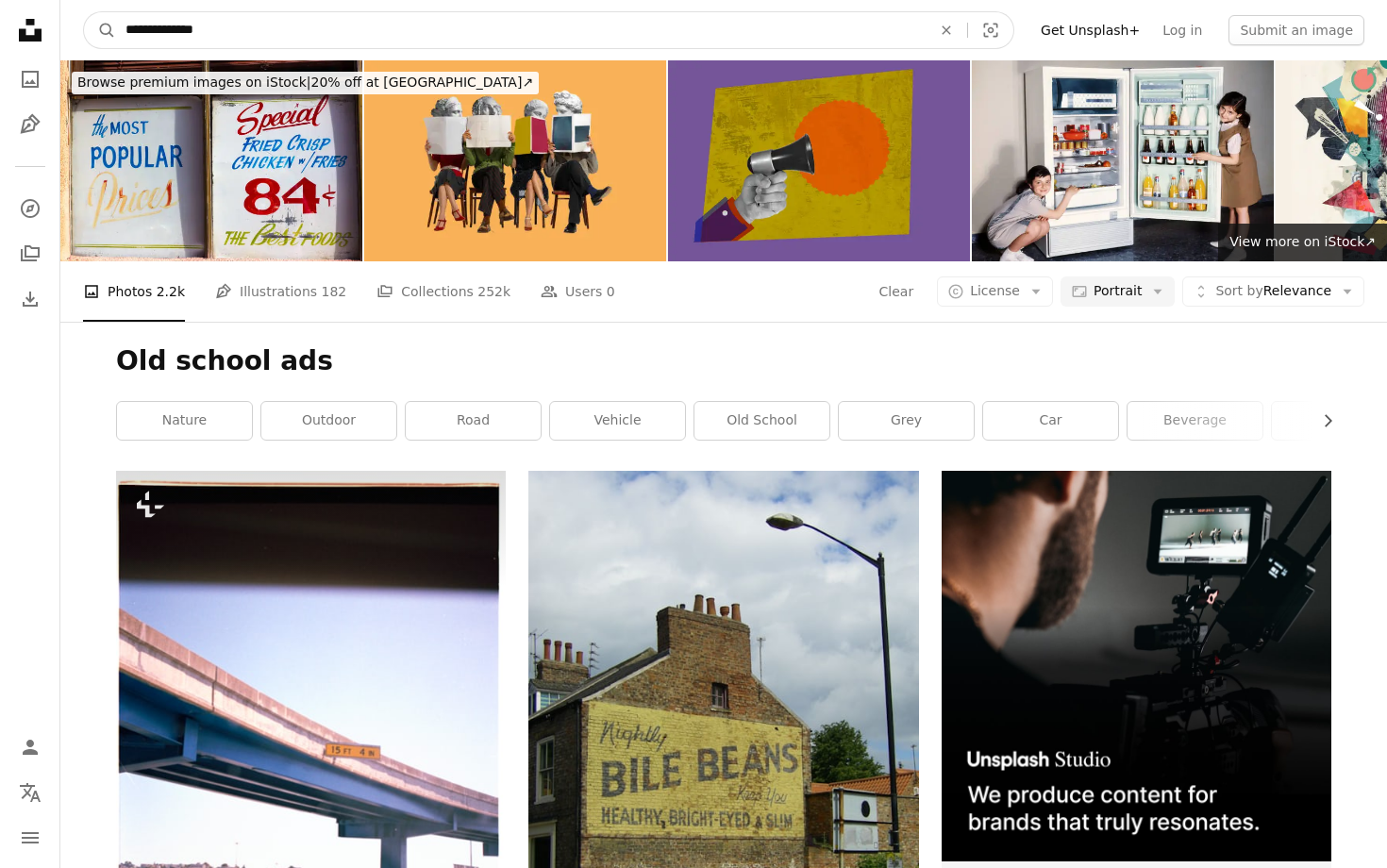
click at [338, 29] on input "**********" at bounding box center [521, 30] width 810 height 36
type input "********"
click button "A magnifying glass" at bounding box center [99, 30] width 32 height 36
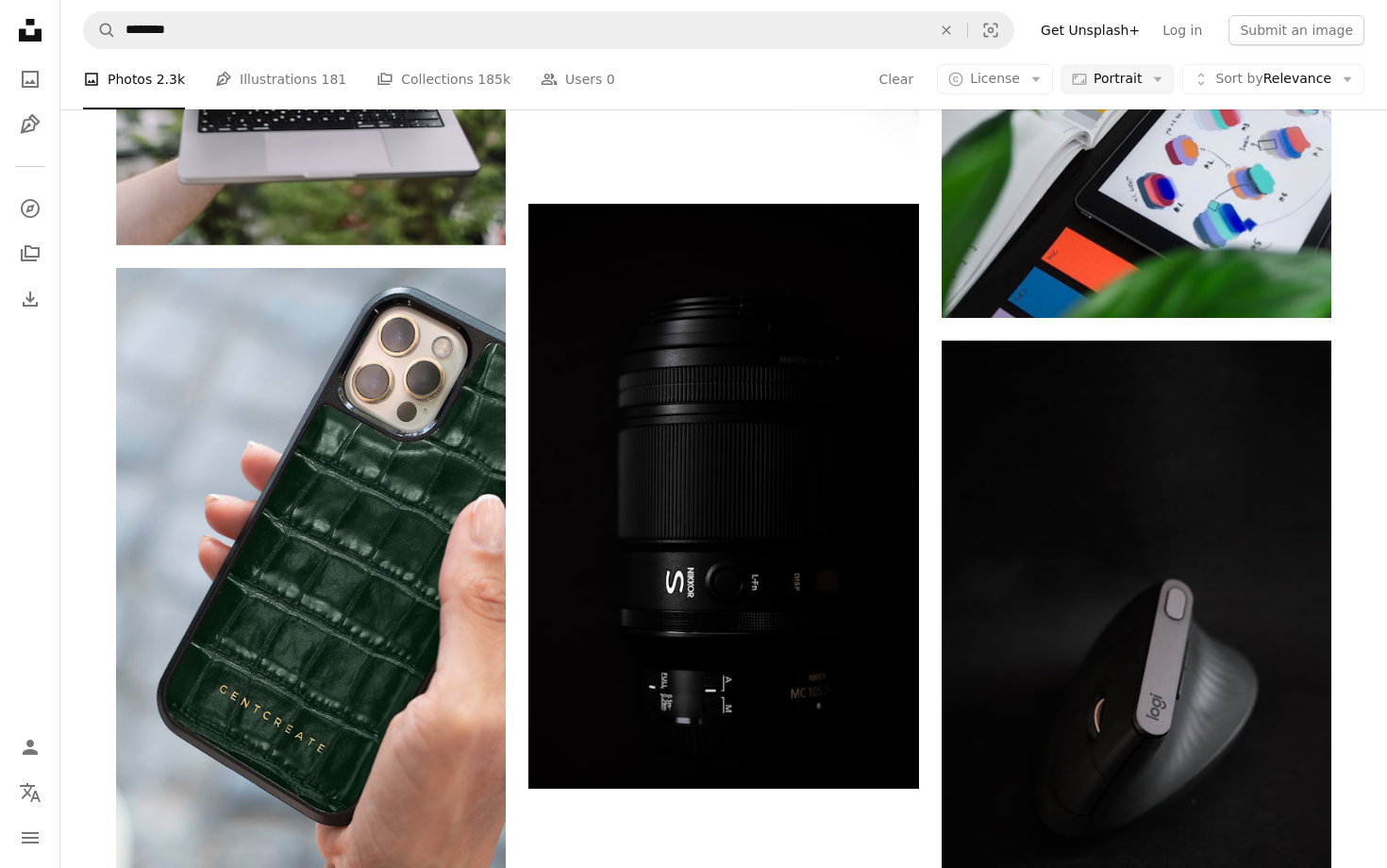
scroll to position [3679, 0]
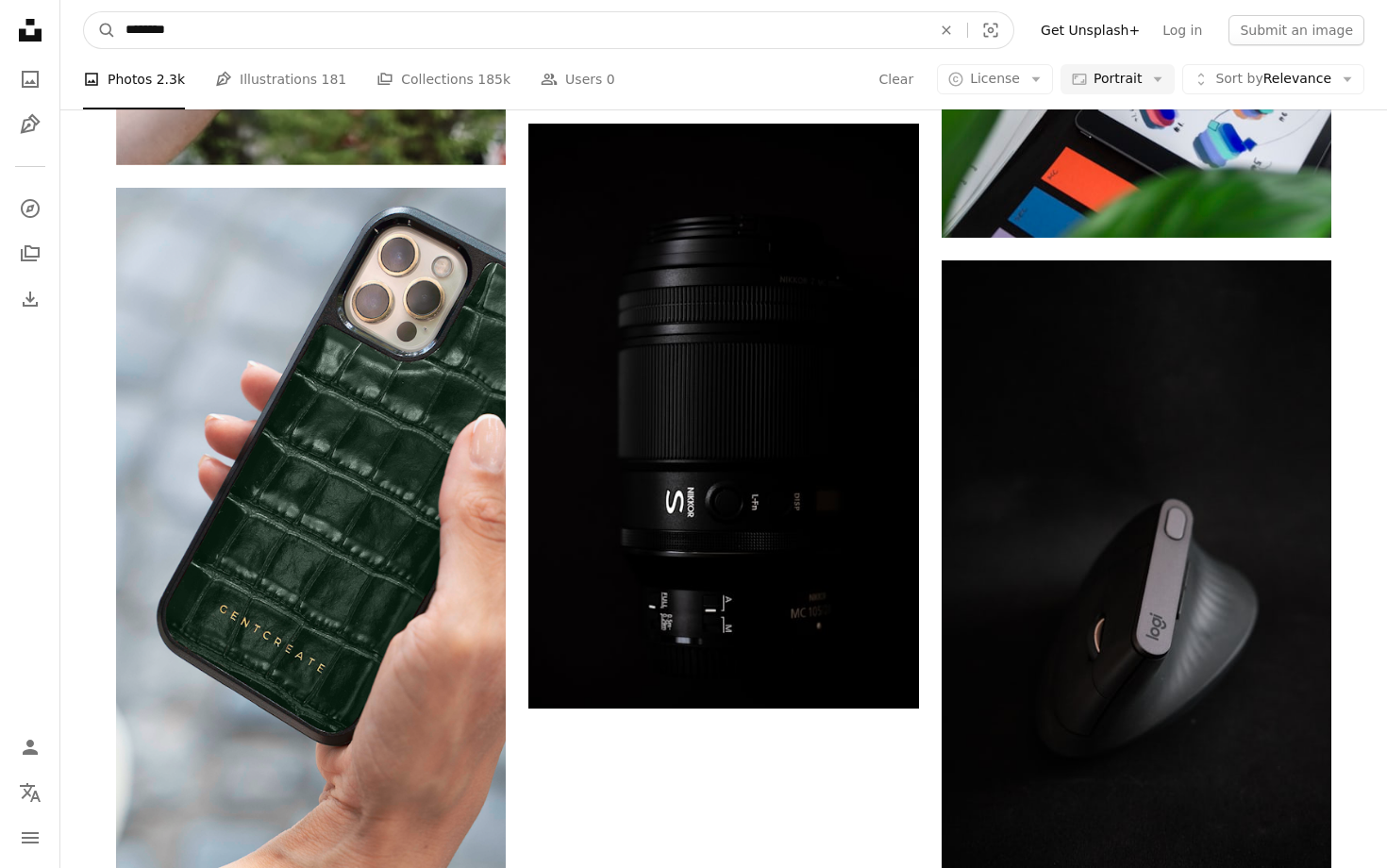
click at [599, 19] on input "********" at bounding box center [521, 30] width 810 height 36
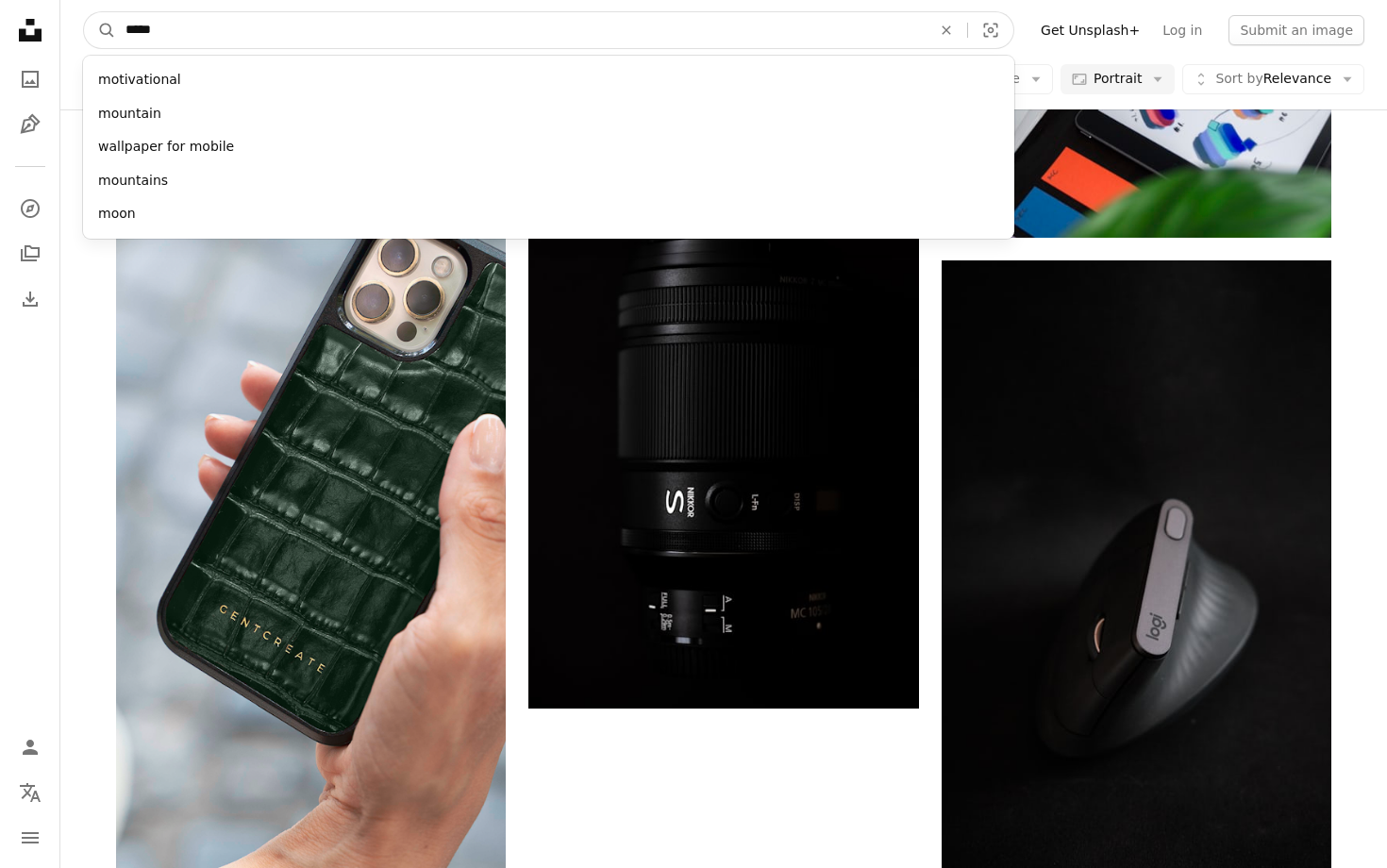
type input "******"
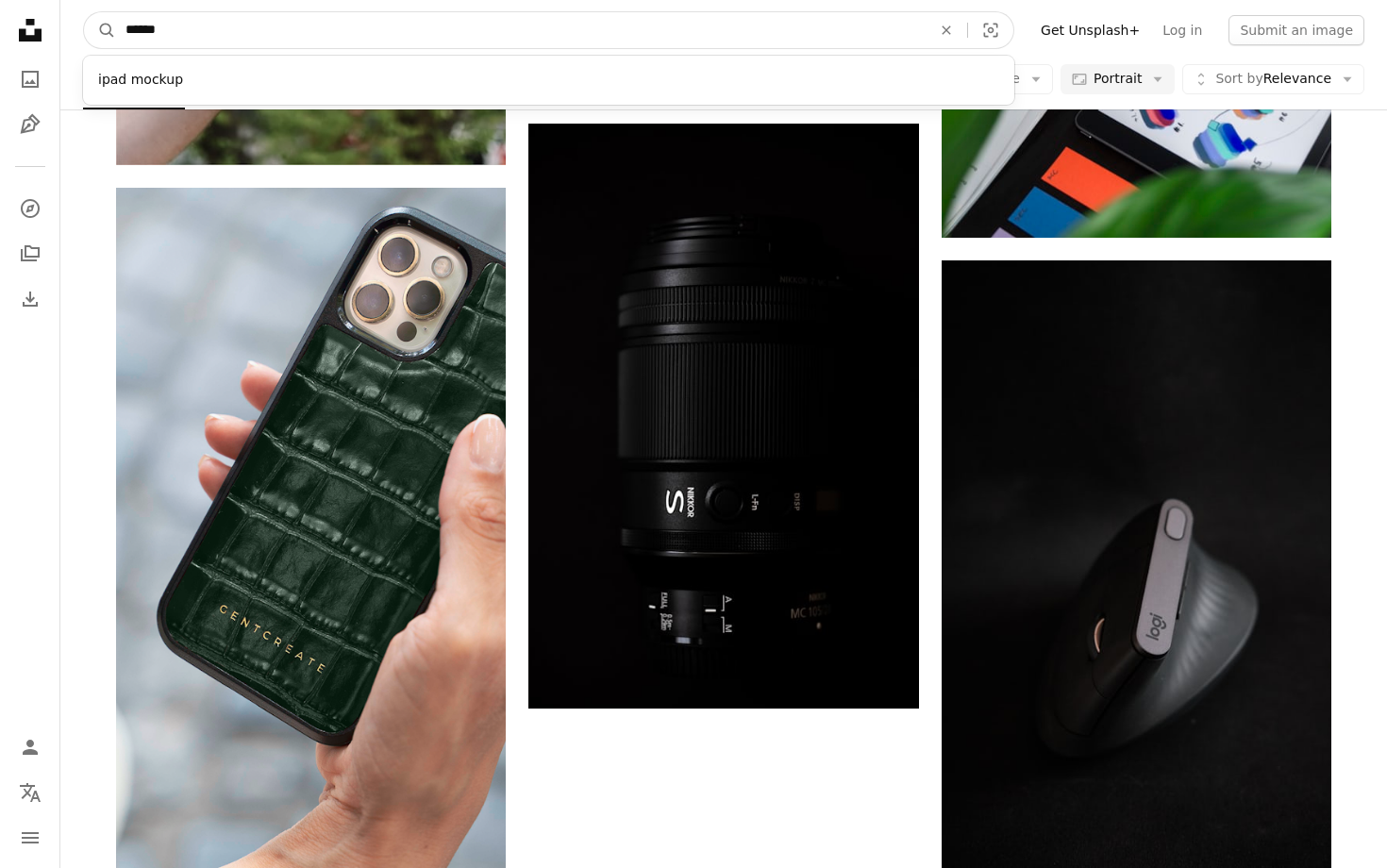
click button "A magnifying glass" at bounding box center [99, 30] width 32 height 36
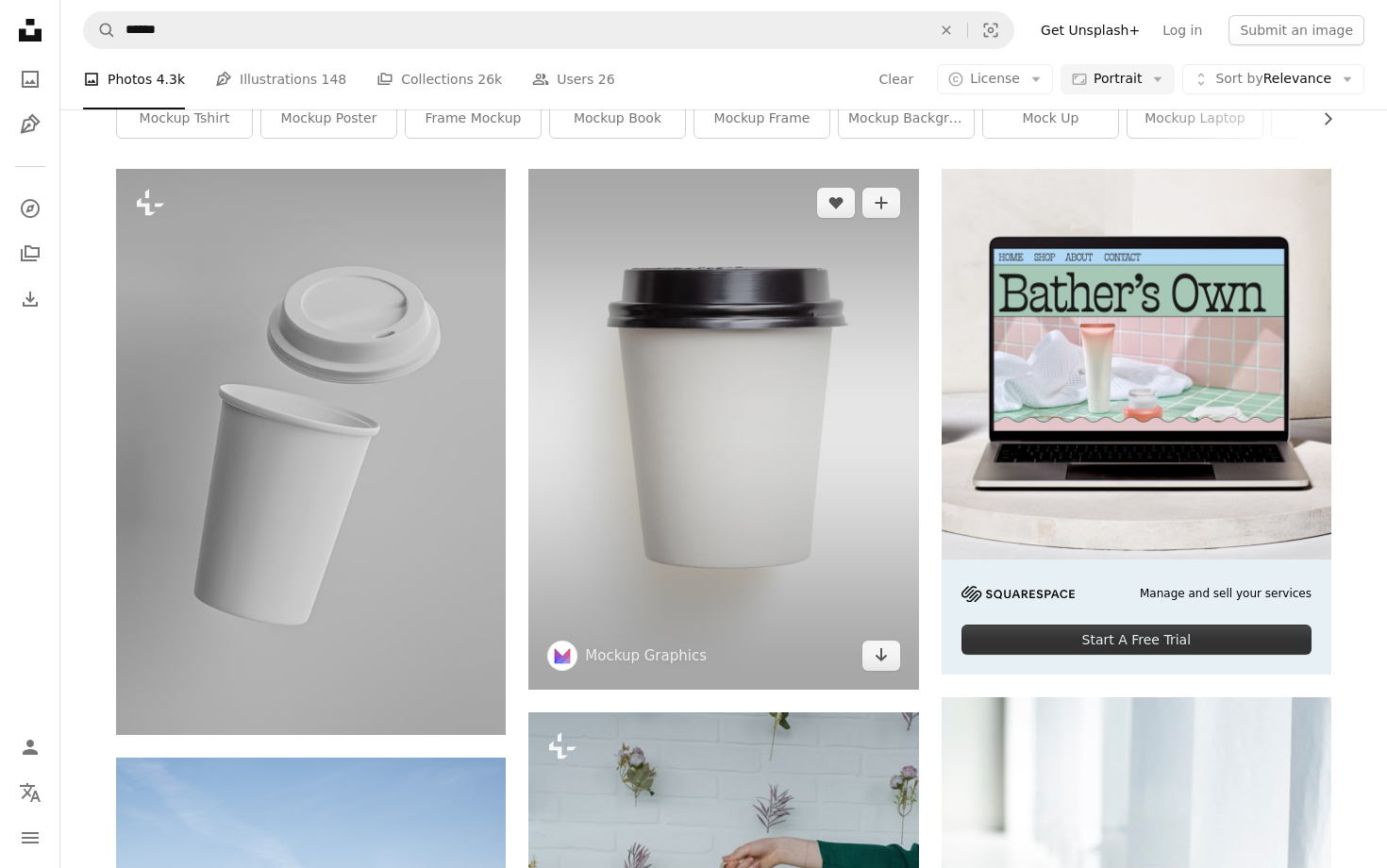
scroll to position [284, 0]
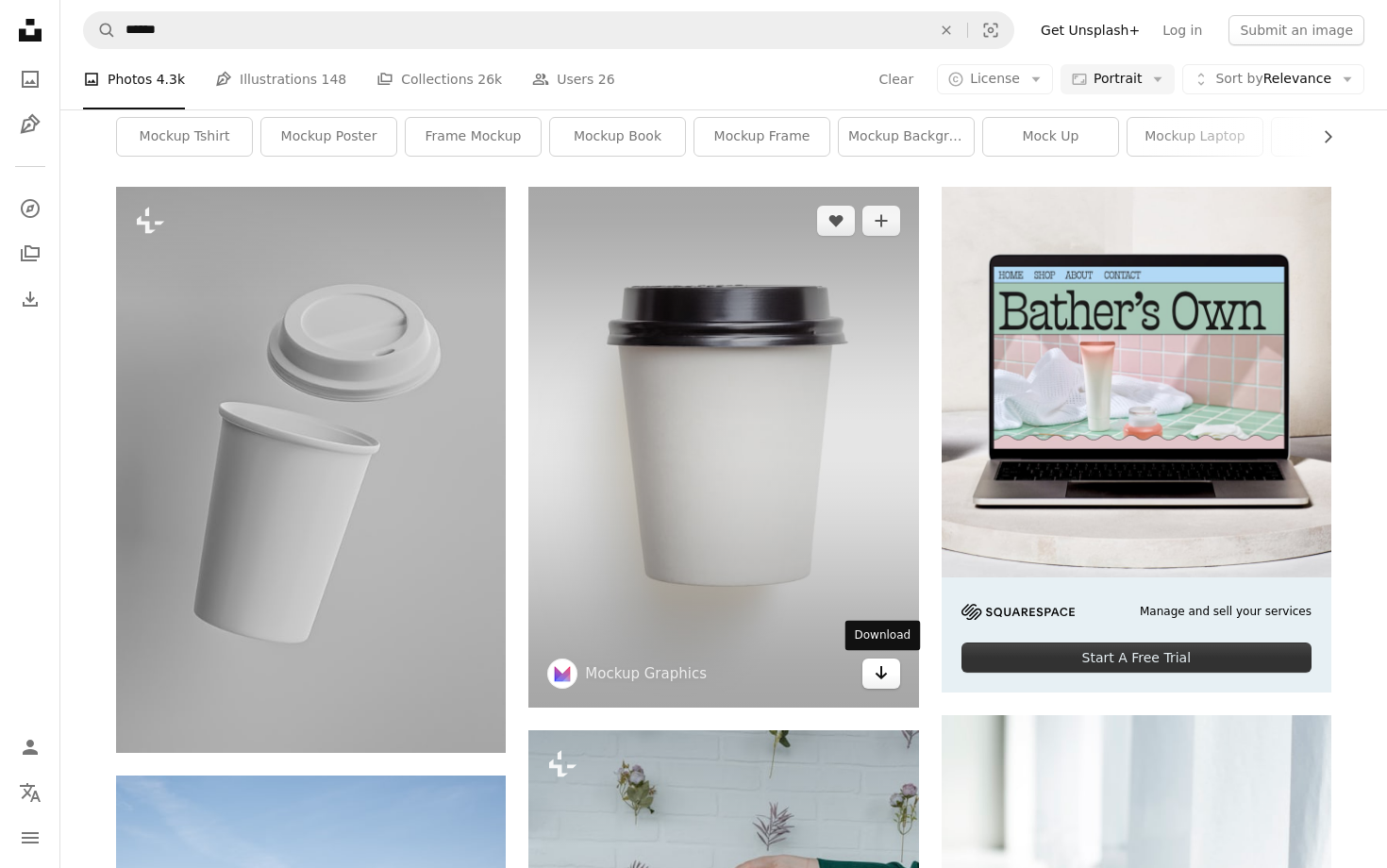
click at [875, 668] on icon "Arrow pointing down" at bounding box center [881, 672] width 15 height 22
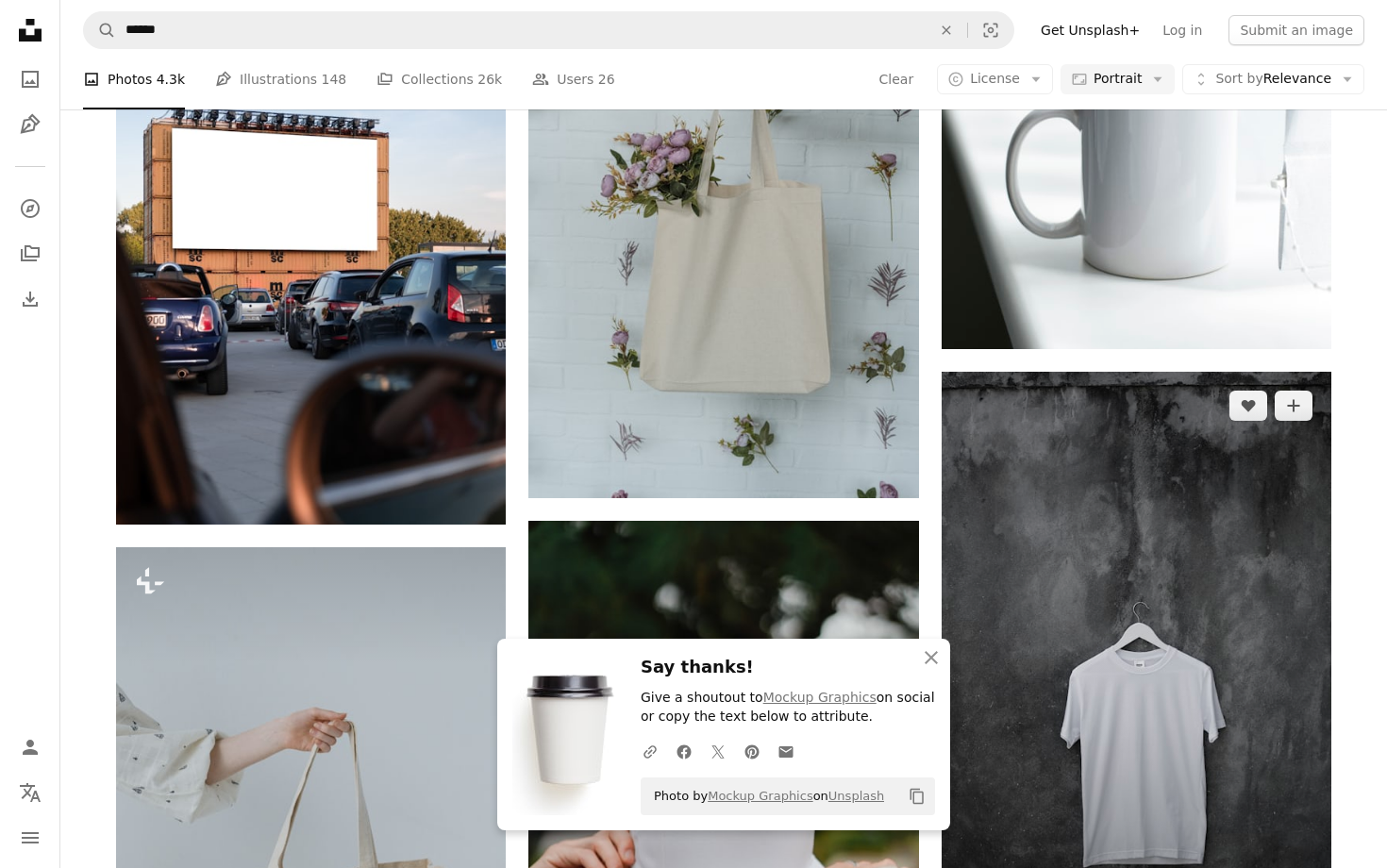
scroll to position [1486, 0]
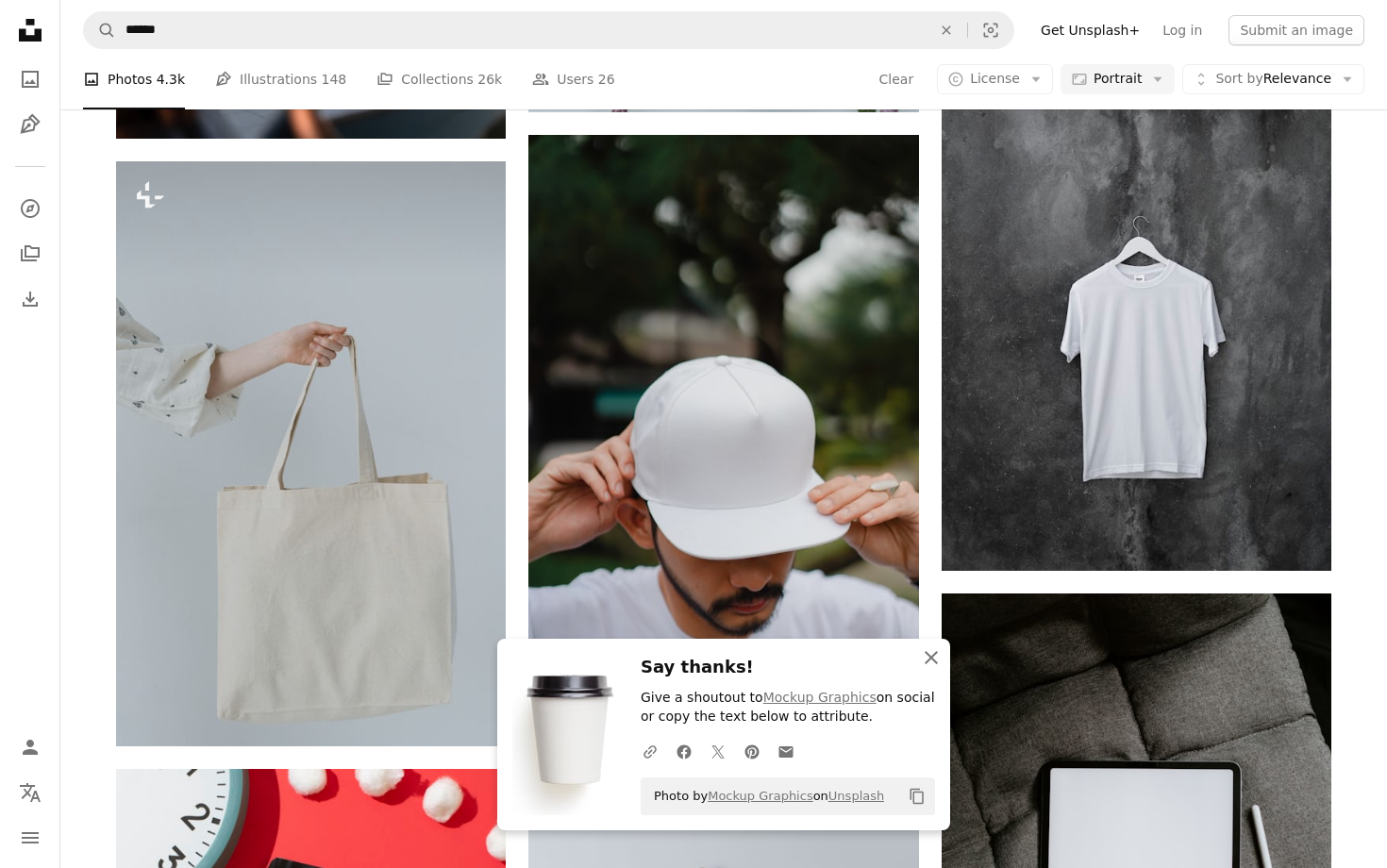
click at [934, 649] on icon "An X shape" at bounding box center [931, 657] width 22 height 22
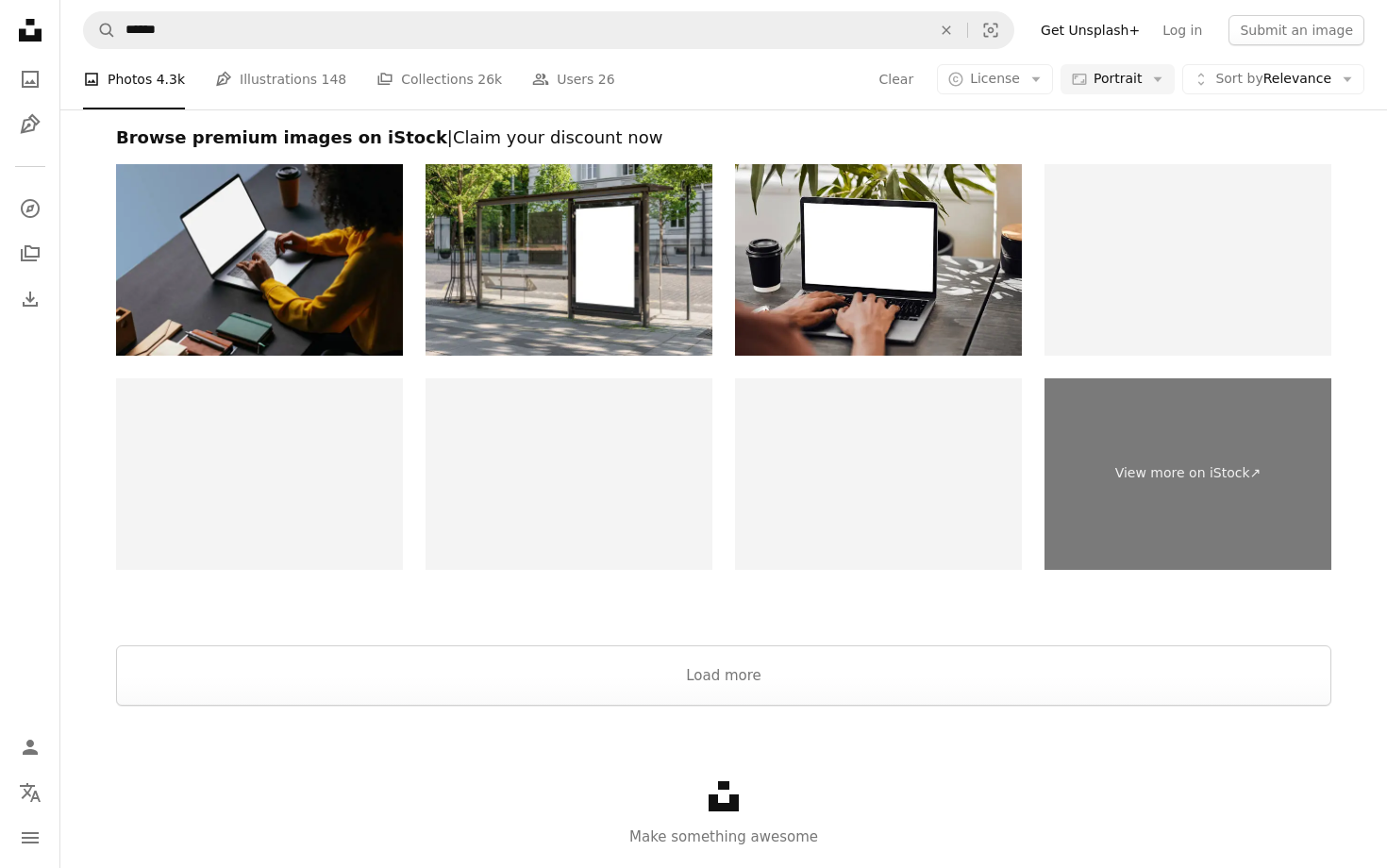
scroll to position [5001, 0]
